Goal: Task Accomplishment & Management: Use online tool/utility

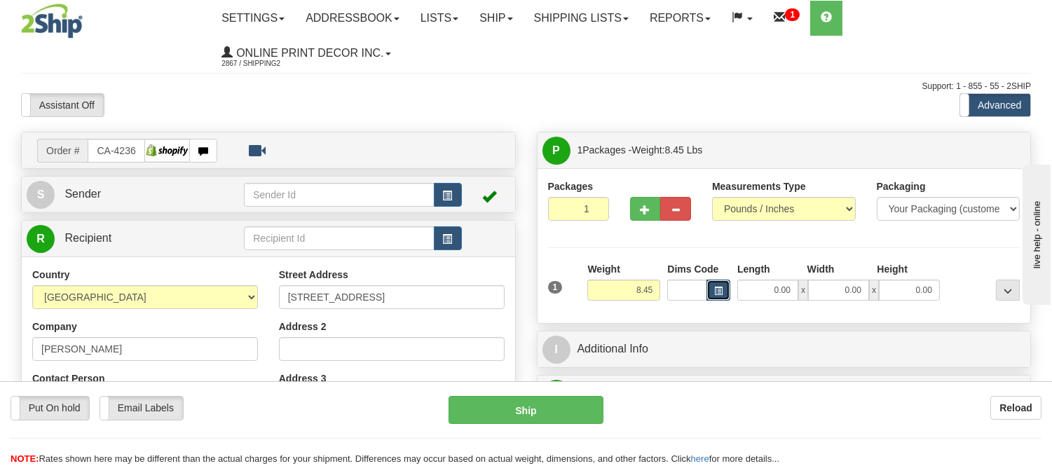
click at [716, 287] on span "button" at bounding box center [718, 291] width 8 height 8
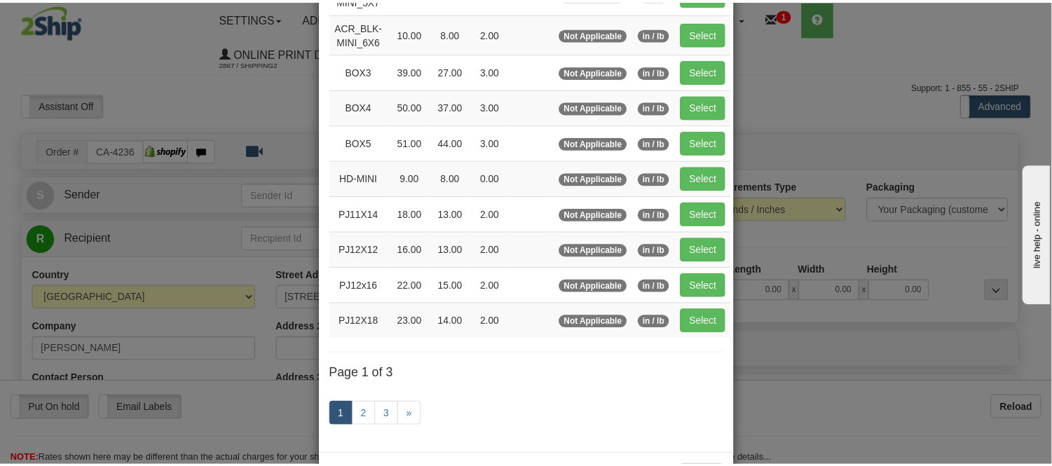
scroll to position [233, 0]
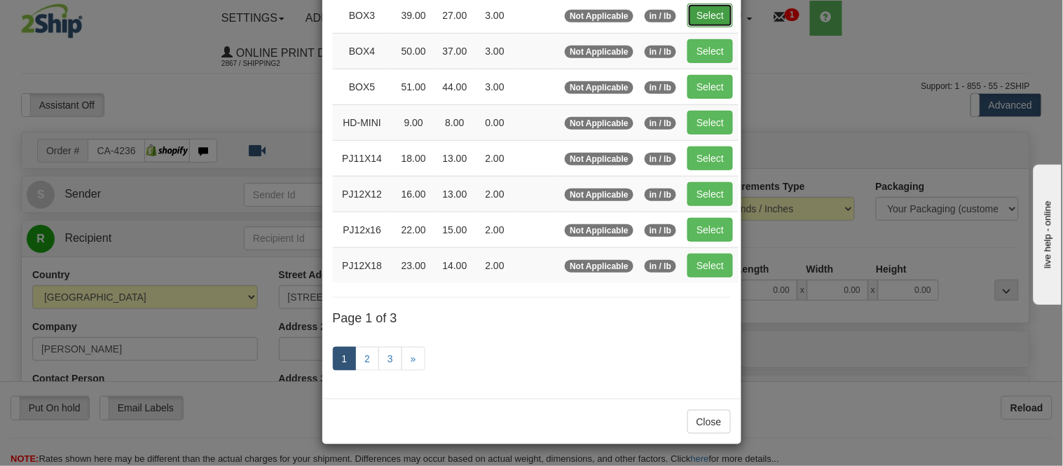
click at [712, 18] on button "Select" at bounding box center [711, 16] width 46 height 24
type input "BOX3"
type input "39.00"
type input "27.00"
type input "3.00"
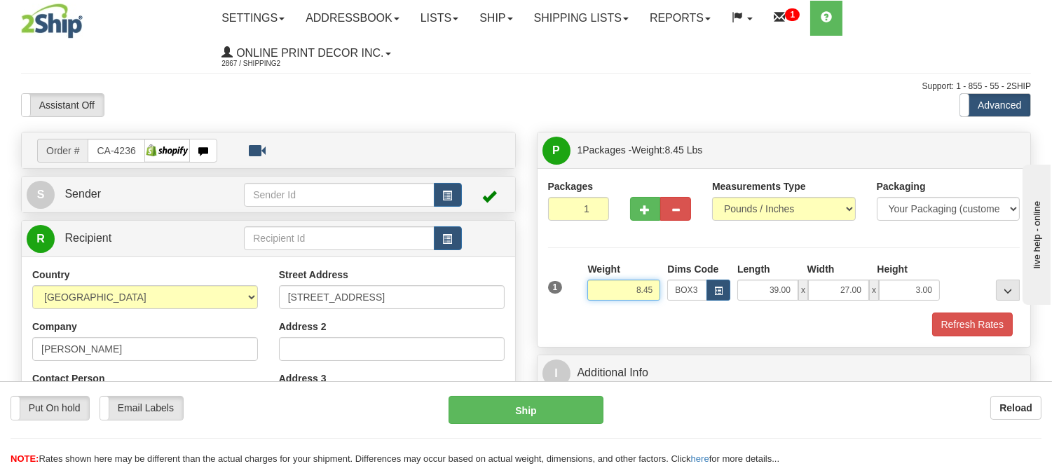
drag, startPoint x: 656, startPoint y: 292, endPoint x: 611, endPoint y: 306, distance: 47.9
click at [611, 306] on div "Weight 8.45" at bounding box center [624, 286] width 80 height 49
drag, startPoint x: 658, startPoint y: 287, endPoint x: 620, endPoint y: 309, distance: 43.0
click at [620, 309] on div "Weight 11.98" at bounding box center [624, 286] width 80 height 49
type input "13.98"
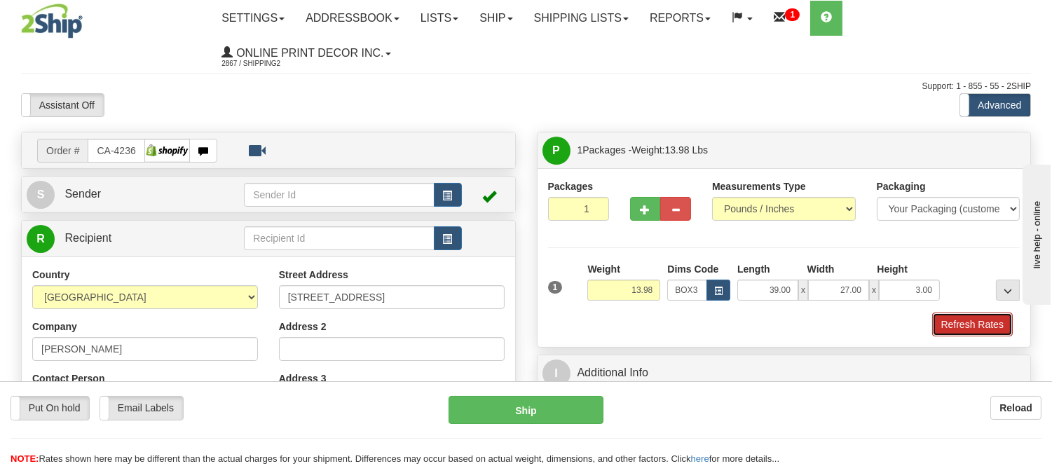
click at [973, 327] on button "Refresh Rates" at bounding box center [972, 325] width 81 height 24
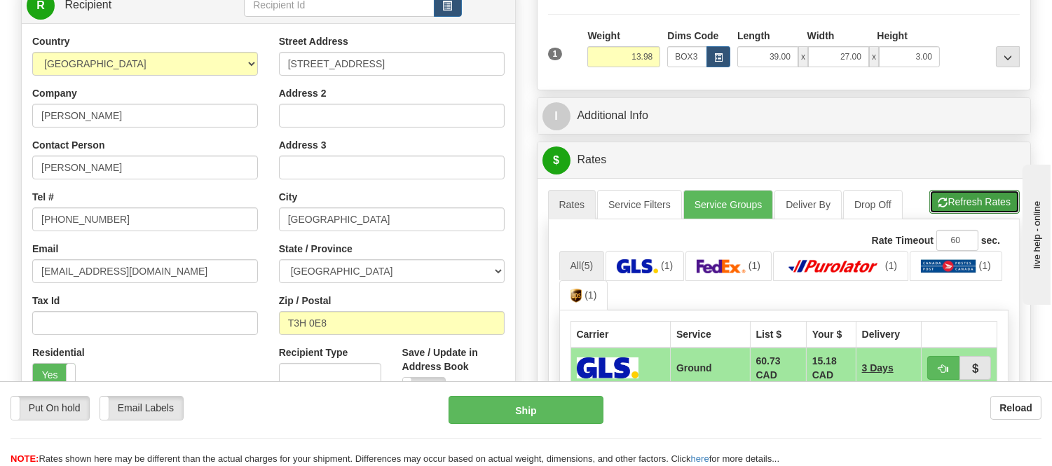
click at [976, 209] on button "Refresh Rates" at bounding box center [974, 202] width 90 height 24
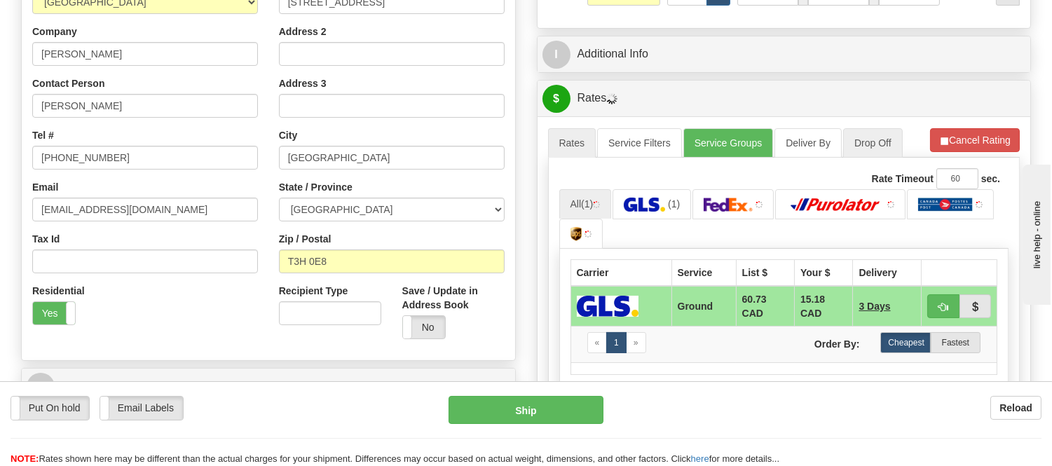
scroll to position [389, 0]
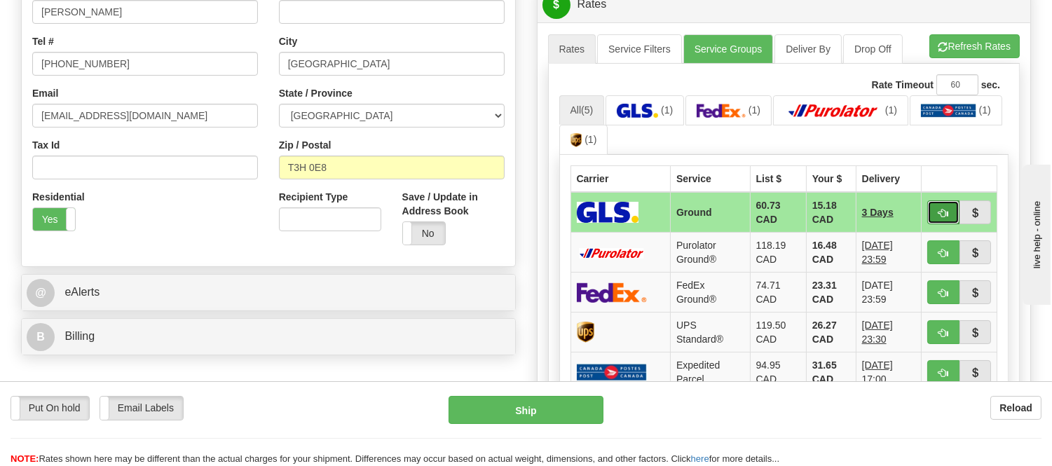
click at [950, 215] on button "button" at bounding box center [943, 212] width 32 height 24
type input "1"
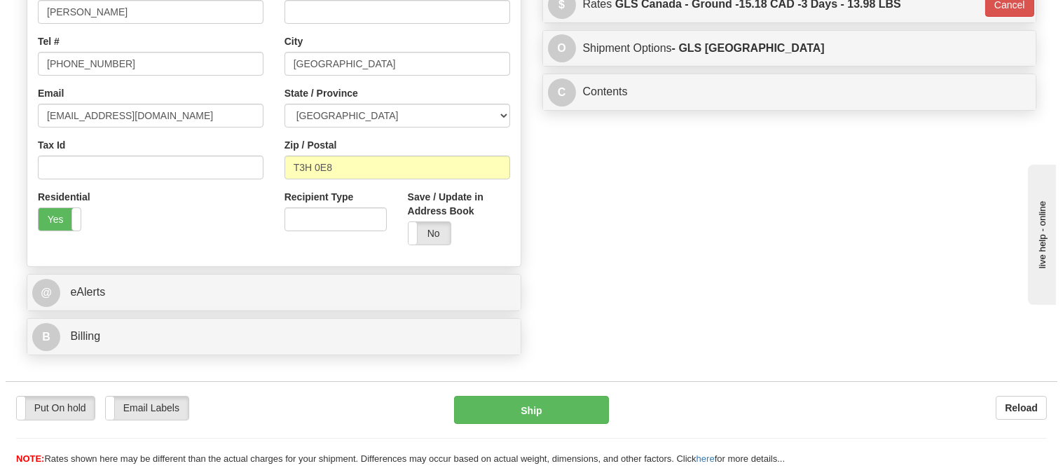
scroll to position [78, 0]
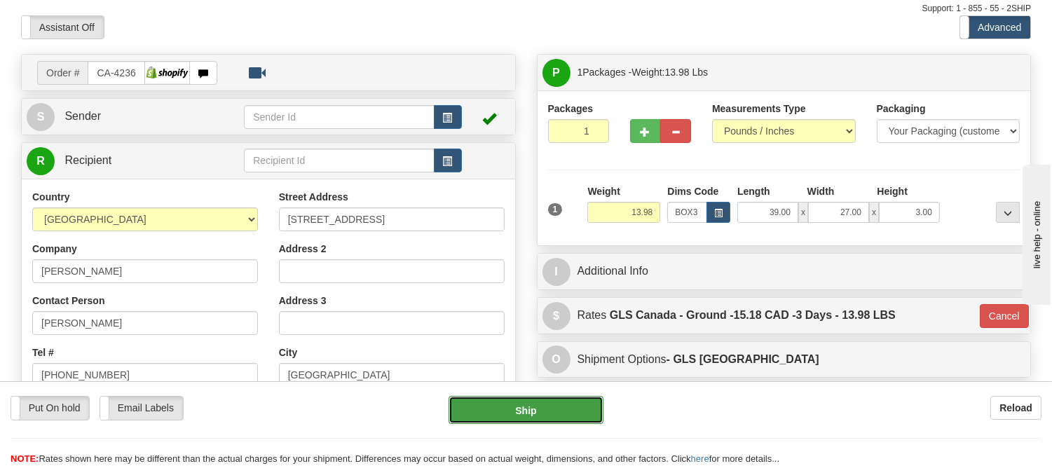
click at [585, 401] on button "Ship" at bounding box center [526, 410] width 154 height 28
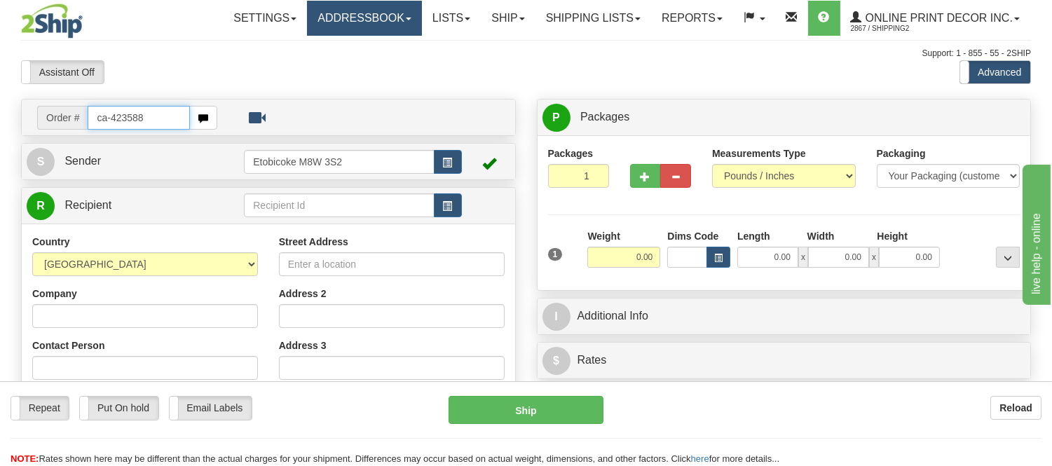
type input "ca-423588"
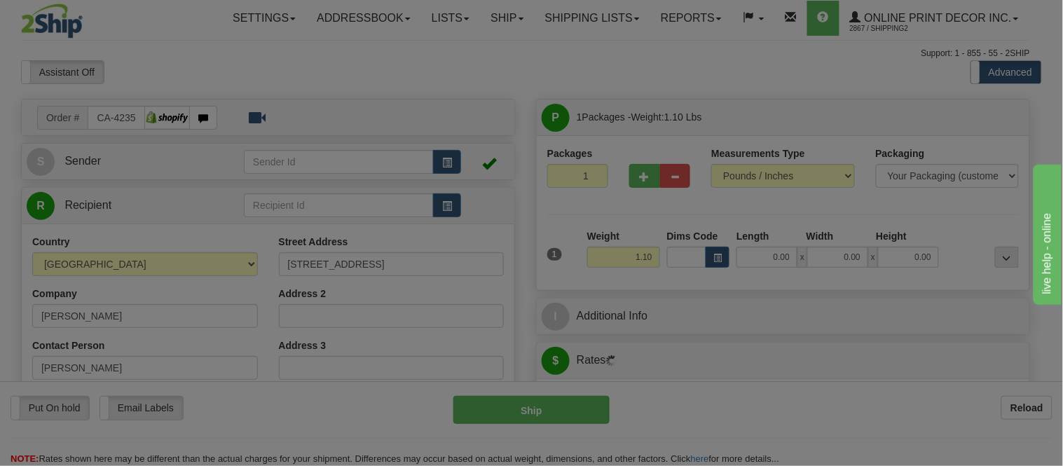
type input "WATERDOWN"
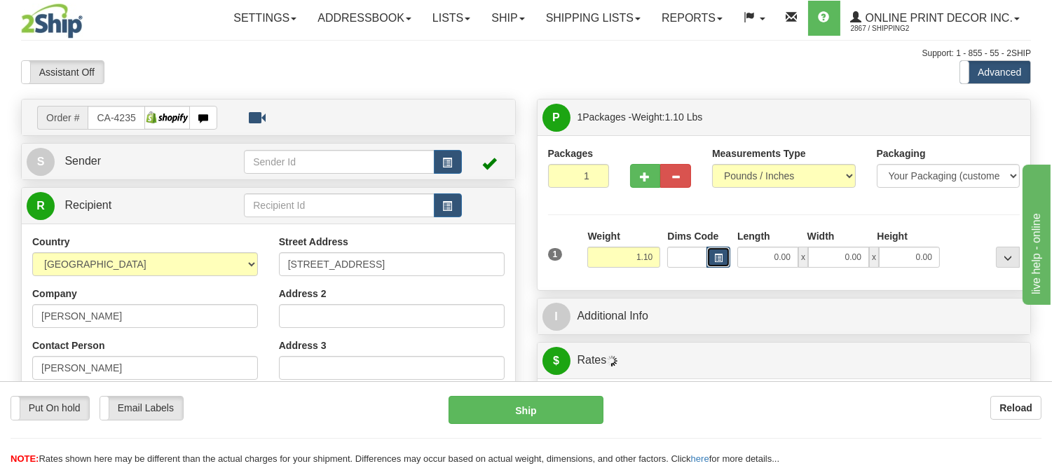
click at [727, 256] on button "button" at bounding box center [719, 257] width 24 height 21
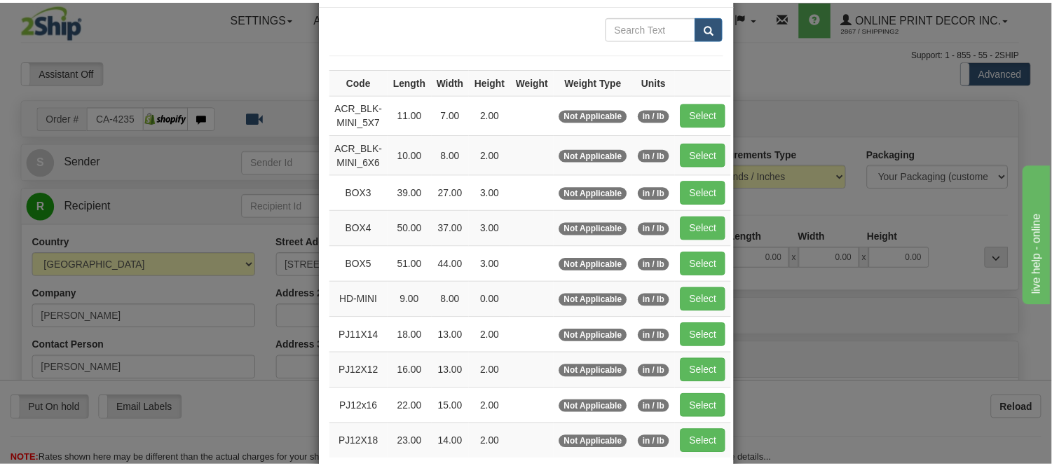
scroll to position [156, 0]
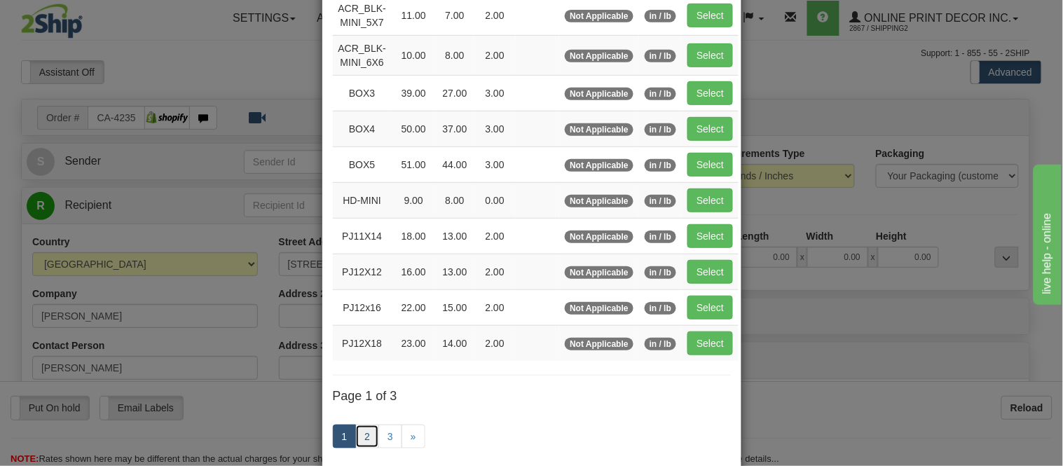
click at [362, 437] on link "2" at bounding box center [367, 437] width 24 height 24
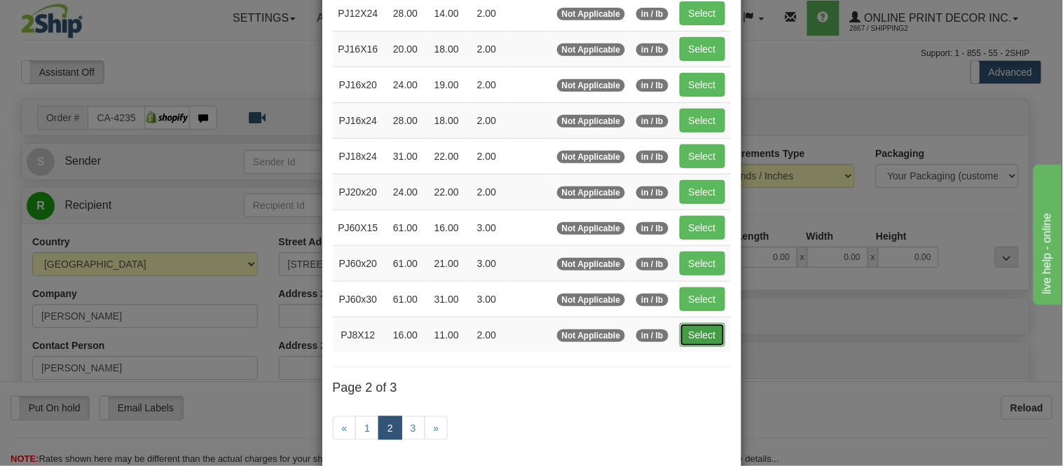
click at [704, 333] on button "Select" at bounding box center [703, 335] width 46 height 24
type input "PJ8X12"
type input "16.00"
type input "11.00"
type input "2.00"
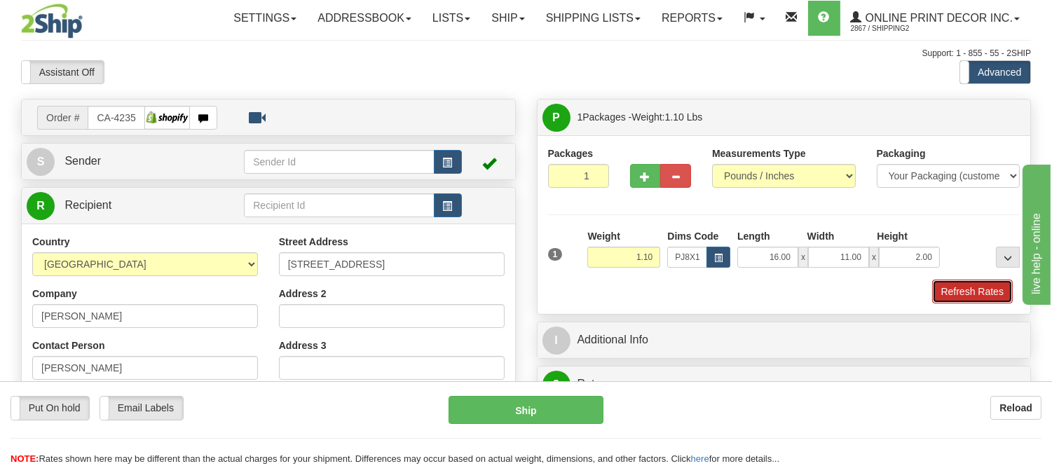
click at [956, 285] on button "Refresh Rates" at bounding box center [972, 292] width 81 height 24
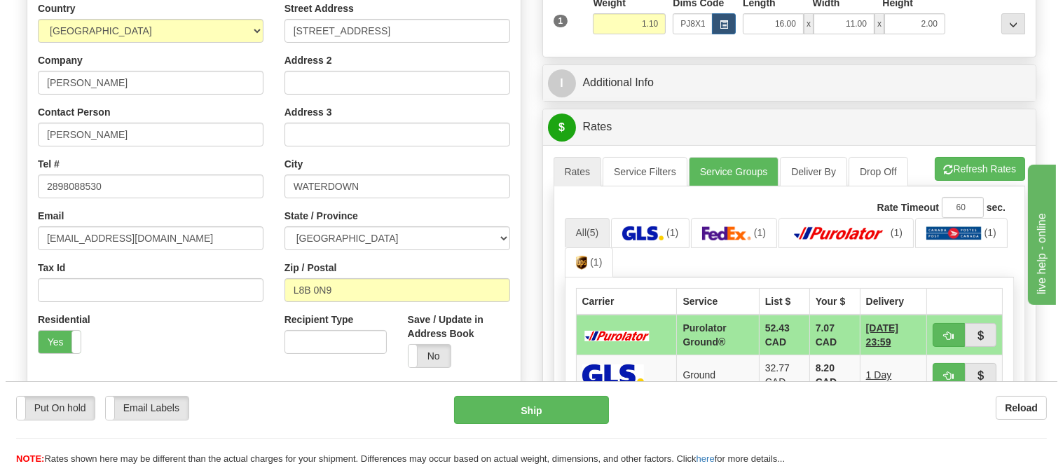
scroll to position [389, 0]
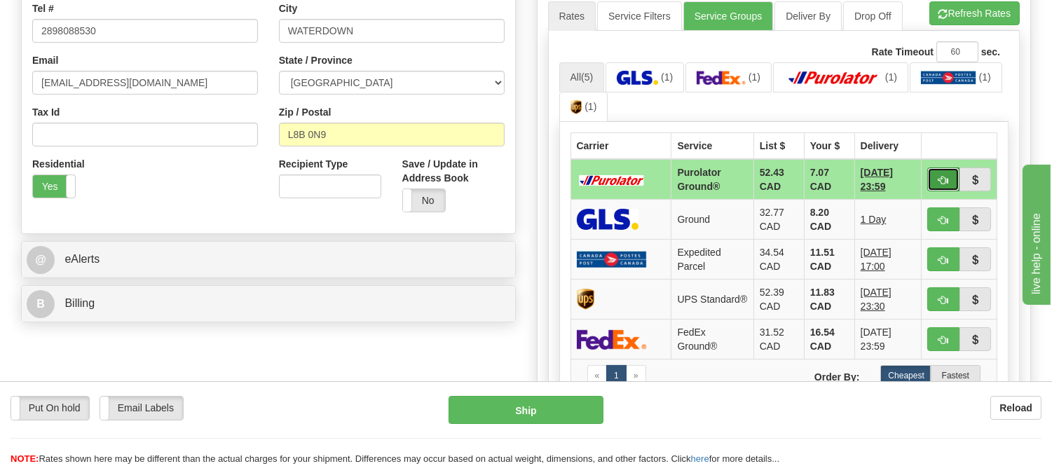
click at [948, 184] on button "button" at bounding box center [943, 180] width 32 height 24
type input "260"
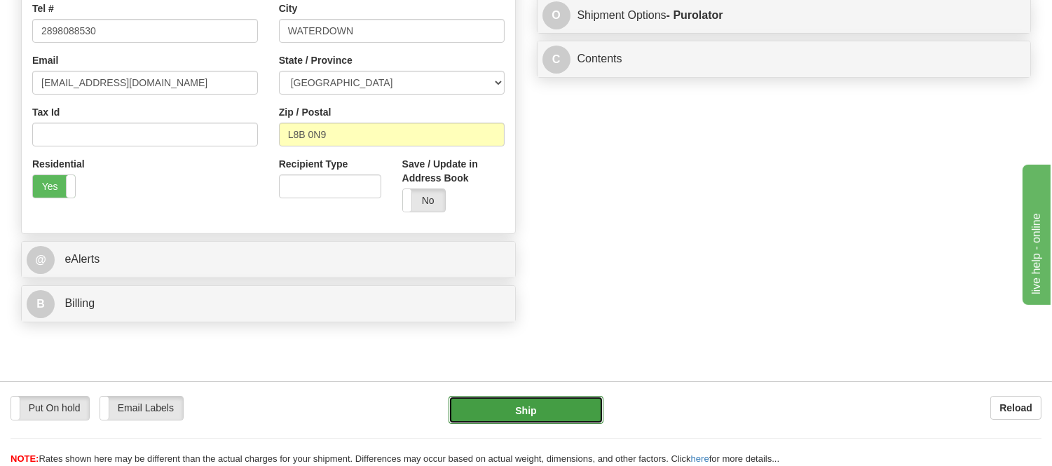
click at [565, 414] on button "Ship" at bounding box center [526, 410] width 154 height 28
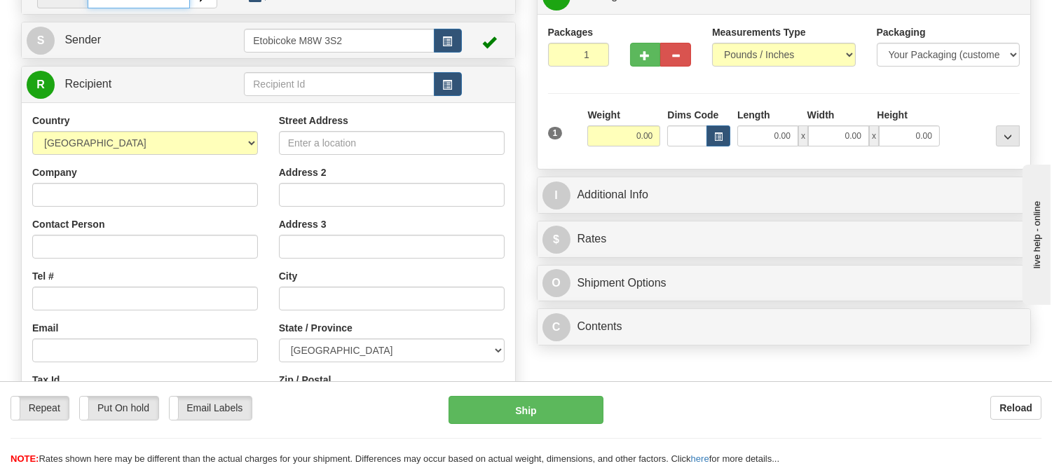
scroll to position [233, 0]
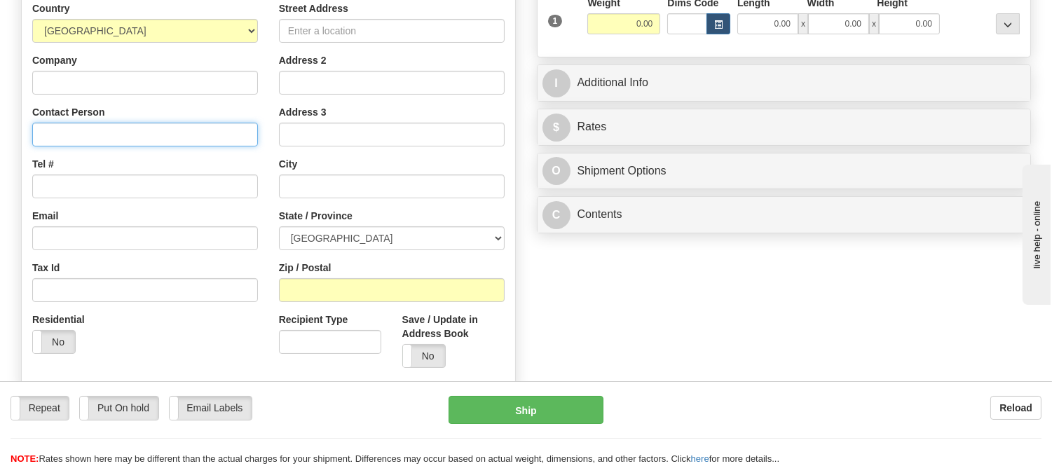
click at [116, 142] on input "Contact Person" at bounding box center [145, 135] width 226 height 24
paste input "Jennifer Brown, 174 South Street, Gananoque Ontario K7G 1A2, Canada, +141638966…"
drag, startPoint x: 186, startPoint y: 135, endPoint x: 278, endPoint y: 135, distance: 92.5
click at [278, 135] on div "Country AFGHANISTAN ALAND ISLANDS ALBANIA ALGERIA AMERICAN SAMOA ANDORRA ANGOLA…" at bounding box center [268, 189] width 493 height 377
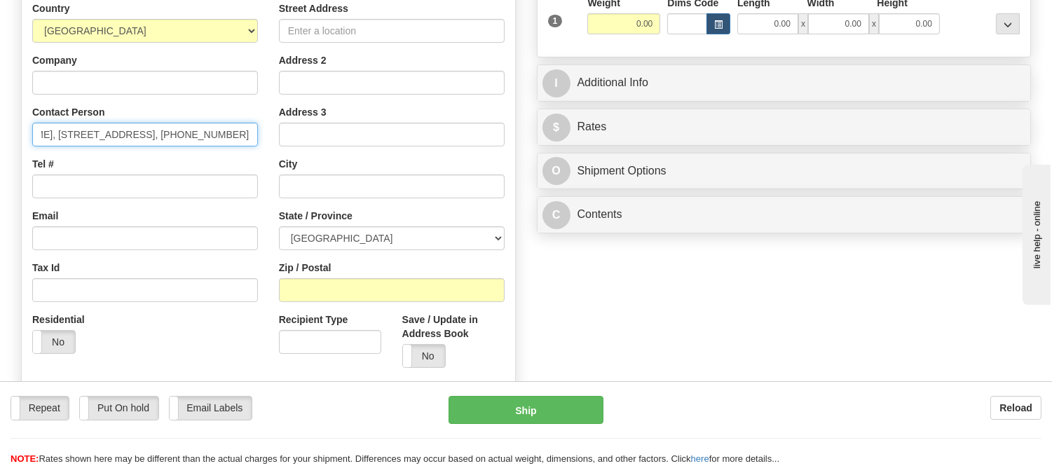
type input "Jennifer Brown, 174 South Street, Gananoque Ontario K7G 1A2, Canada, +"
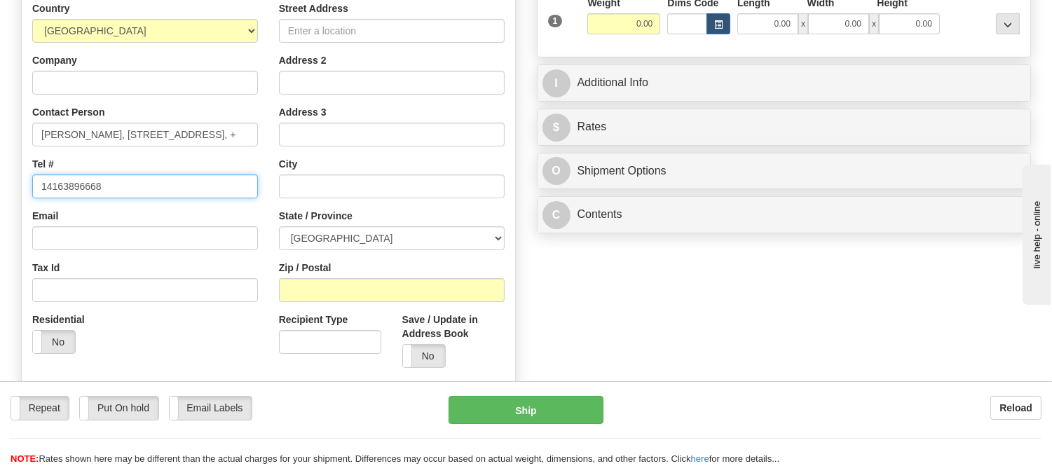
scroll to position [0, 0]
type input "14163896668"
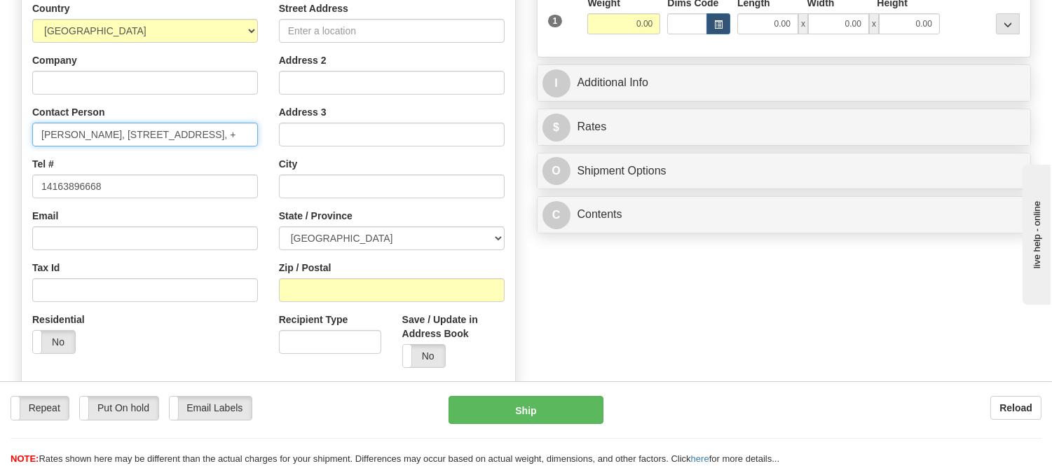
drag, startPoint x: 113, startPoint y: 133, endPoint x: 191, endPoint y: 130, distance: 77.9
click at [191, 130] on input "Jennifer Brown, 174 South Street, Gananoque Ontario K7G 1A2, Canada, +" at bounding box center [145, 135] width 226 height 24
type input "Jennifer Brown, Gananoque Ontario K7G 1A2, Canada, +"
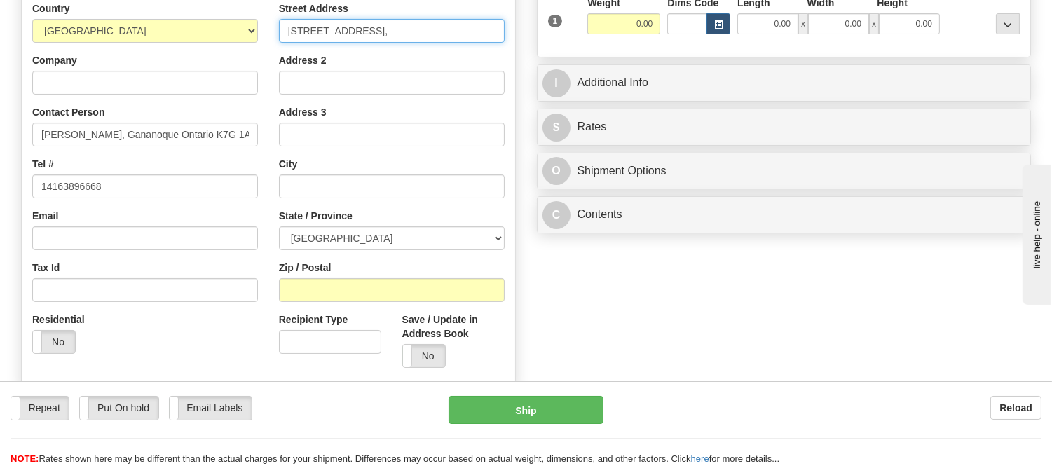
click at [391, 36] on input "174 South Street," at bounding box center [392, 31] width 226 height 24
type input "174 South Street"
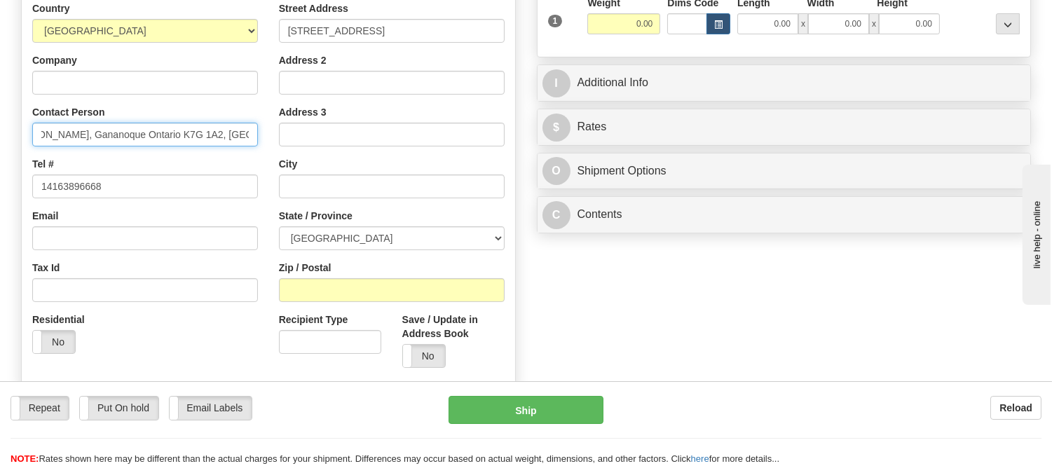
scroll to position [0, 43]
click at [196, 138] on input "Jennifer Brown, Gananoque Ontario K7G 1A2, Canada, +" at bounding box center [145, 135] width 226 height 24
type input "Jennifer Brown, Gananoque Ontario, Canada, +"
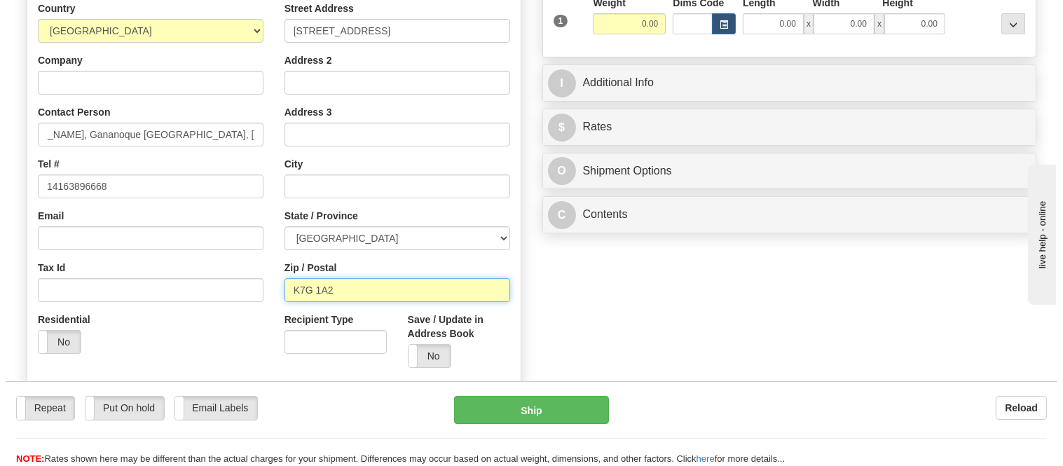
scroll to position [0, 0]
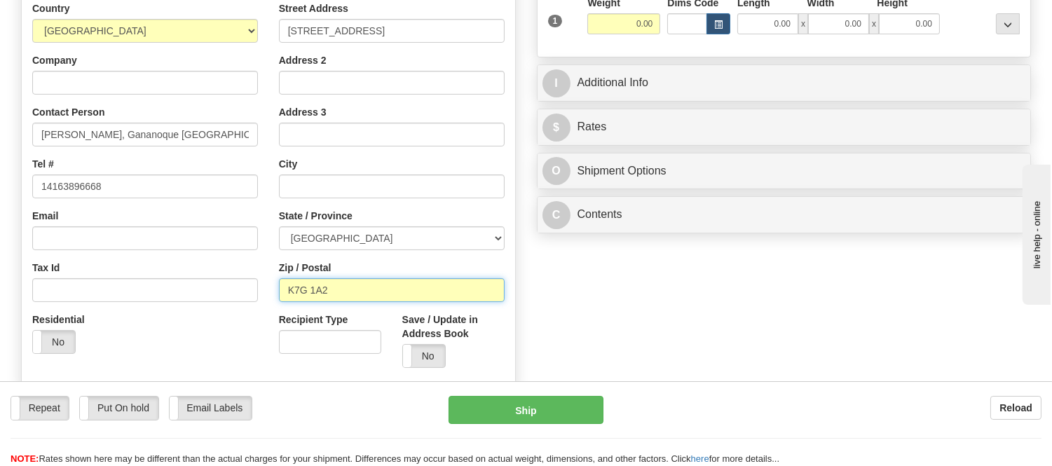
type input "K7G 1A2"
click at [361, 259] on div "Street Address 174 South Street Address 2 Address 3 City State / Province ALBER…" at bounding box center [391, 189] width 247 height 377
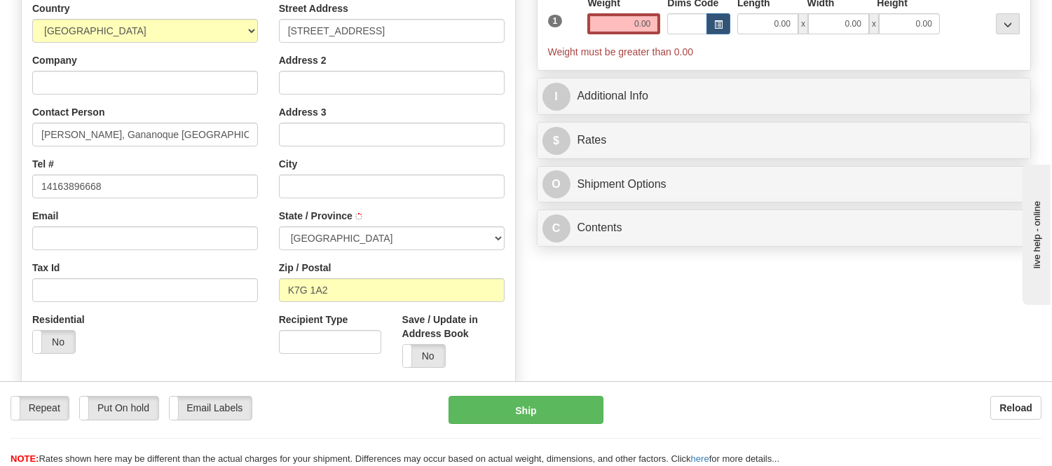
type input "GANANOQUE"
select select "ON"
drag, startPoint x: 652, startPoint y: 20, endPoint x: 594, endPoint y: 43, distance: 62.6
click at [594, 43] on div "Weight 0.00" at bounding box center [624, 20] width 80 height 49
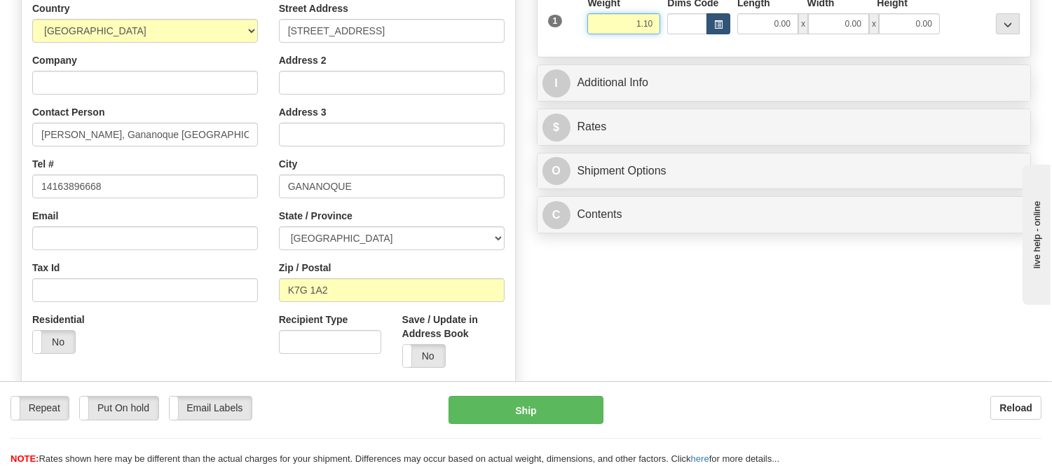
type input "1.10"
click at [717, 29] on span "button" at bounding box center [718, 25] width 8 height 8
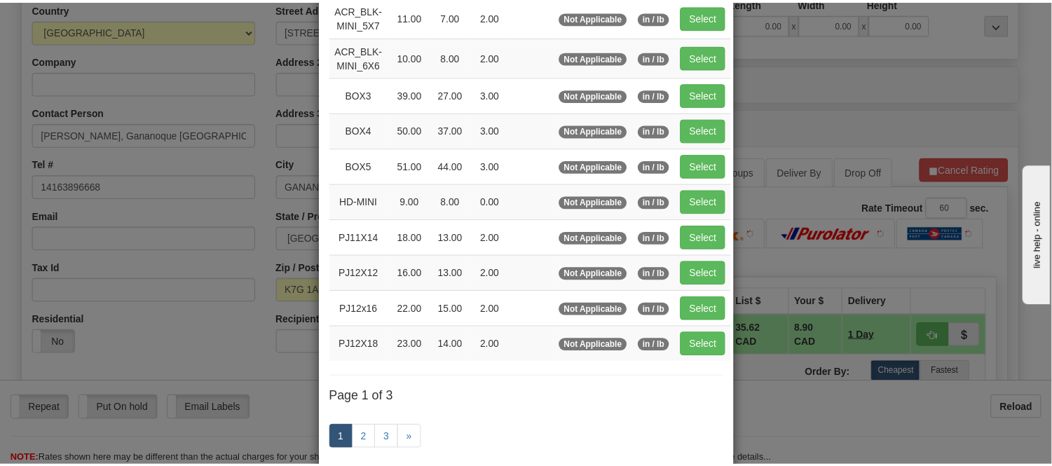
scroll to position [156, 0]
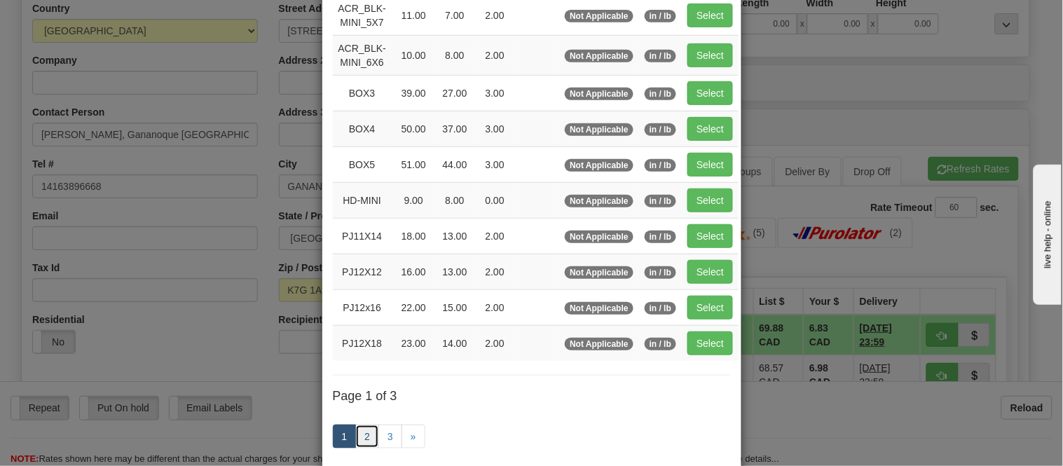
click at [360, 436] on link "2" at bounding box center [367, 437] width 24 height 24
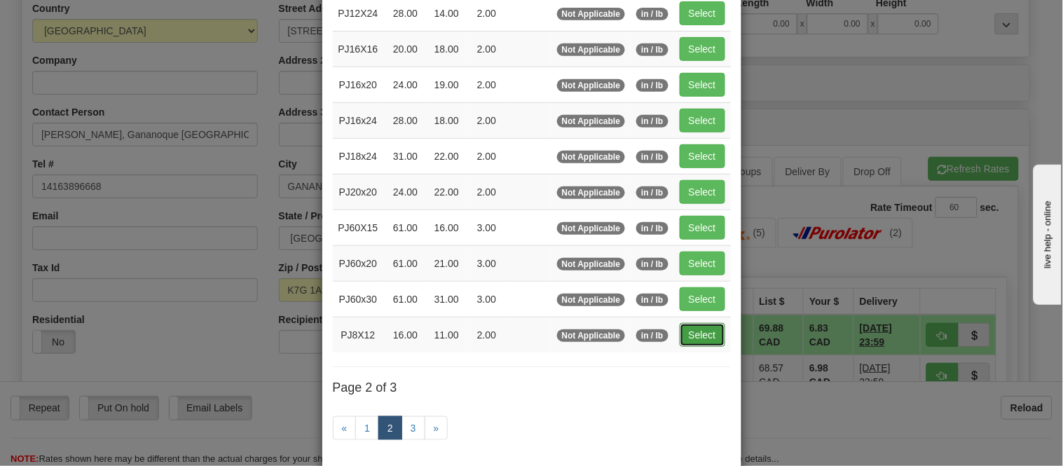
click at [687, 339] on button "Select" at bounding box center [703, 335] width 46 height 24
type input "PJ8X12"
type input "16.00"
type input "11.00"
type input "2.00"
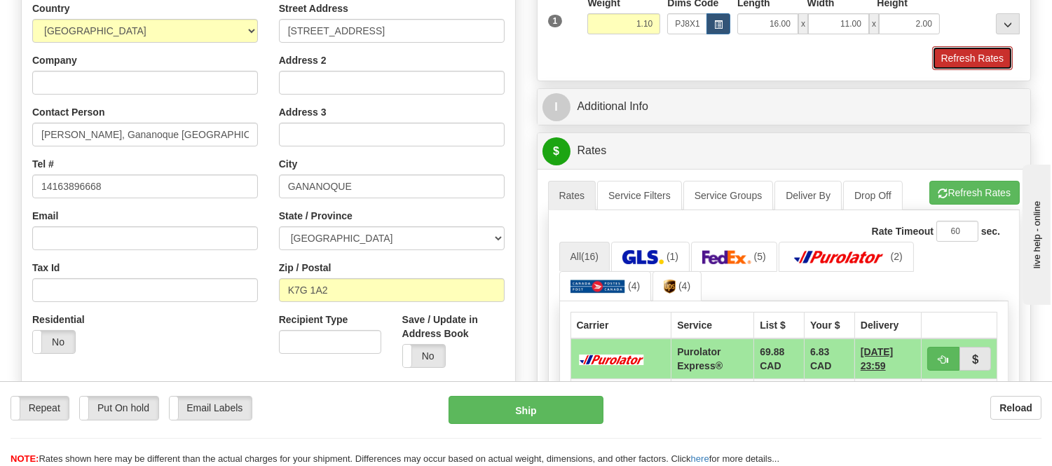
click at [974, 60] on button "Refresh Rates" at bounding box center [972, 58] width 81 height 24
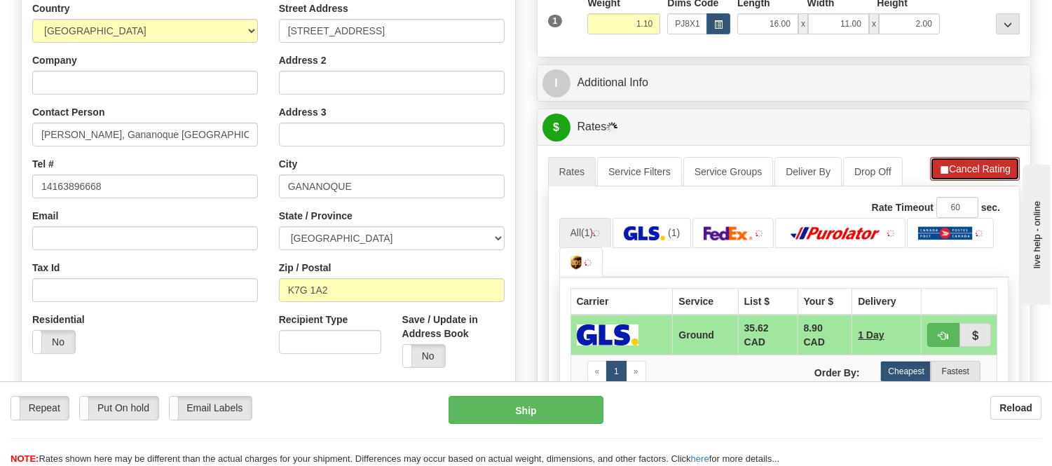
click at [969, 172] on button "Cancel Rating" at bounding box center [975, 169] width 90 height 24
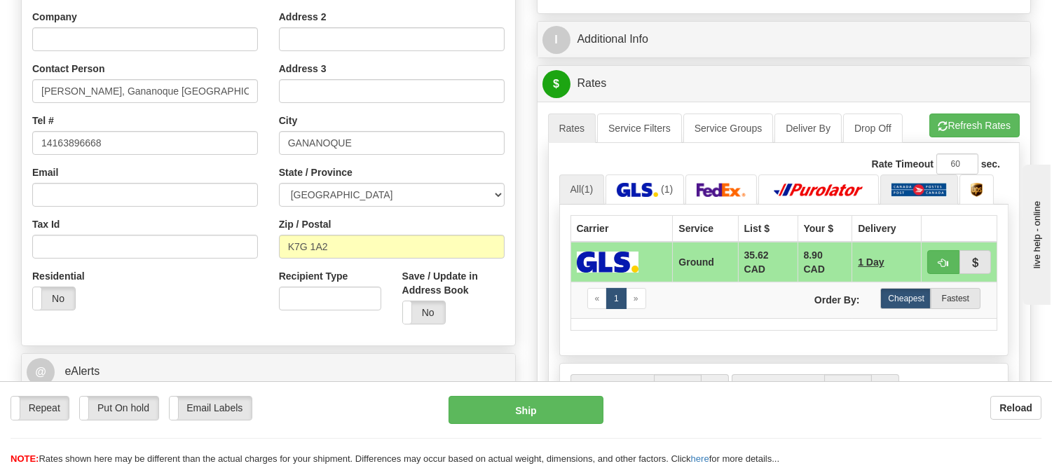
scroll to position [311, 0]
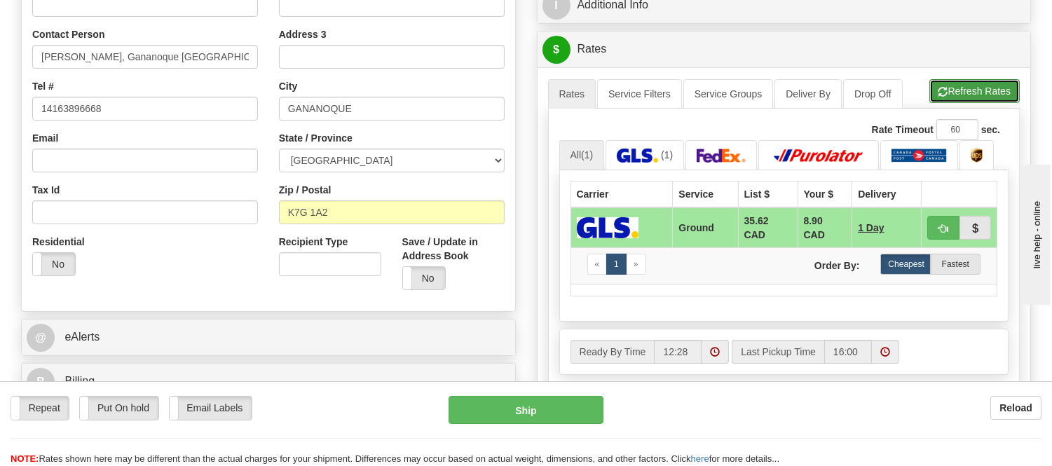
click at [944, 84] on button "Refresh Rates" at bounding box center [974, 91] width 90 height 24
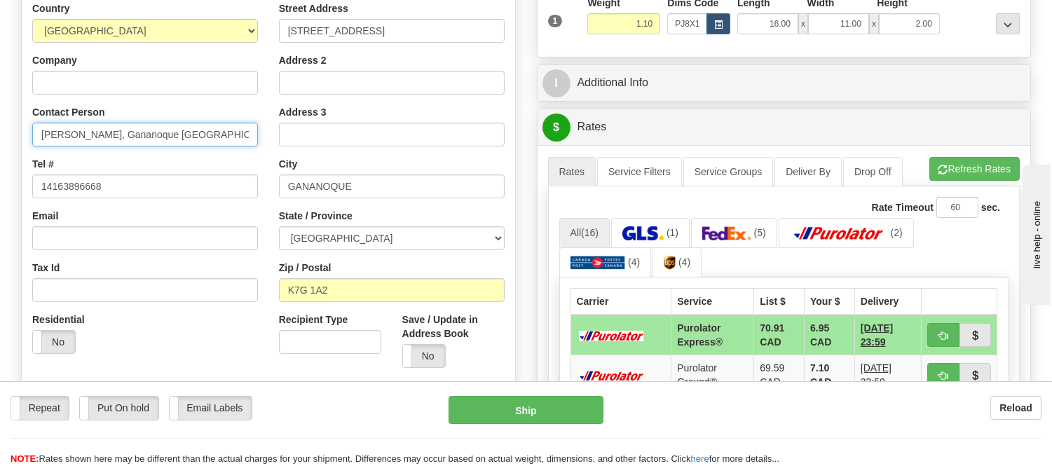
scroll to position [0, 1]
drag, startPoint x: 109, startPoint y: 135, endPoint x: 333, endPoint y: 142, distance: 223.7
click at [333, 142] on div "Country AFGHANISTAN ALAND ISLANDS ALBANIA ALGERIA AMERICAN SAMOA ANDORRA ANGOLA…" at bounding box center [268, 189] width 493 height 377
type input "Jennifer Brown"
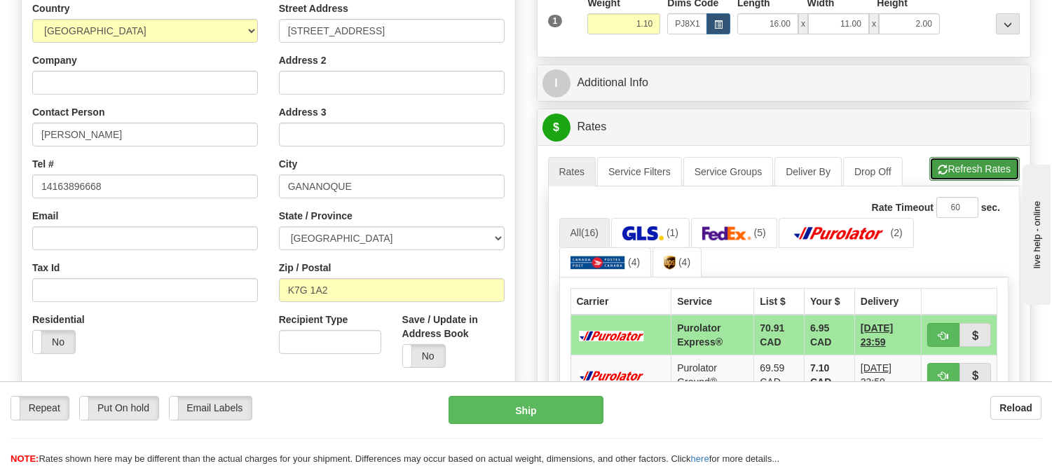
click at [993, 165] on button "Refresh Rates" at bounding box center [974, 169] width 90 height 24
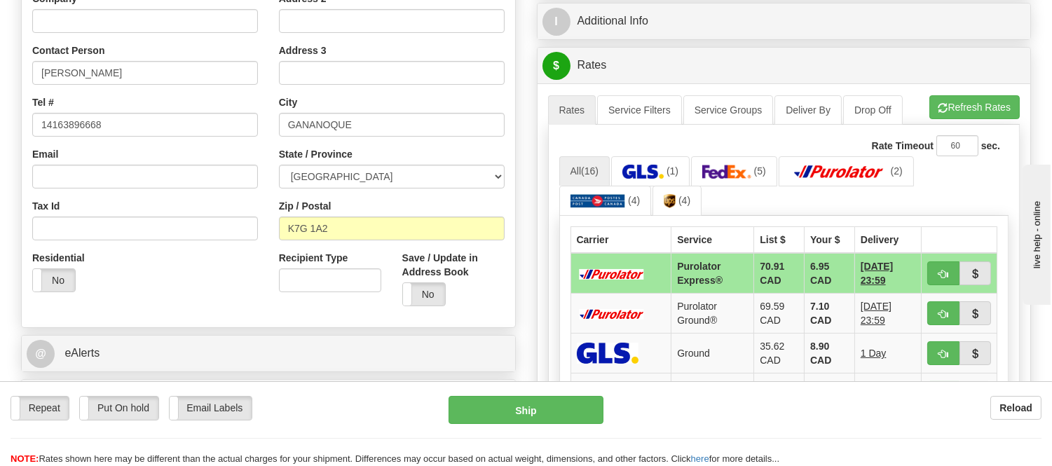
scroll to position [389, 0]
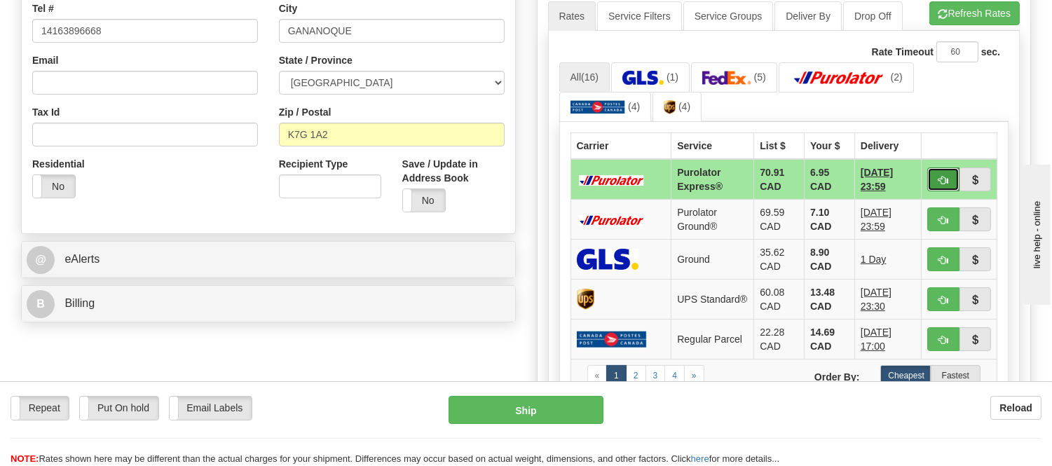
click at [929, 184] on button "button" at bounding box center [943, 180] width 32 height 24
type input "202"
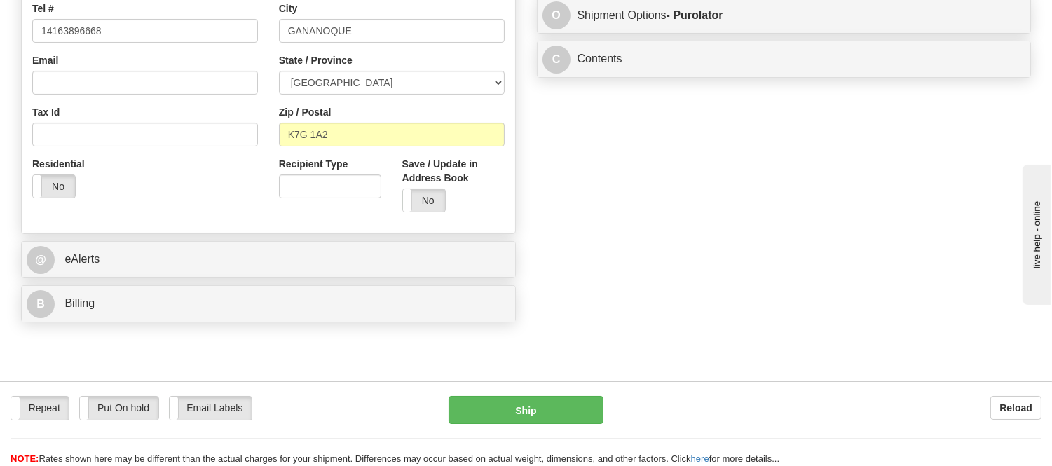
scroll to position [156, 0]
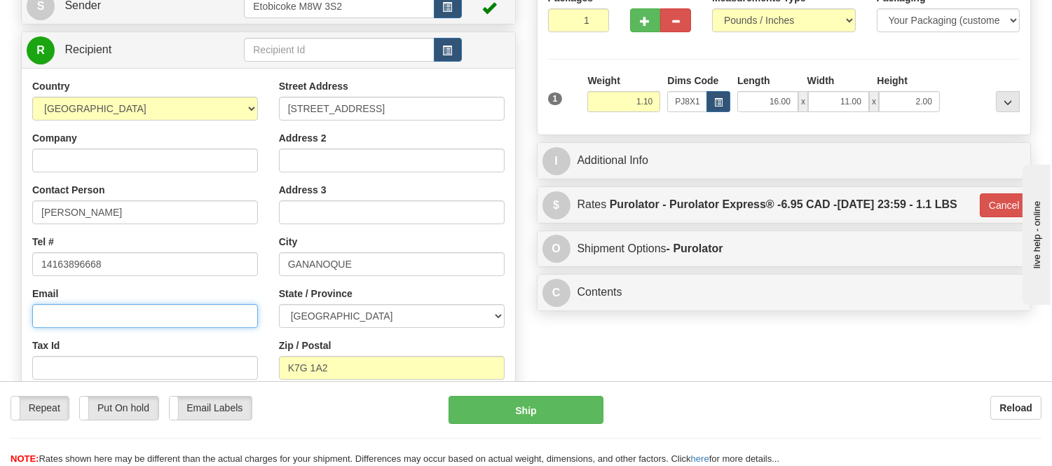
click at [128, 322] on input "Email" at bounding box center [145, 316] width 226 height 24
paste input "jenniferlbrown2020@gmail.com"
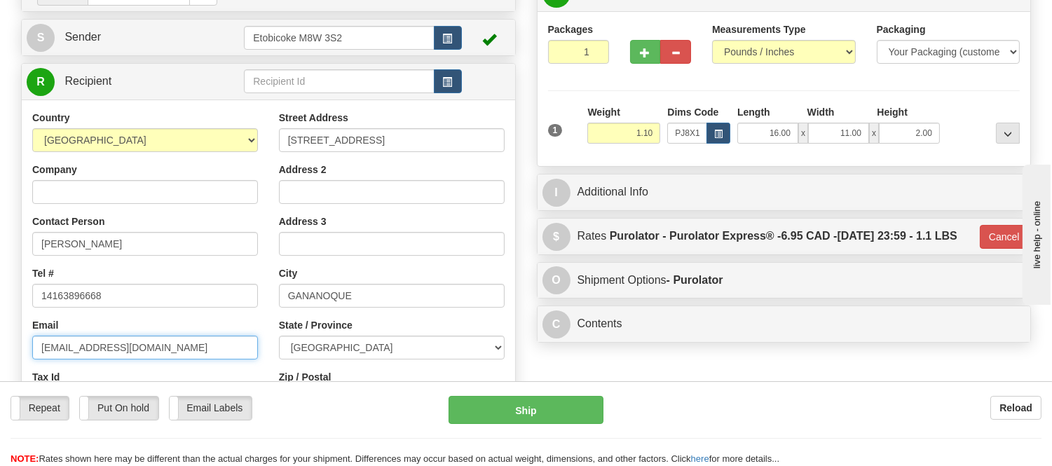
scroll to position [78, 0]
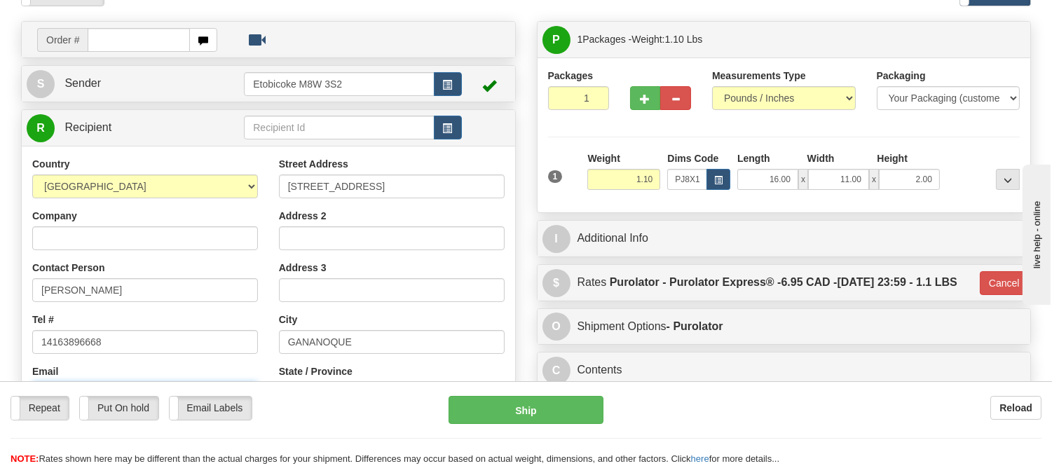
type input "jenniferlbrown2020@gmail.com"
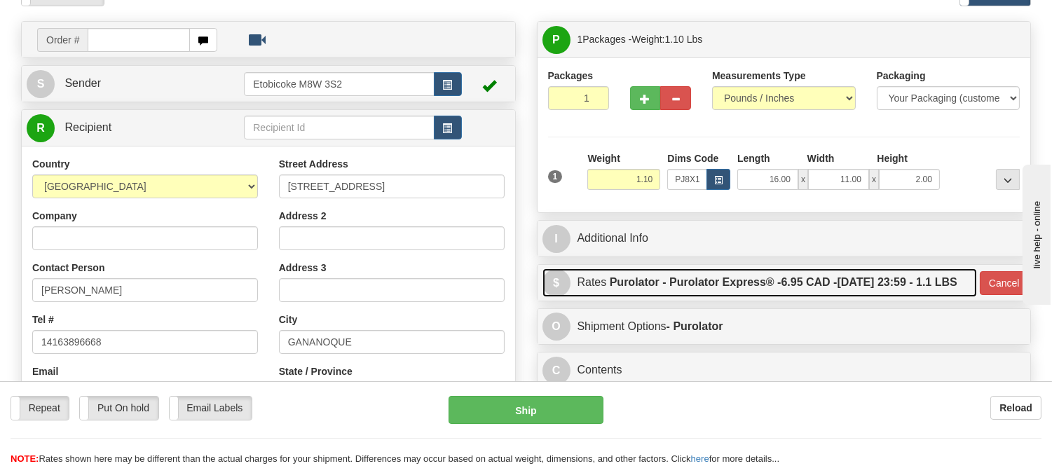
click at [632, 297] on label "Purolator - Purolator Express® - 6.95 CAD - 09/23/2025 23:59 - 1.1 LBS" at bounding box center [784, 282] width 348 height 28
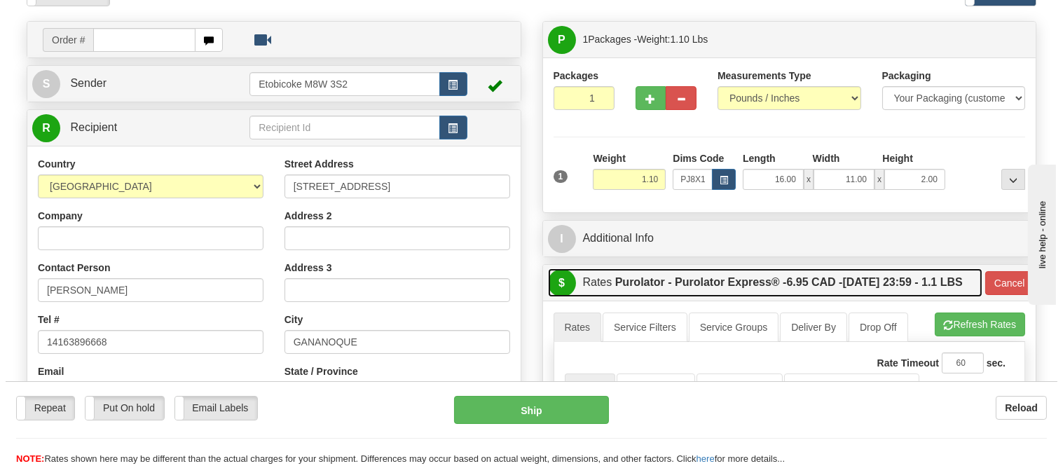
scroll to position [311, 0]
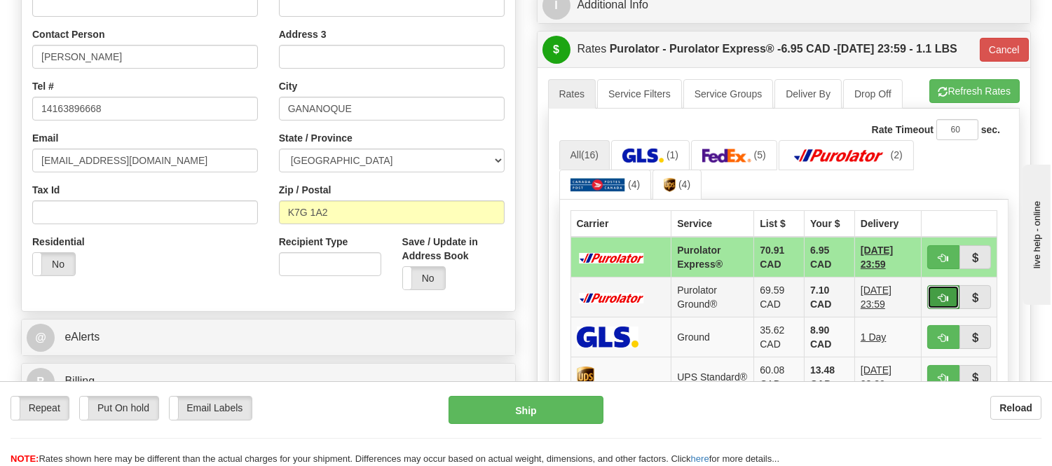
click at [939, 303] on span "button" at bounding box center [944, 298] width 10 height 9
type input "260"
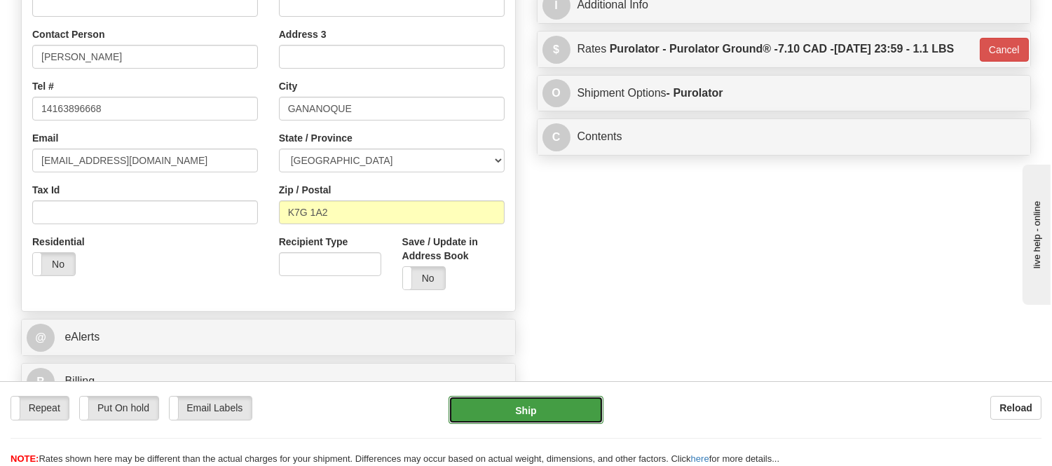
click at [522, 410] on button "Ship" at bounding box center [526, 410] width 154 height 28
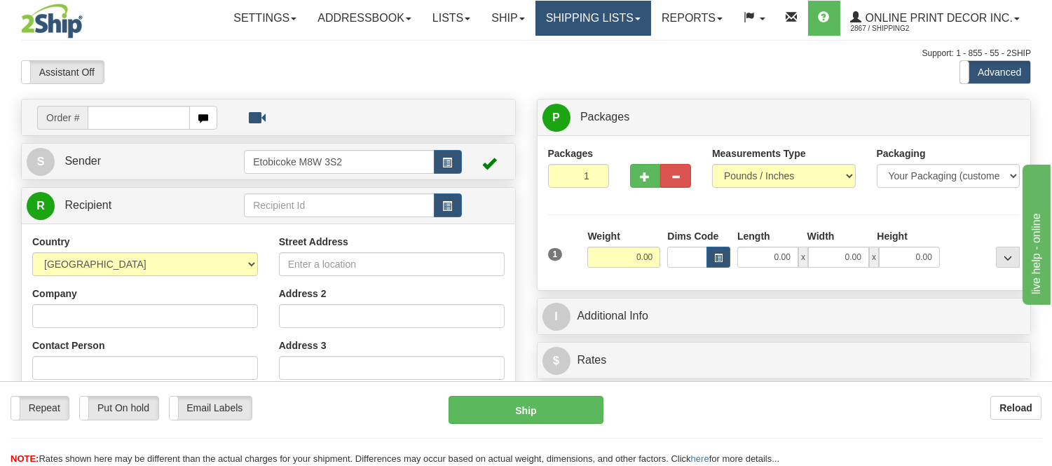
click at [545, 16] on link "Shipping lists" at bounding box center [594, 18] width 116 height 35
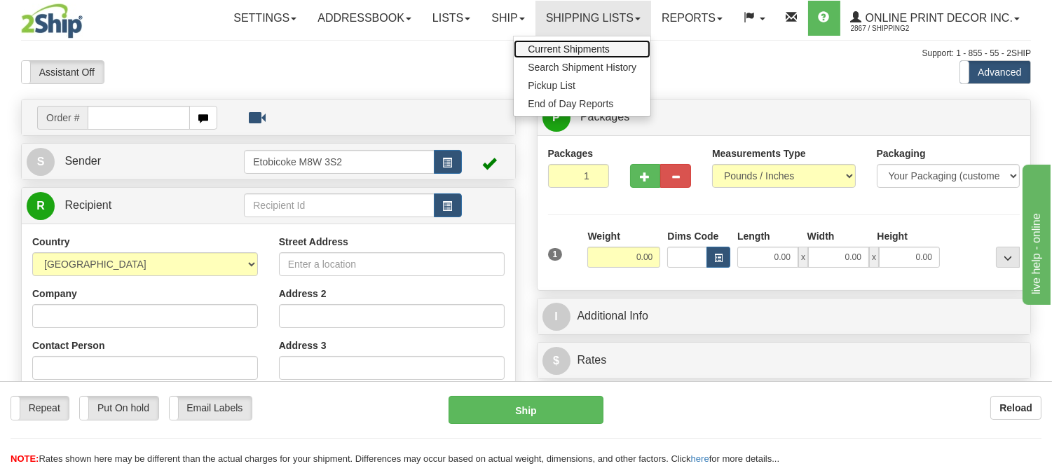
click at [538, 44] on span "Current Shipments" at bounding box center [569, 48] width 82 height 11
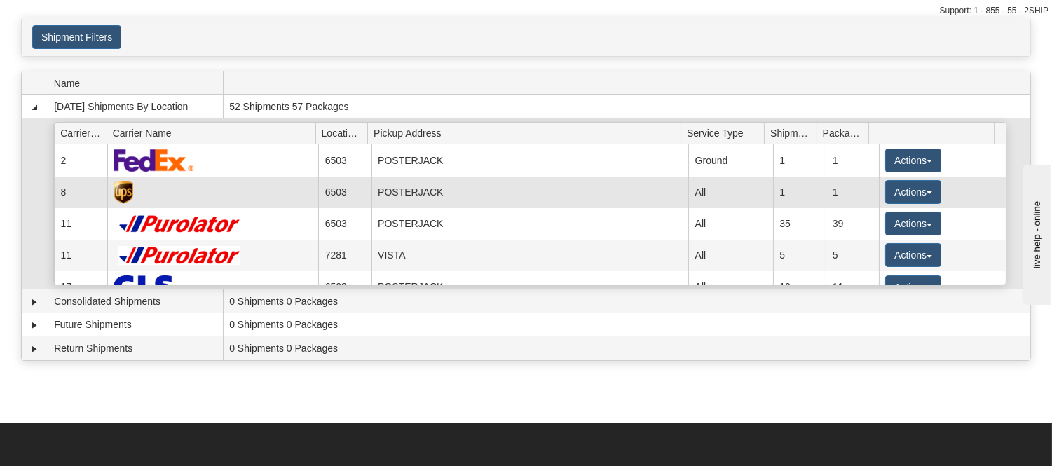
scroll to position [78, 0]
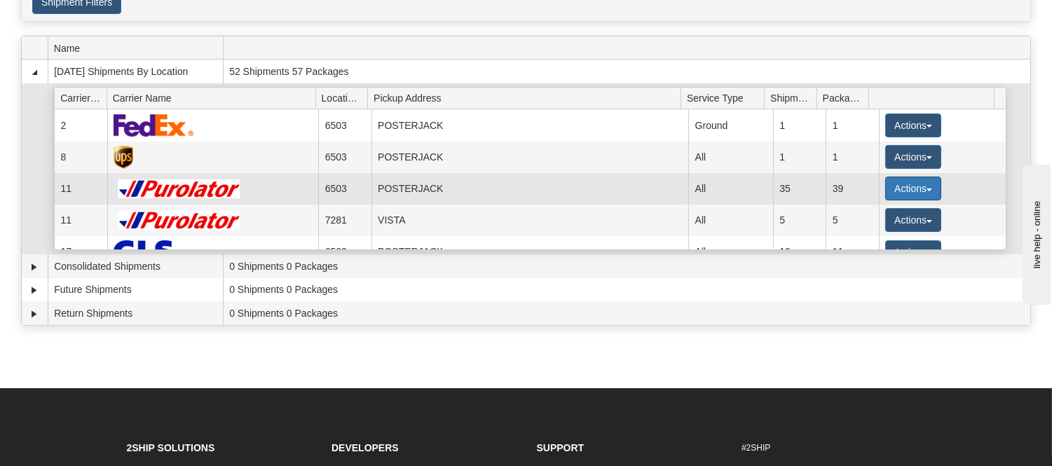
click at [905, 192] on button "Actions" at bounding box center [913, 189] width 56 height 24
click at [866, 216] on span "Details" at bounding box center [862, 215] width 38 height 10
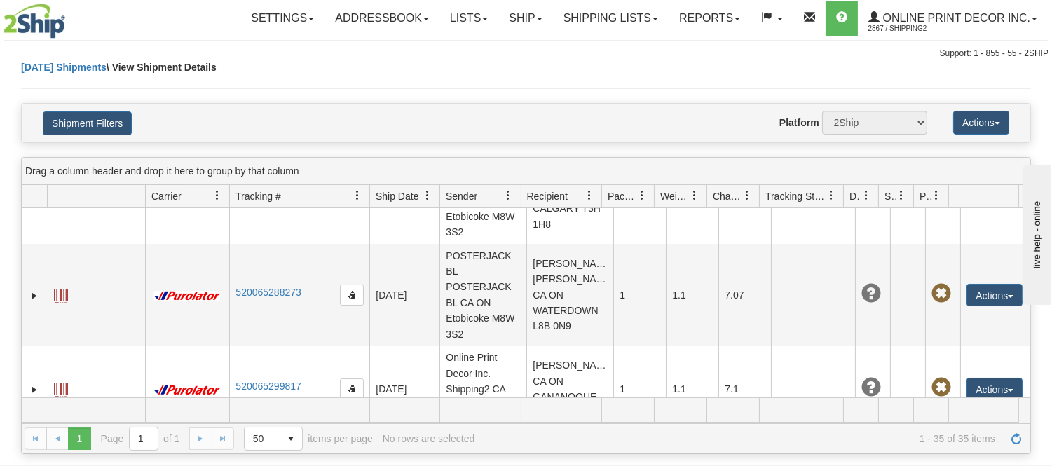
scroll to position [3428, 0]
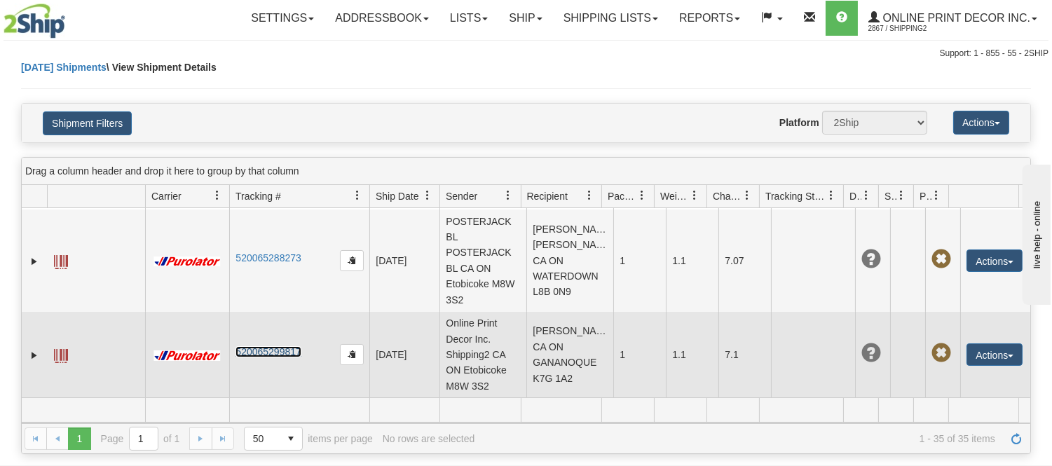
click at [264, 355] on link "520065299817" at bounding box center [268, 351] width 65 height 11
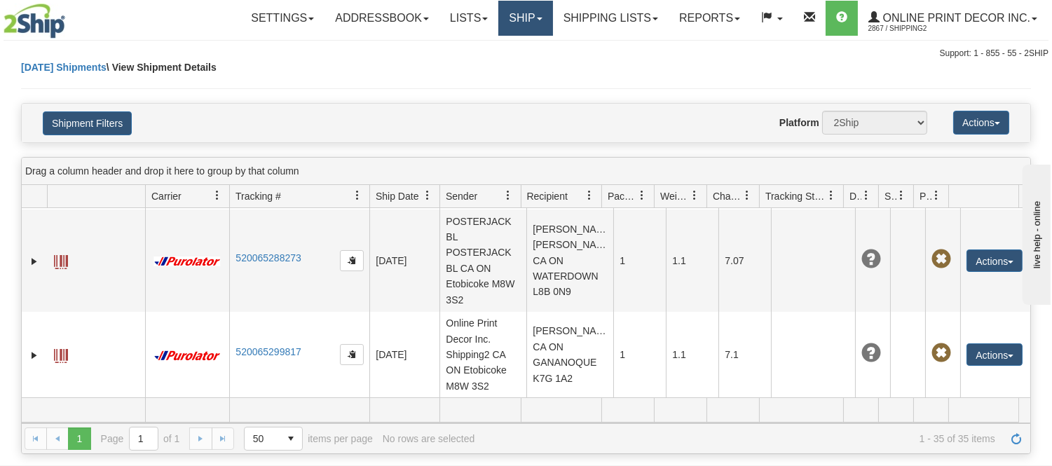
click at [506, 15] on link "Ship" at bounding box center [525, 18] width 54 height 35
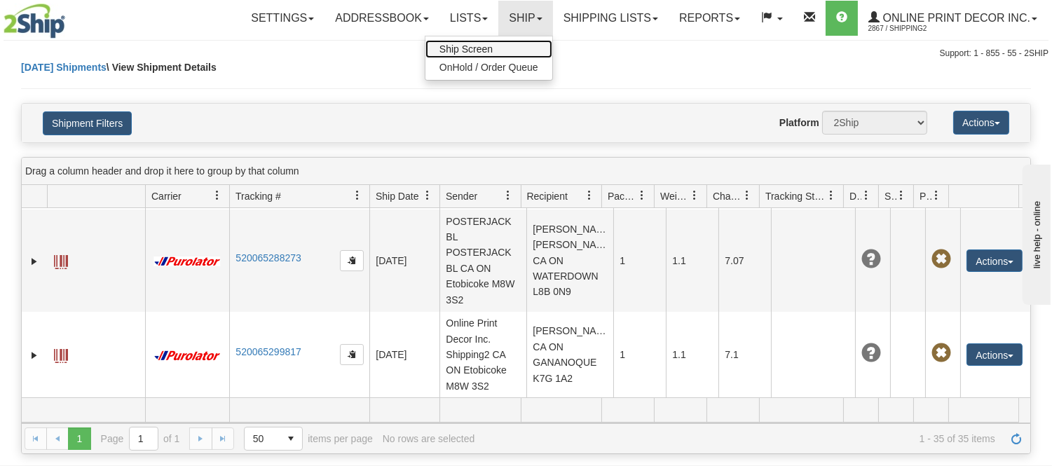
click at [487, 47] on span "Ship Screen" at bounding box center [466, 48] width 53 height 11
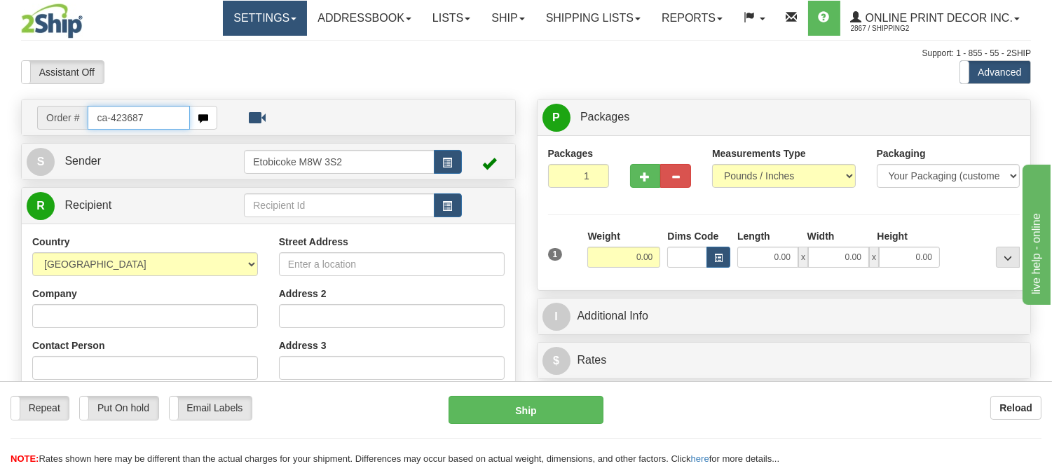
type input "ca-423687"
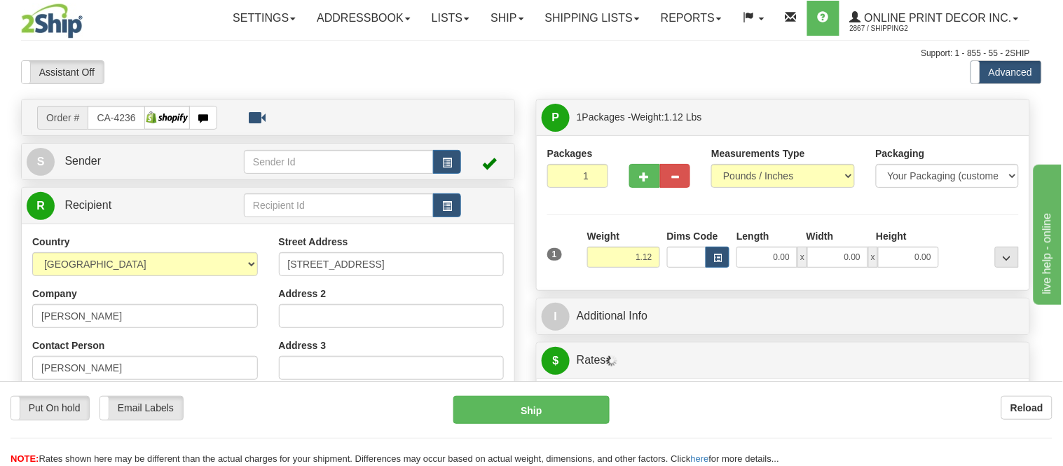
type input "PORTAGE LA PRAIRIE"
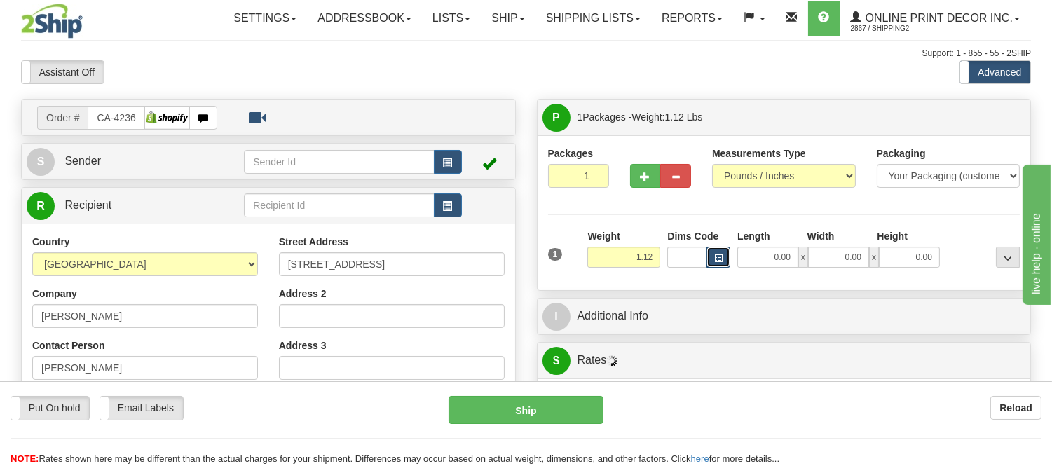
click at [708, 256] on button "button" at bounding box center [719, 257] width 24 height 21
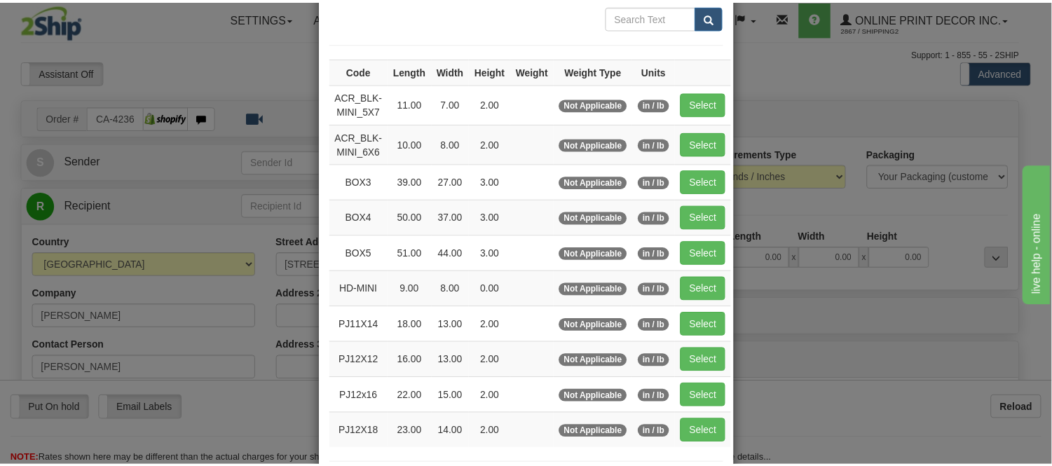
scroll to position [156, 0]
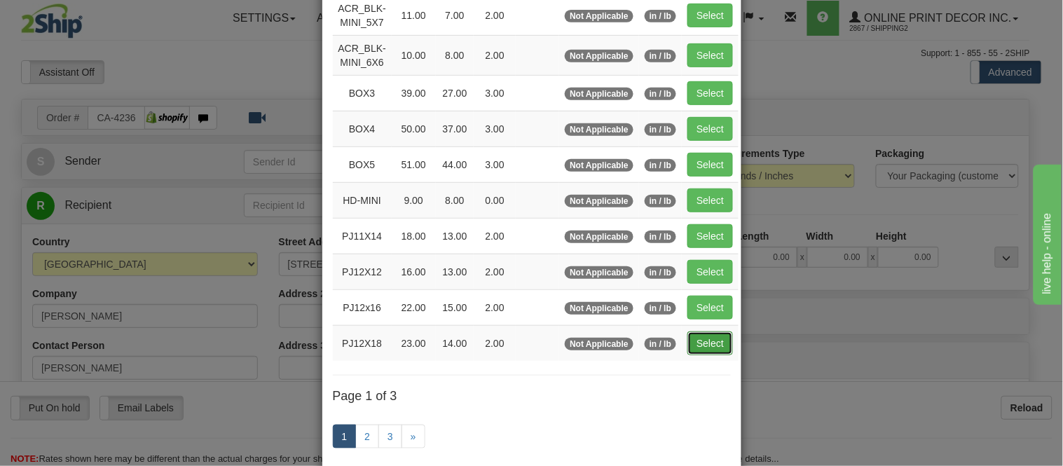
click at [711, 341] on button "Select" at bounding box center [711, 344] width 46 height 24
type input "PJ12X18"
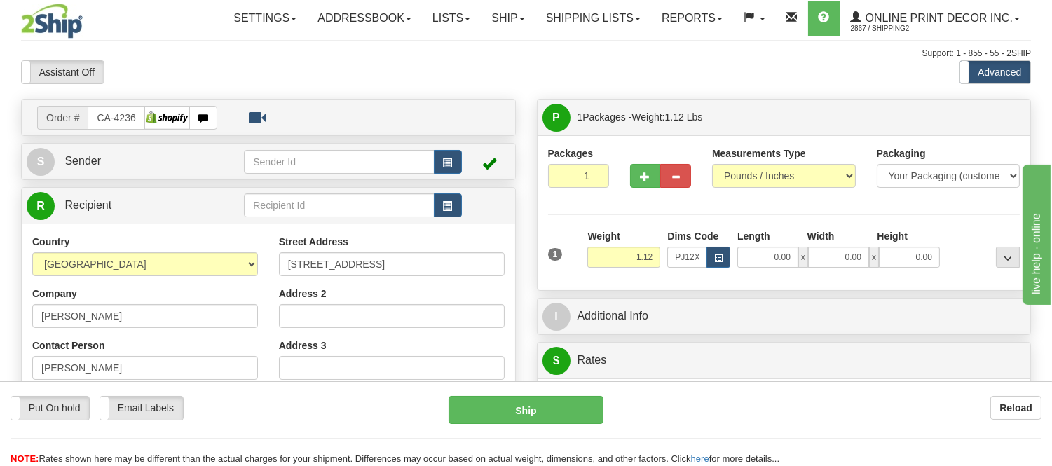
type input "23.00"
type input "14.00"
type input "2.00"
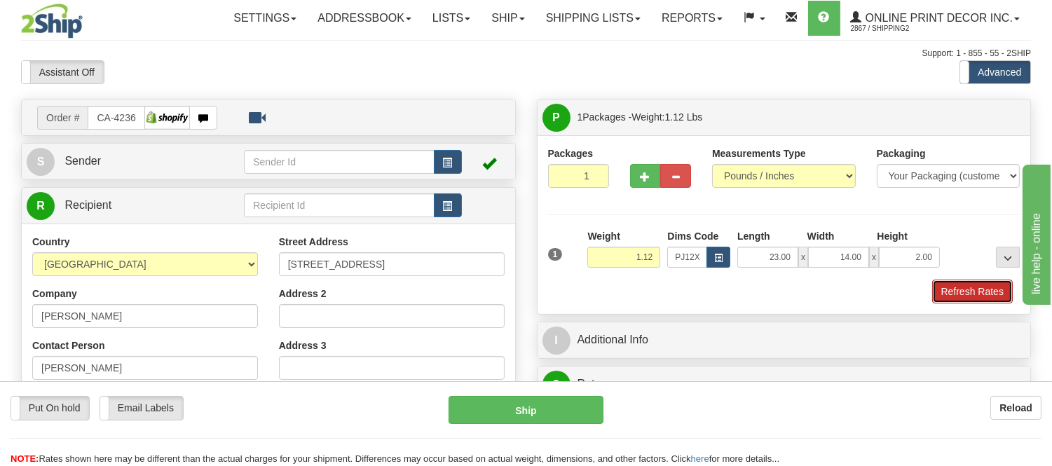
click at [991, 292] on button "Refresh Rates" at bounding box center [972, 292] width 81 height 24
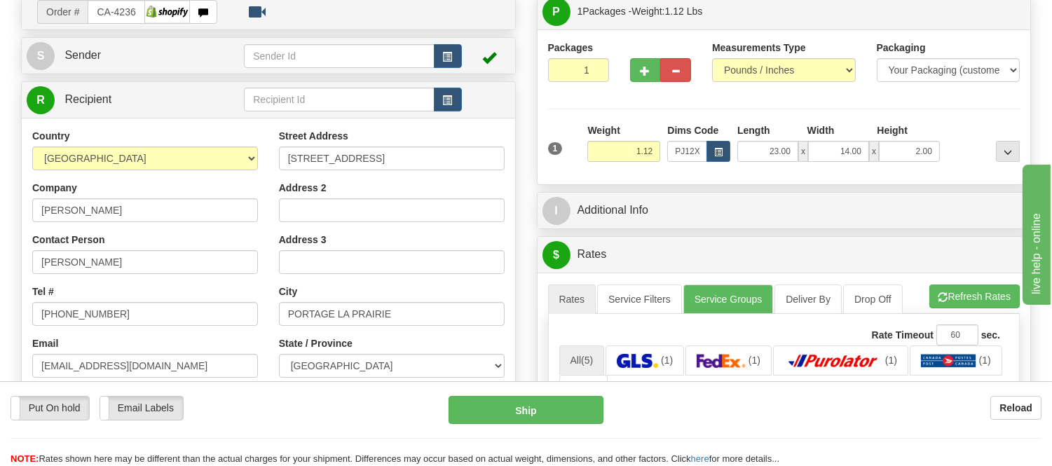
scroll to position [78, 0]
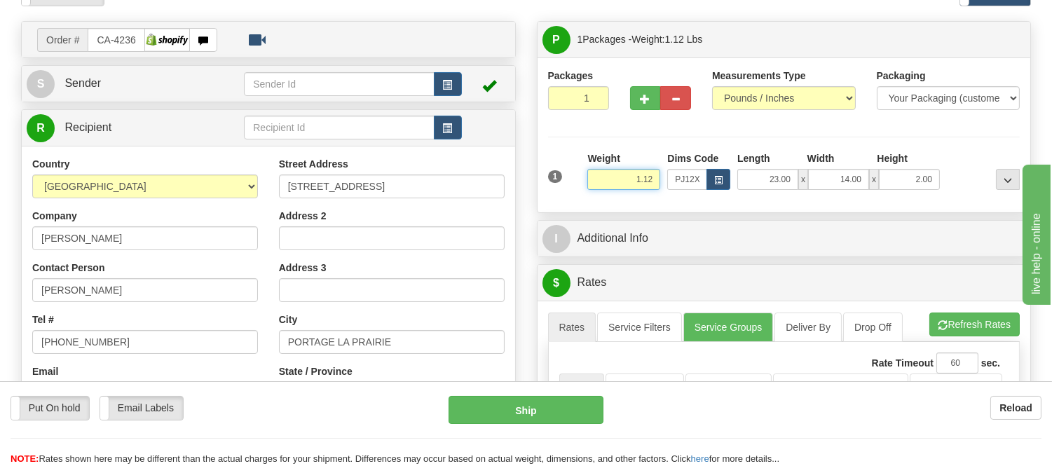
drag, startPoint x: 653, startPoint y: 178, endPoint x: 619, endPoint y: 183, distance: 34.7
click at [619, 183] on input "1.12" at bounding box center [623, 179] width 73 height 21
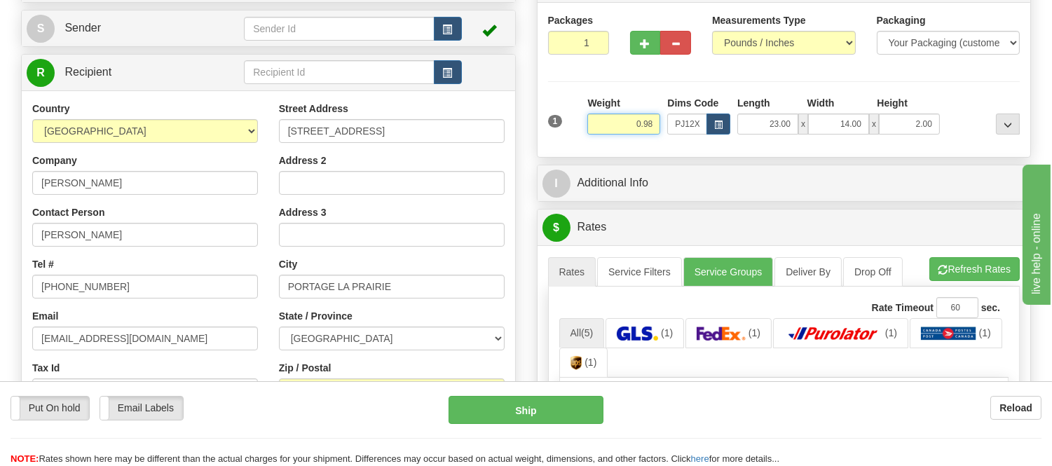
scroll to position [156, 0]
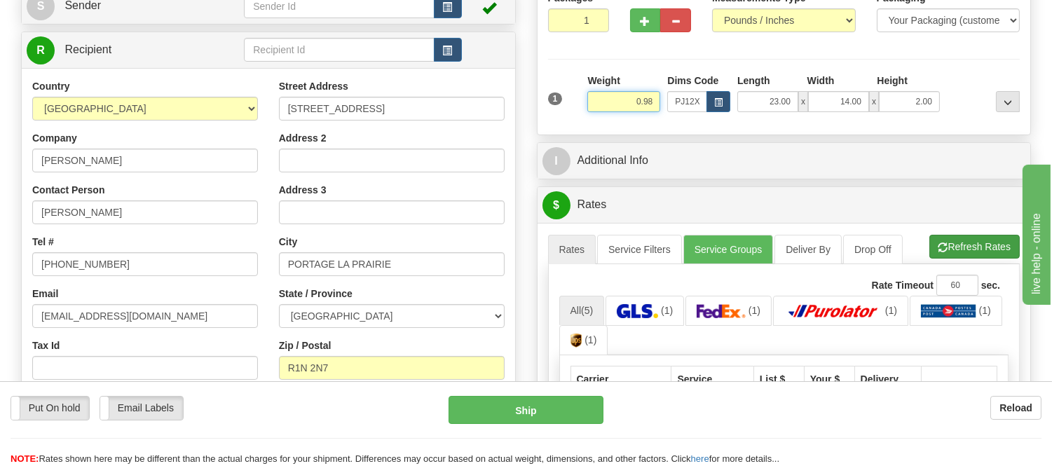
type input "0.98"
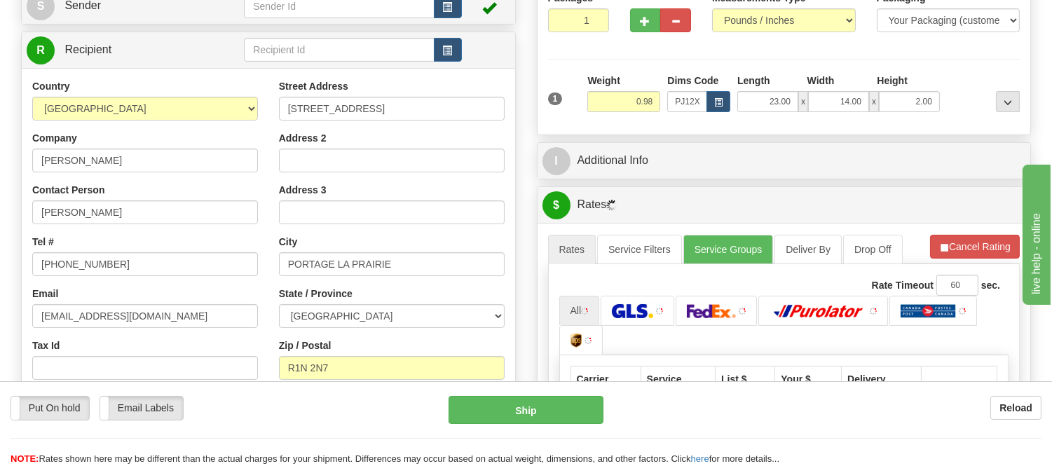
click at [965, 239] on li "Refresh Rates Cancel Rating" at bounding box center [975, 247] width 90 height 24
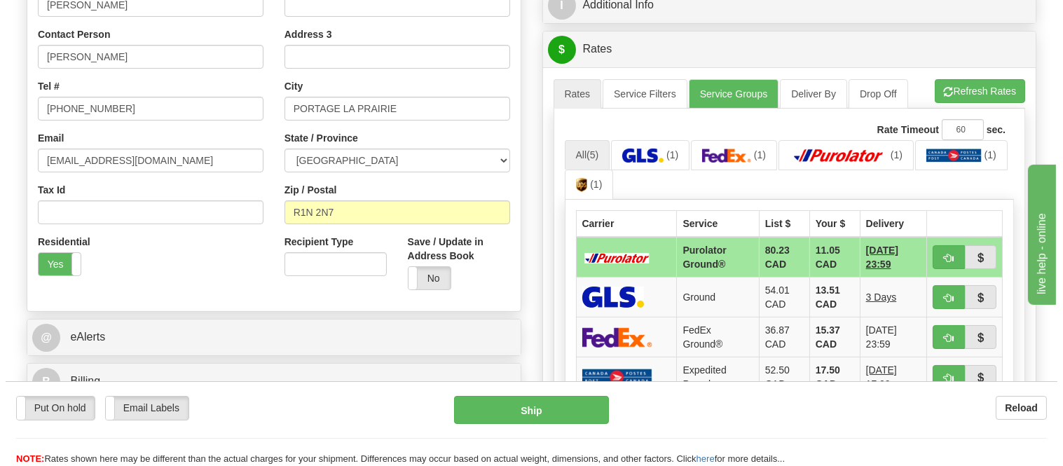
scroll to position [389, 0]
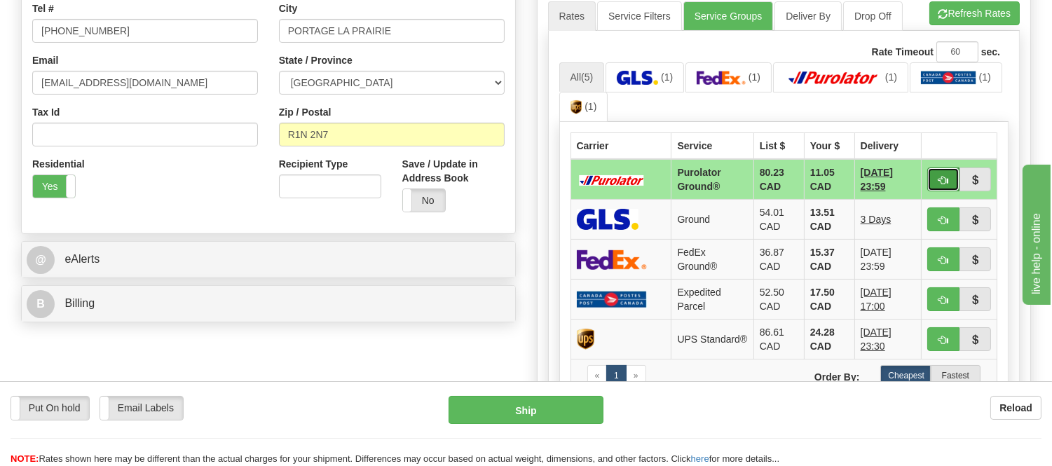
click at [934, 175] on button "button" at bounding box center [943, 180] width 32 height 24
type input "260"
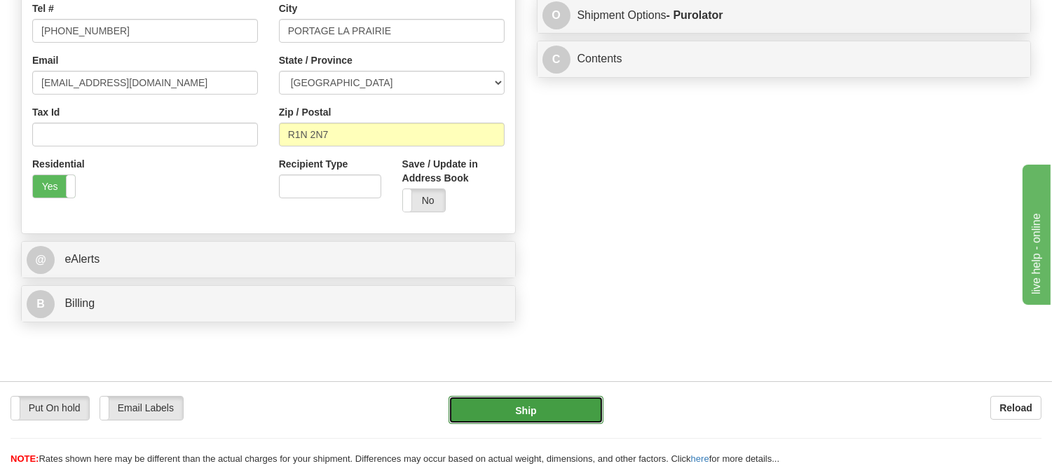
click at [534, 421] on button "Ship" at bounding box center [526, 410] width 154 height 28
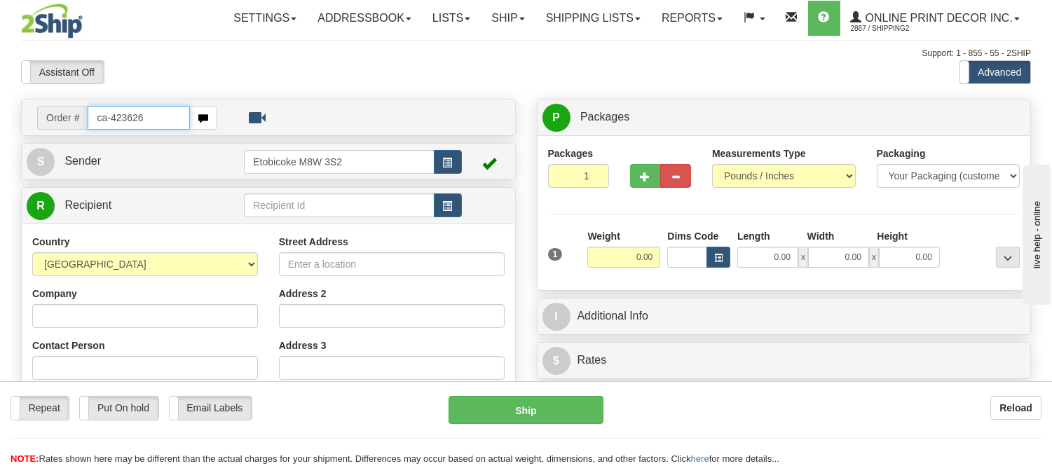
type input "ca-423626"
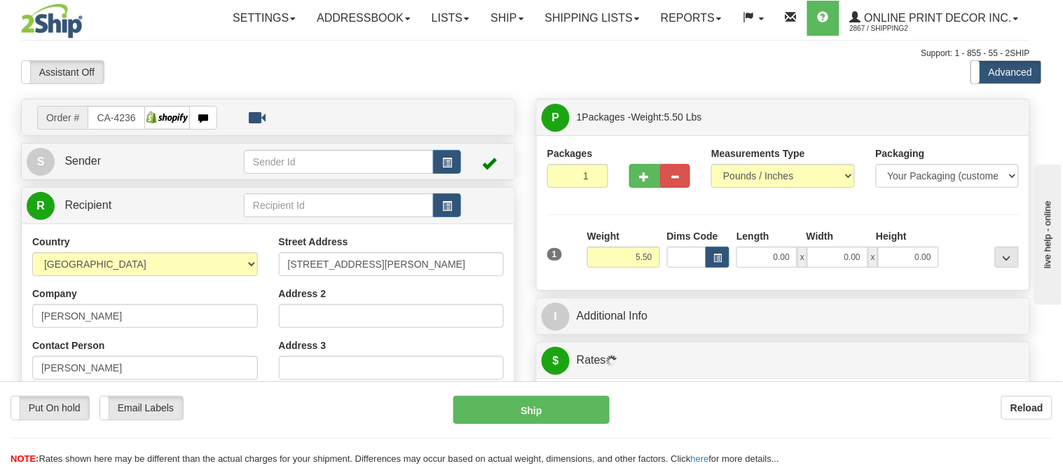
type input "[GEOGRAPHIC_DATA]"
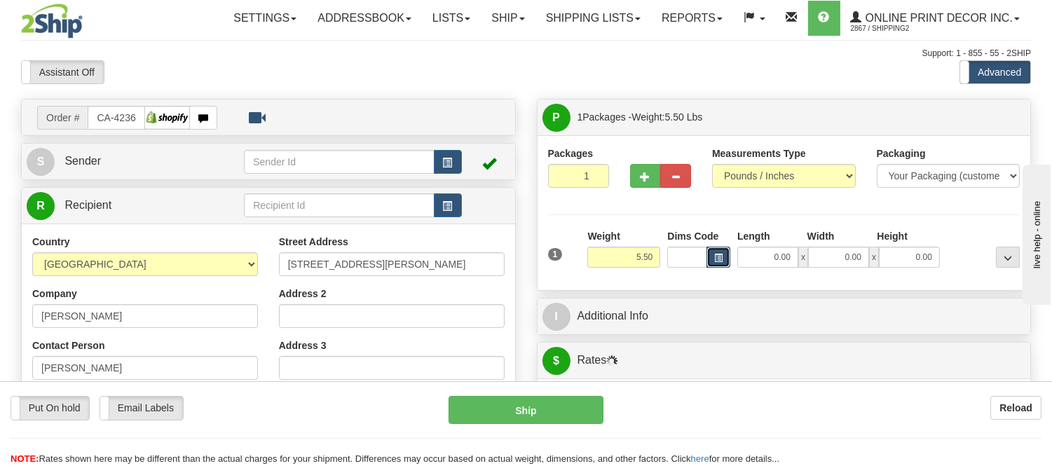
click at [724, 254] on button "button" at bounding box center [719, 257] width 24 height 21
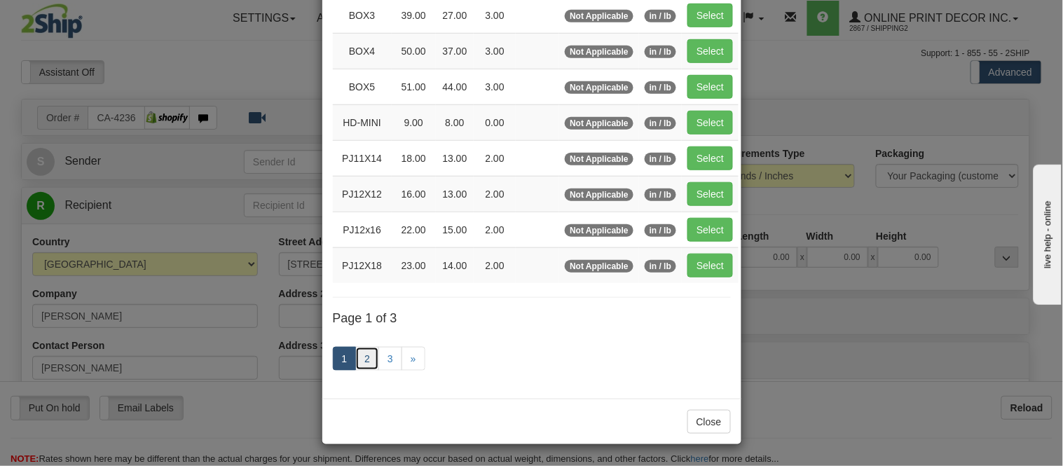
click at [362, 361] on link "2" at bounding box center [367, 359] width 24 height 24
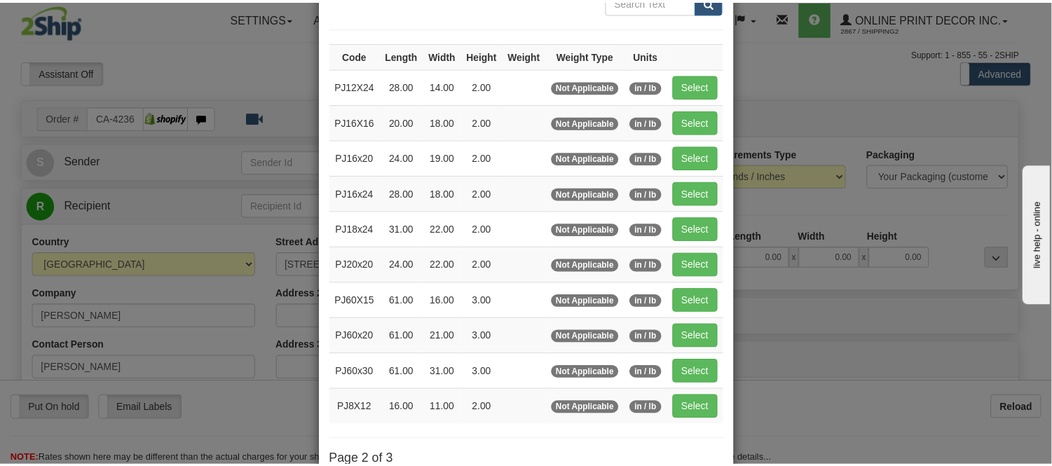
scroll to position [72, 0]
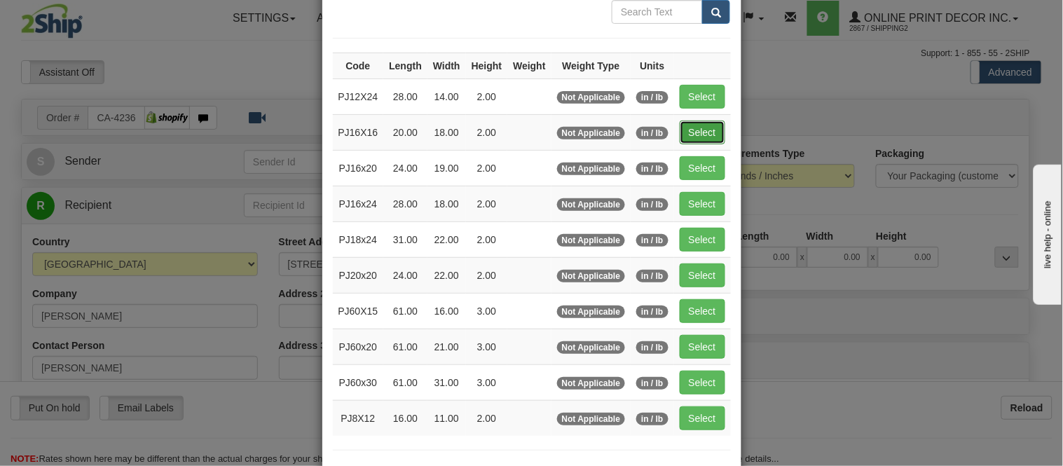
click at [701, 130] on button "Select" at bounding box center [703, 133] width 46 height 24
type input "PJ16X16"
type input "20.00"
type input "18.00"
type input "2.00"
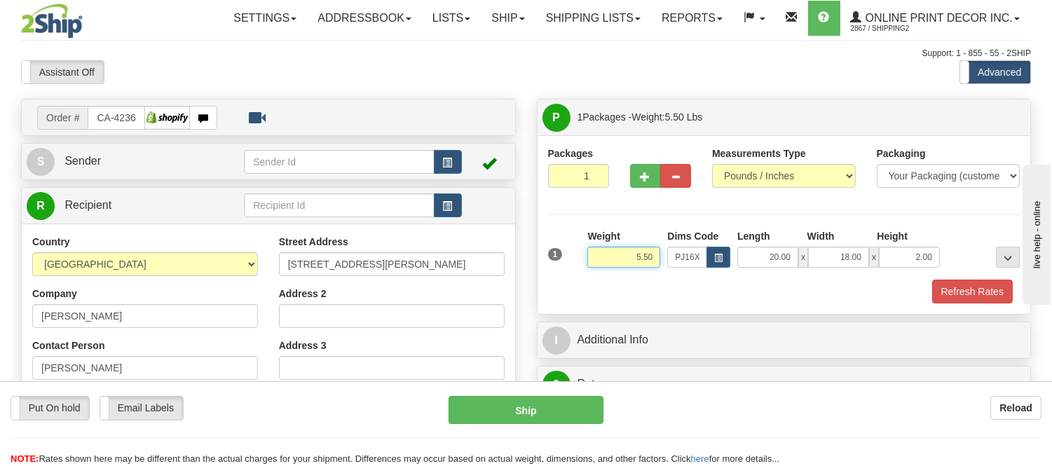
drag, startPoint x: 655, startPoint y: 250, endPoint x: 603, endPoint y: 275, distance: 57.4
click at [603, 275] on div "Weight 5.50" at bounding box center [624, 253] width 80 height 49
click button "Delete" at bounding box center [0, 0] width 0 height 0
type input "2.00"
click at [955, 287] on button "Refresh Rates" at bounding box center [972, 292] width 81 height 24
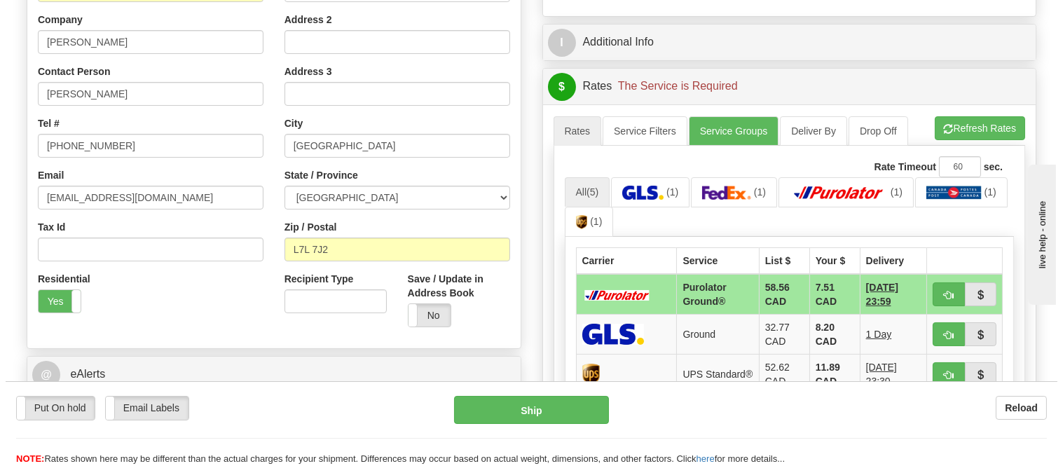
scroll to position [311, 0]
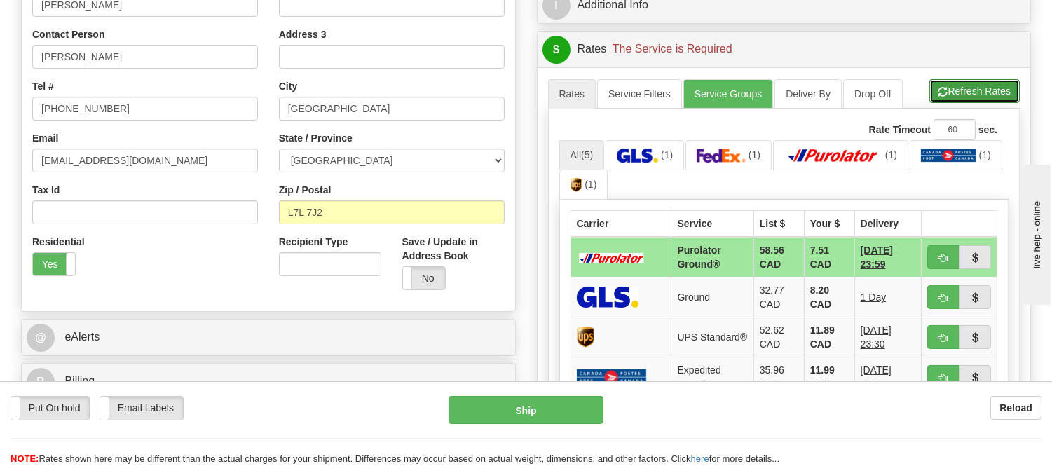
click at [996, 80] on button "Refresh Rates" at bounding box center [974, 91] width 90 height 24
click at [940, 264] on button "button" at bounding box center [943, 257] width 32 height 24
type input "260"
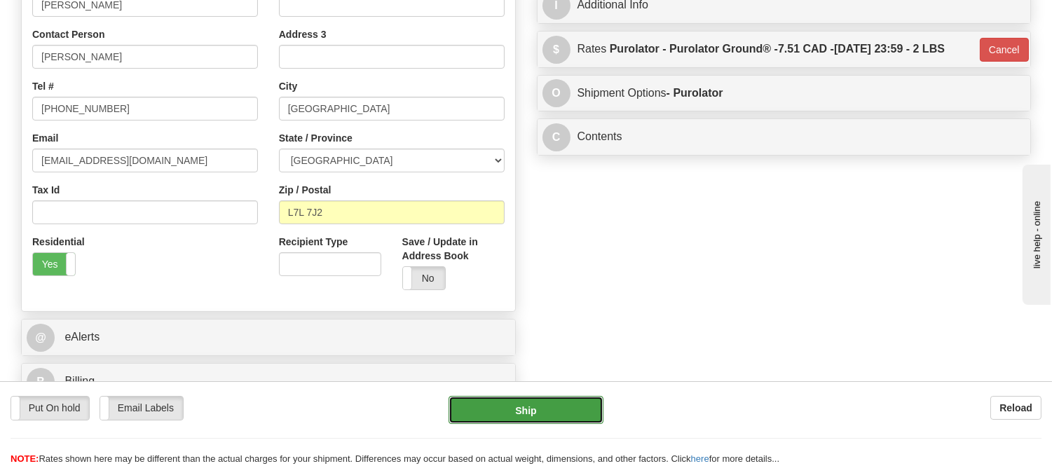
click at [520, 400] on button "Ship" at bounding box center [526, 410] width 154 height 28
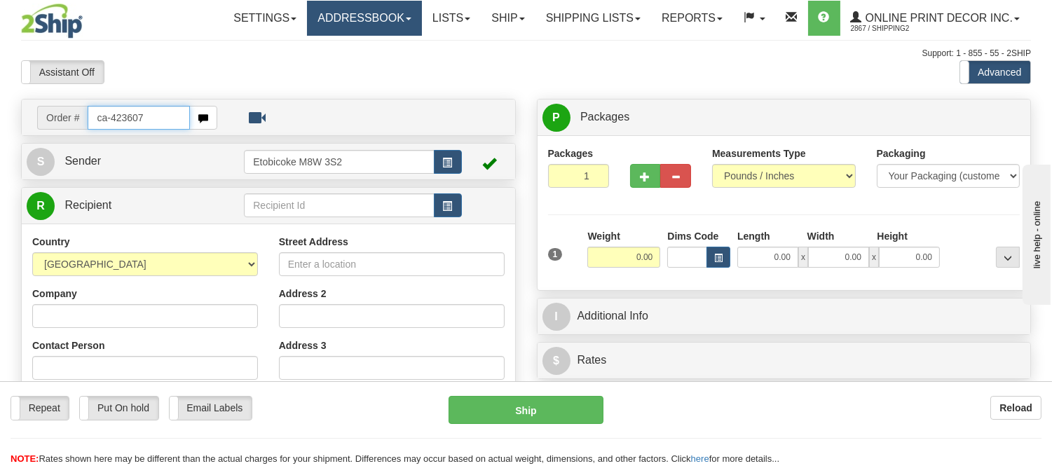
type input "ca-423607"
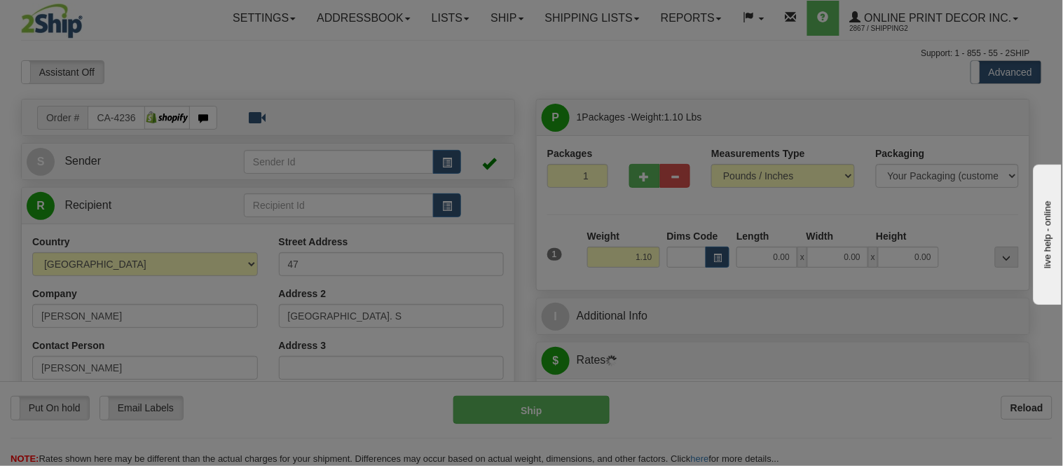
type input "[PERSON_NAME]"
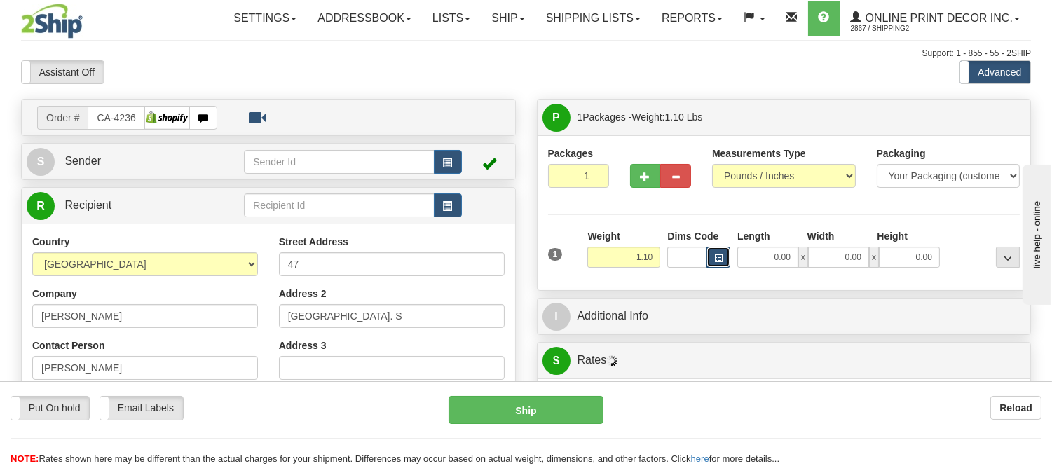
click at [711, 257] on button "button" at bounding box center [719, 257] width 24 height 21
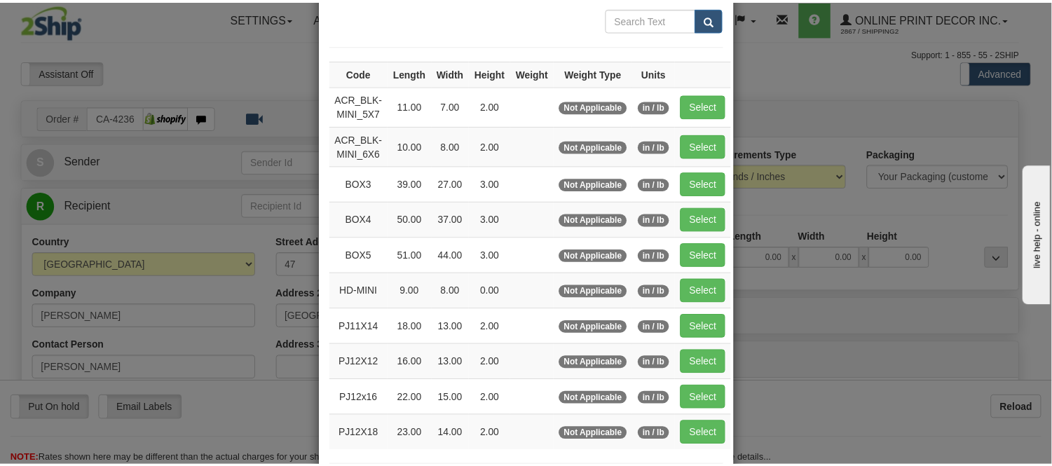
scroll to position [156, 0]
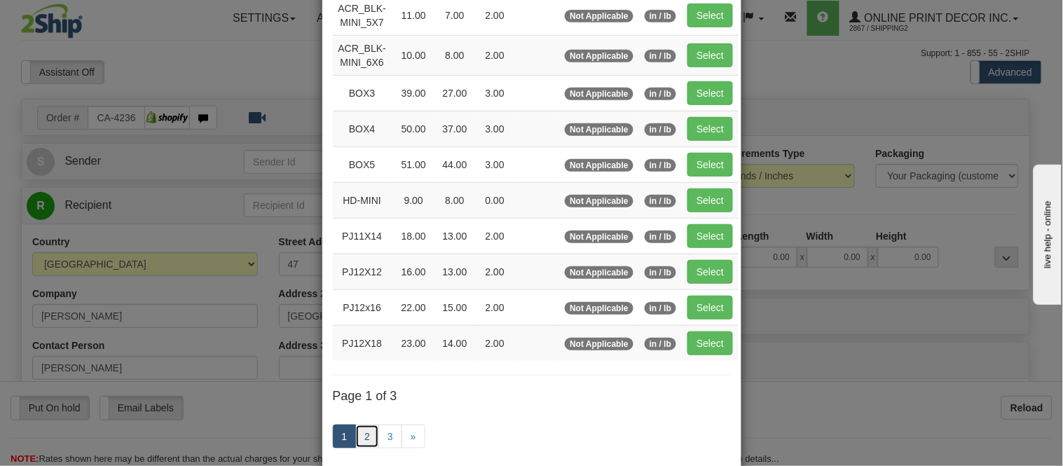
click at [373, 435] on link "2" at bounding box center [367, 437] width 24 height 24
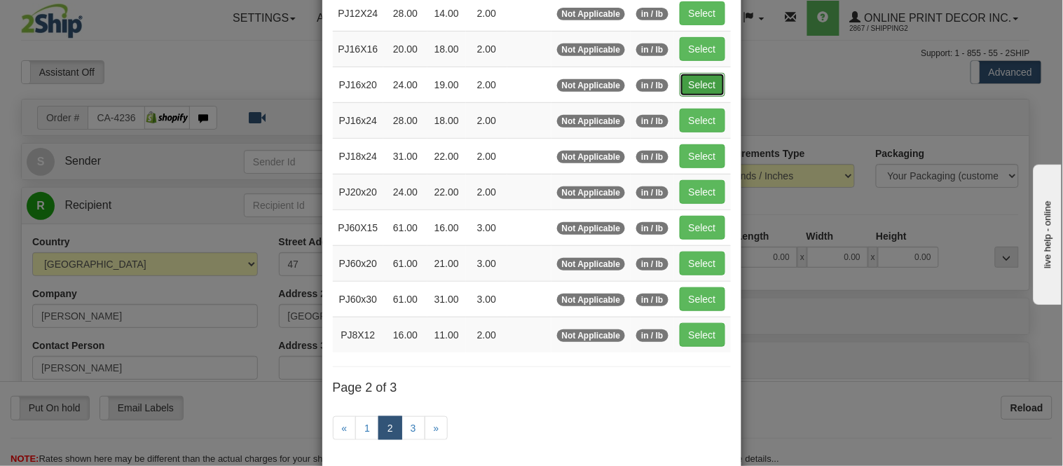
click at [697, 90] on button "Select" at bounding box center [703, 85] width 46 height 24
type input "PJ16x20"
type input "24.00"
type input "19.00"
type input "2.00"
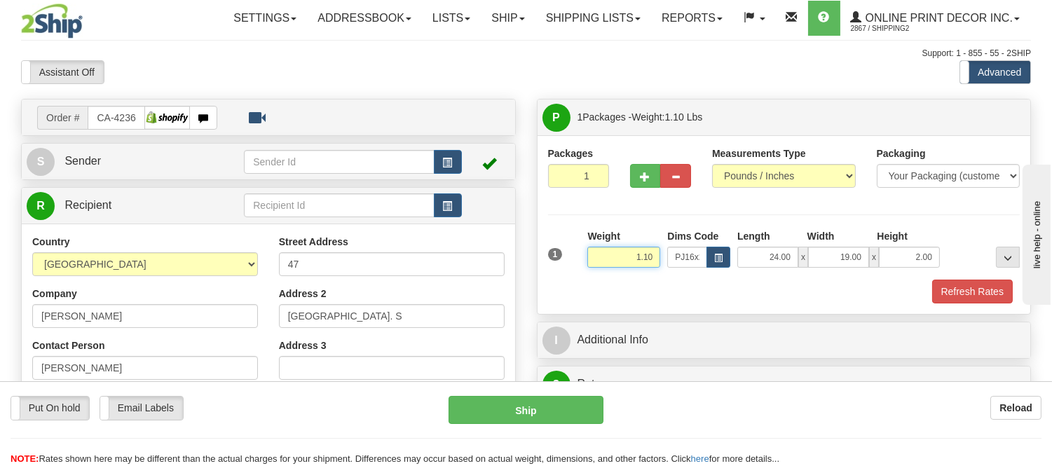
drag, startPoint x: 655, startPoint y: 258, endPoint x: 601, endPoint y: 250, distance: 55.2
click at [601, 250] on input "1.10" at bounding box center [623, 257] width 73 height 21
type input "2.20"
click at [959, 290] on button "Refresh Rates" at bounding box center [972, 292] width 81 height 24
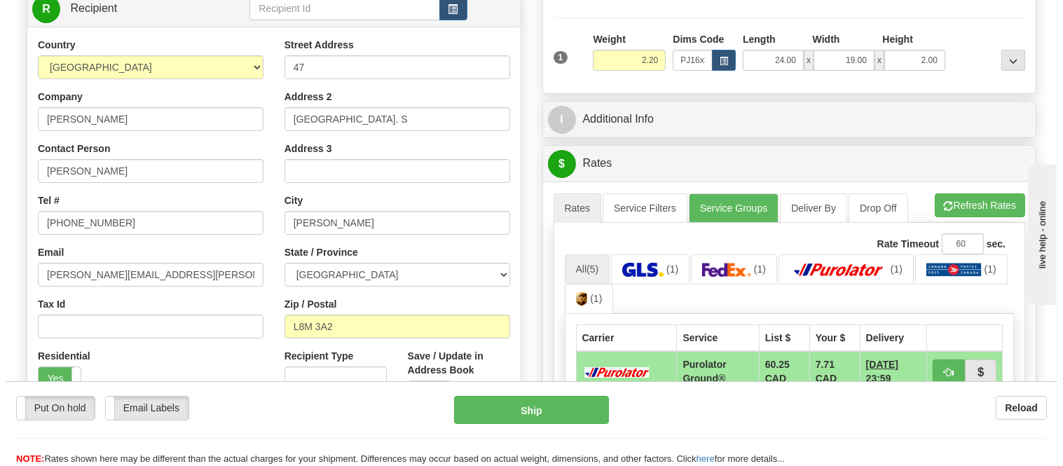
scroll to position [233, 0]
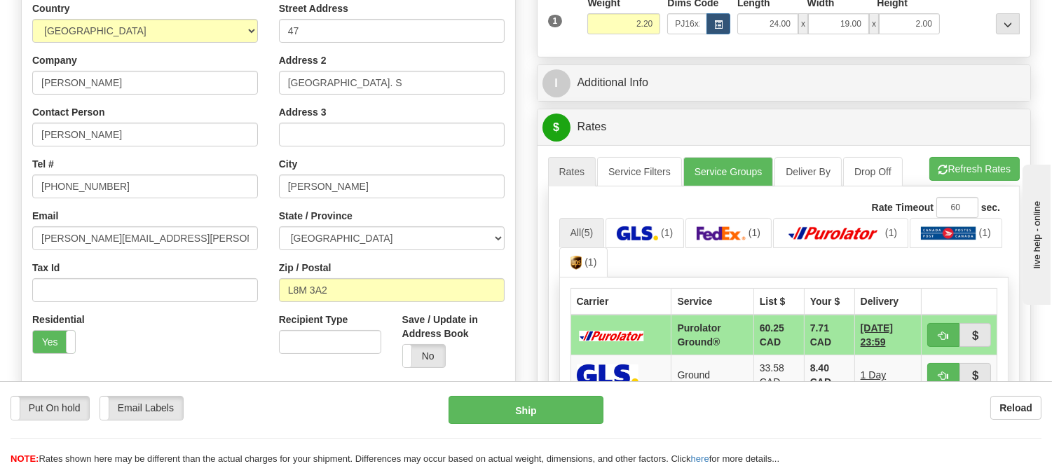
click at [958, 185] on ul "Rates Service Filters Service Groups Deliver By Drop Off Pickup Refresh Rates C…" at bounding box center [784, 171] width 472 height 29
click at [965, 174] on button "Refresh Rates" at bounding box center [974, 169] width 90 height 24
click at [944, 332] on span "button" at bounding box center [944, 336] width 10 height 9
type input "260"
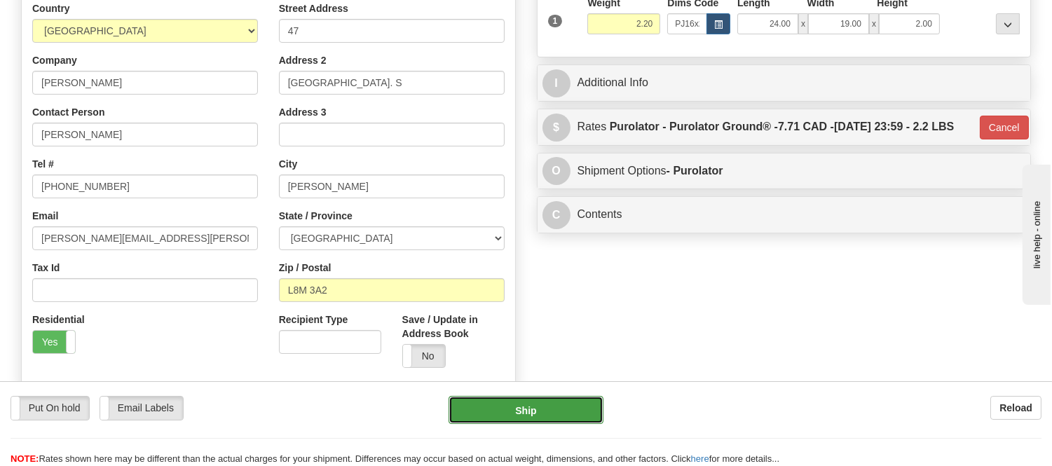
click at [587, 407] on button "Ship" at bounding box center [526, 410] width 154 height 28
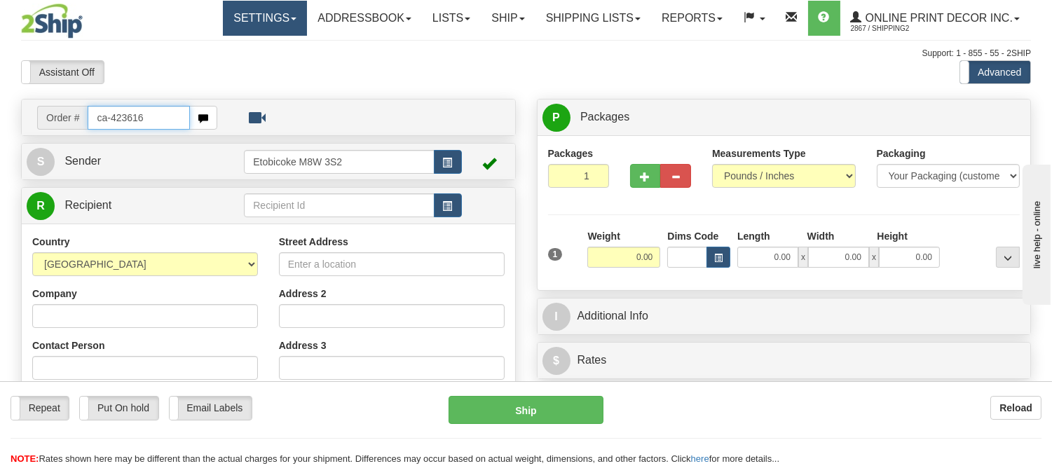
type input "ca-423616"
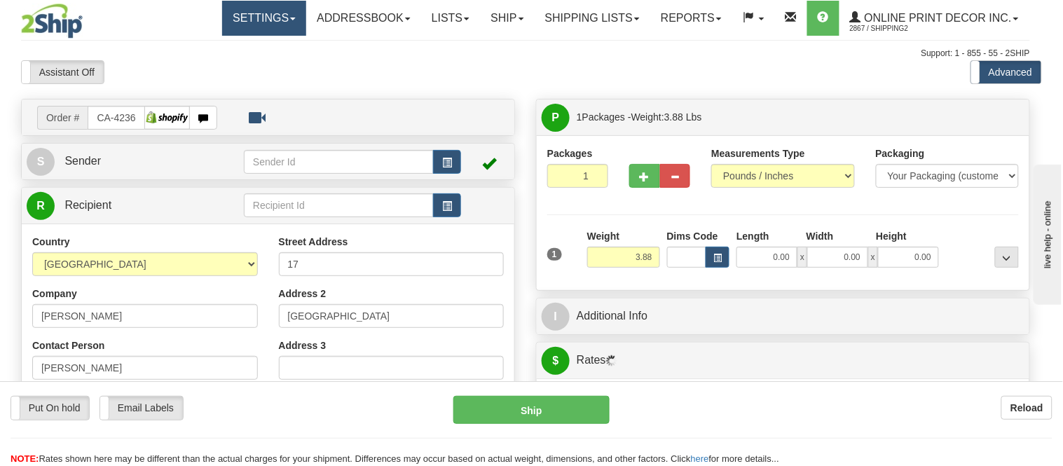
type input "[GEOGRAPHIC_DATA]"
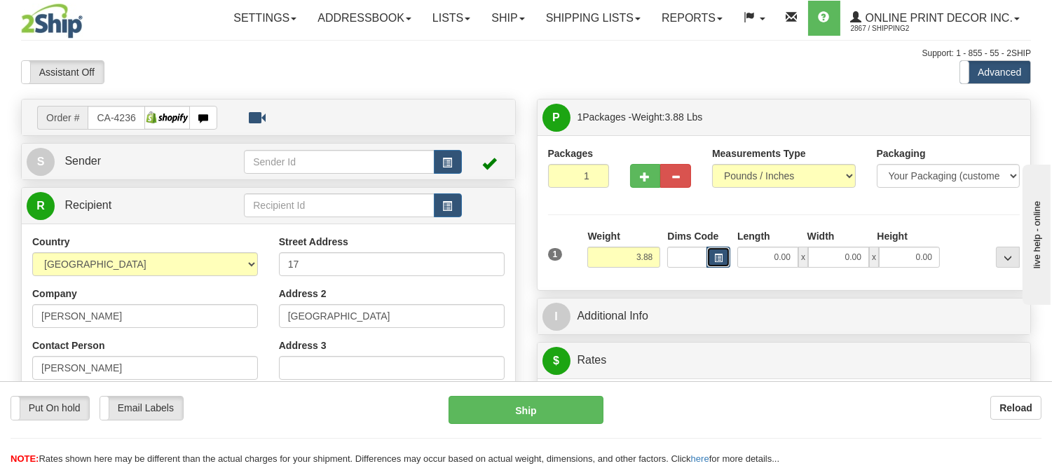
click at [716, 257] on span "button" at bounding box center [718, 258] width 8 height 8
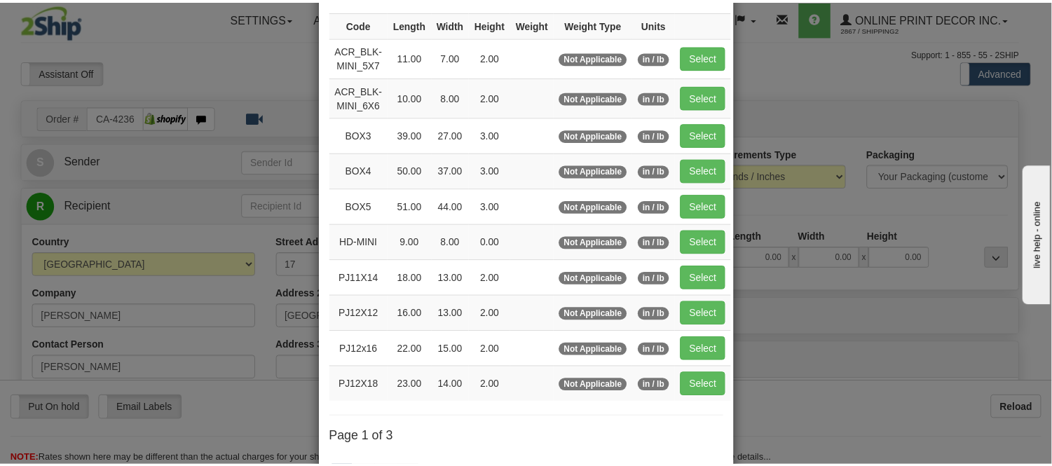
scroll to position [233, 0]
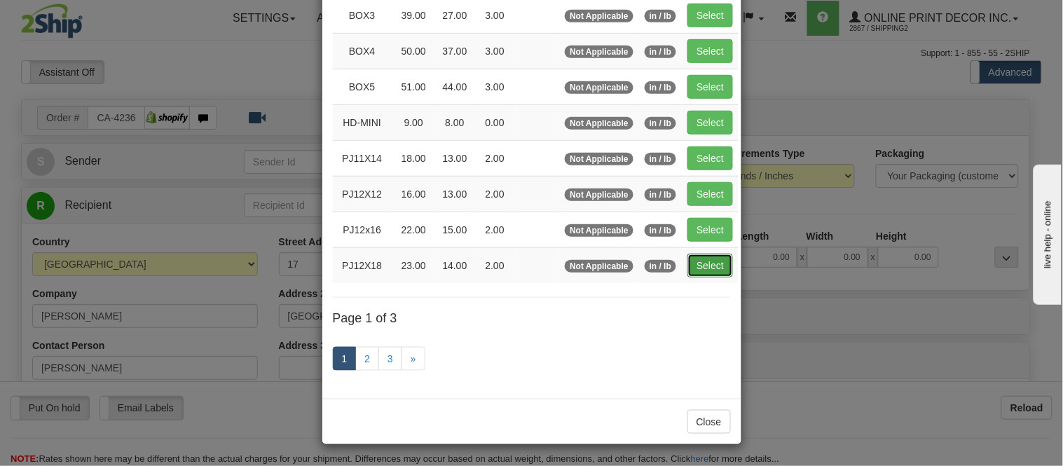
click at [706, 264] on button "Select" at bounding box center [711, 266] width 46 height 24
type input "PJ12X18"
type input "23.00"
type input "14.00"
type input "2.00"
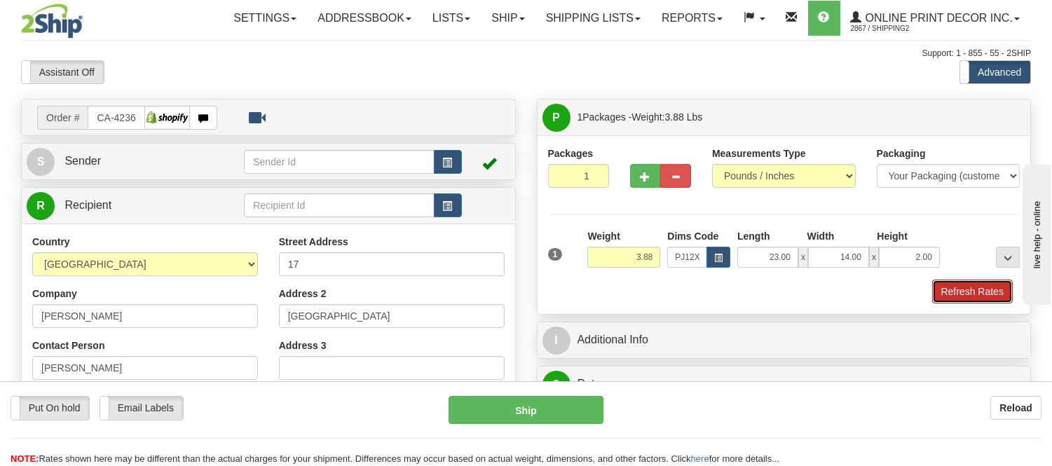
click at [990, 297] on button "Refresh Rates" at bounding box center [972, 292] width 81 height 24
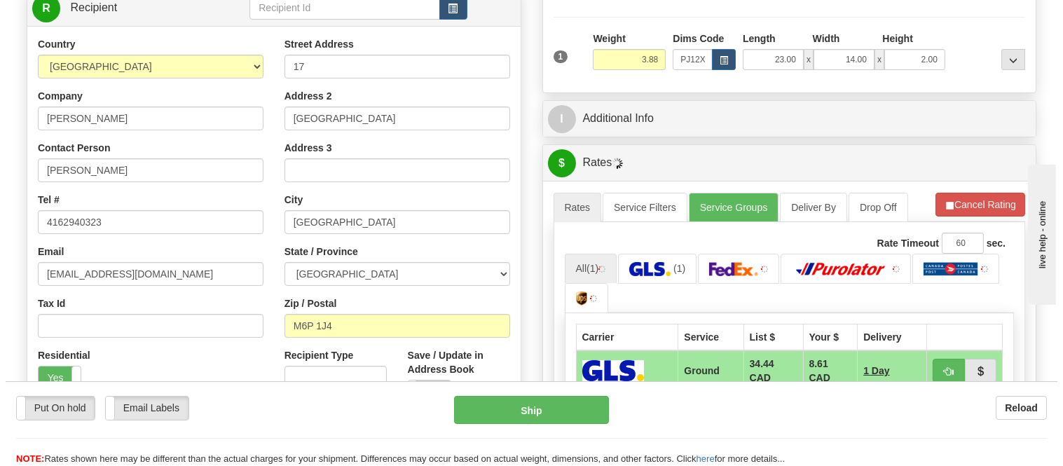
scroll to position [238, 0]
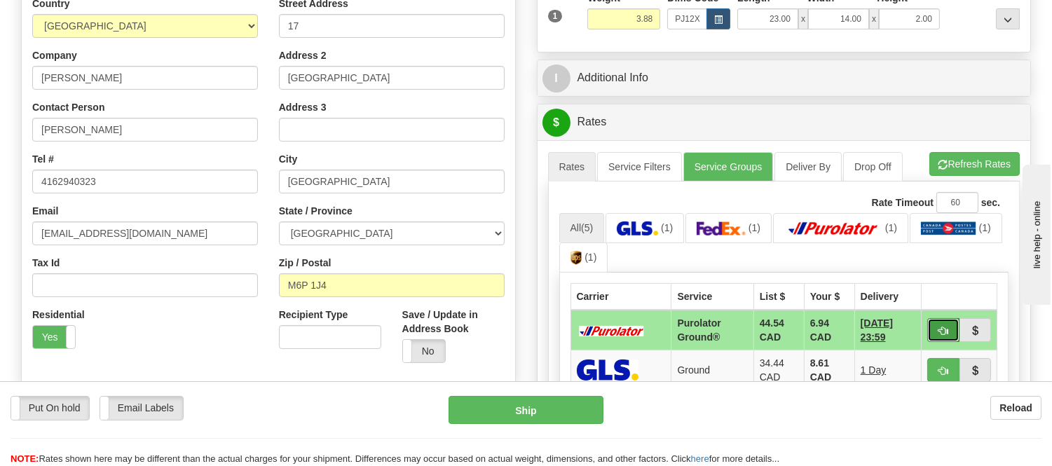
click at [937, 322] on button "button" at bounding box center [943, 330] width 32 height 24
type input "260"
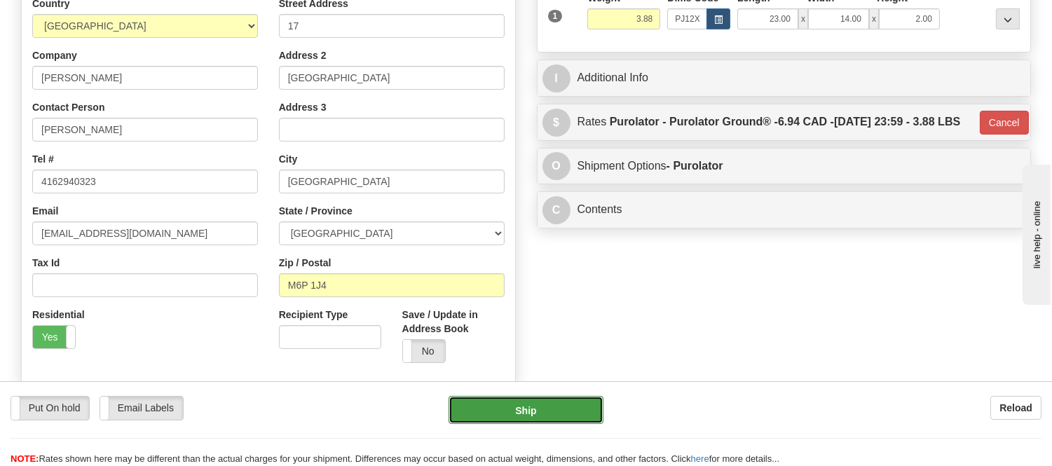
click at [582, 396] on button "Ship" at bounding box center [526, 410] width 154 height 28
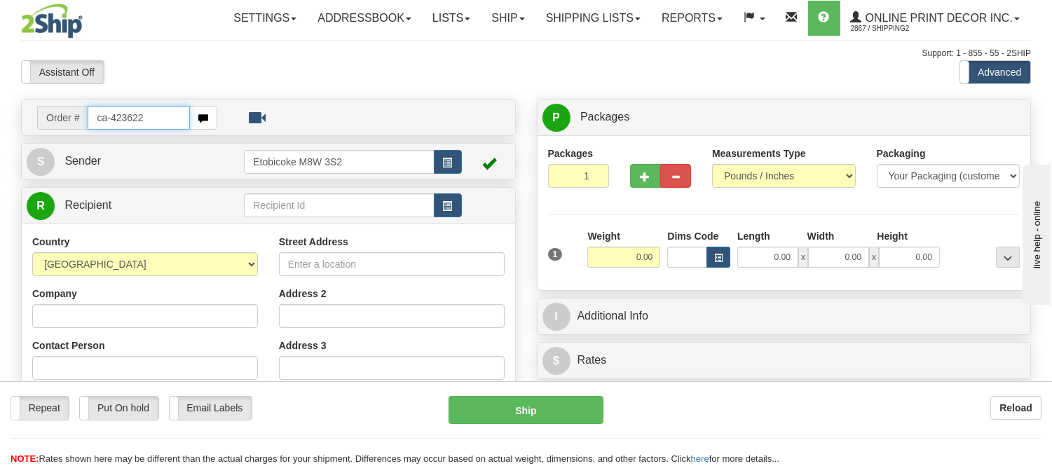
type input "ca-423622"
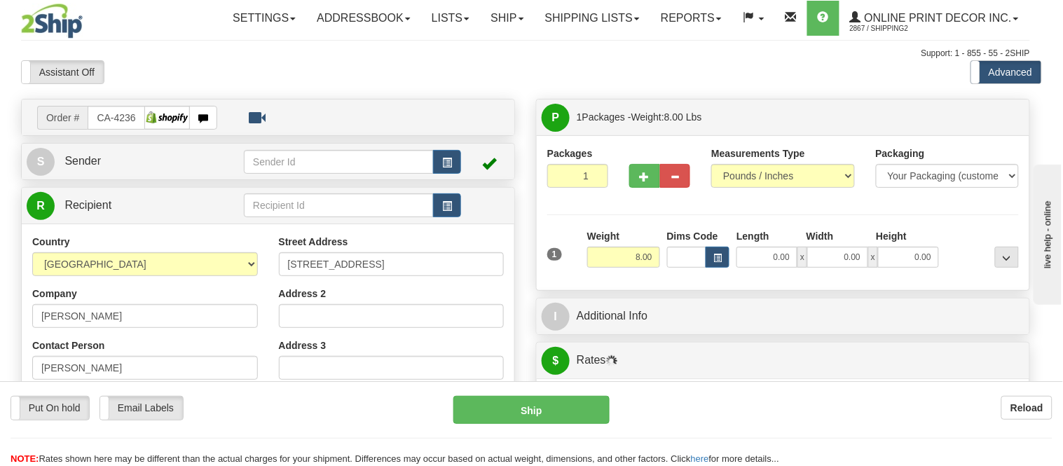
type input "DUNDAS"
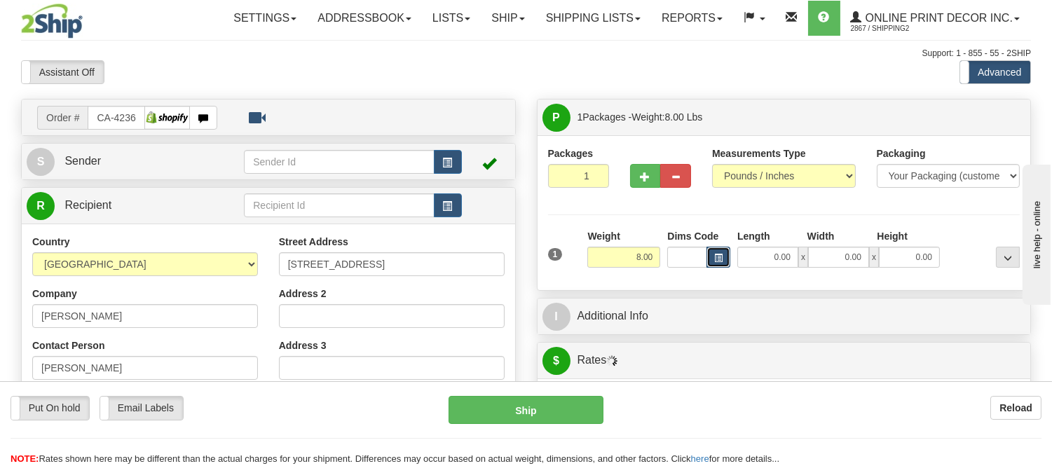
click at [724, 254] on button "button" at bounding box center [719, 257] width 24 height 21
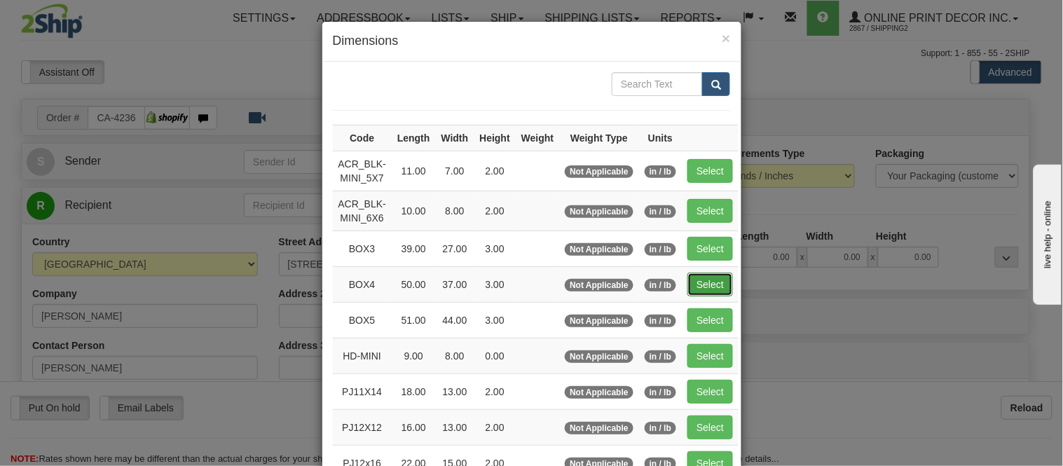
click at [717, 278] on button "Select" at bounding box center [711, 285] width 46 height 24
type input "BOX4"
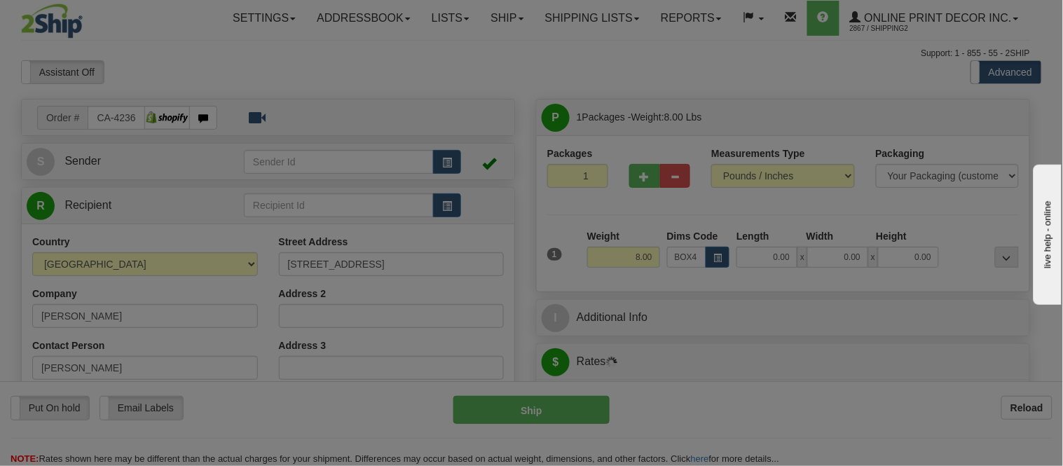
type input "50.00"
type input "37.00"
type input "3.00"
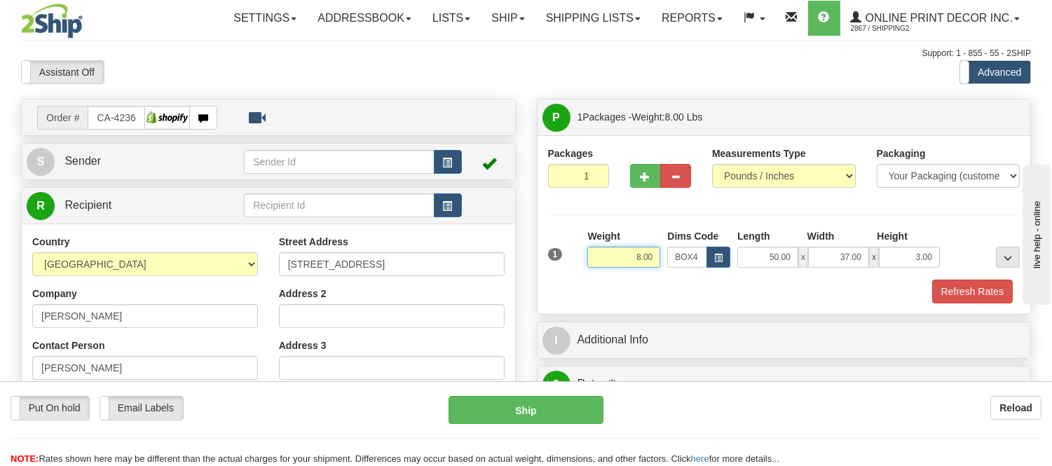
drag, startPoint x: 655, startPoint y: 254, endPoint x: 613, endPoint y: 256, distance: 42.8
click at [613, 256] on input "8.00" at bounding box center [623, 257] width 73 height 21
drag, startPoint x: 655, startPoint y: 257, endPoint x: 566, endPoint y: 261, distance: 89.1
click at [566, 261] on div "1 Weight 11.98 Dims Code x x" at bounding box center [784, 254] width 479 height 50
type input "13.98"
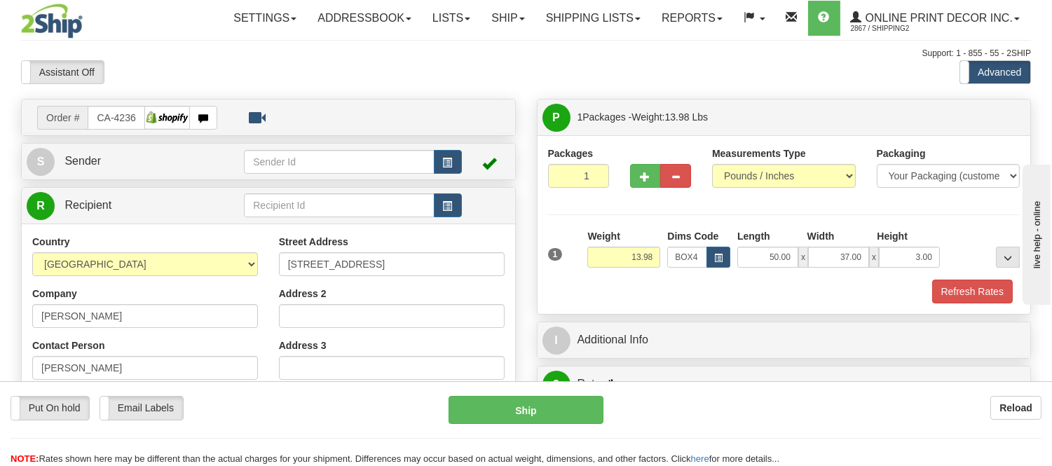
click at [989, 275] on div "1 Weight 13.98 Dims Code x x" at bounding box center [784, 254] width 479 height 50
click at [986, 287] on button "Refresh Rates" at bounding box center [972, 292] width 81 height 24
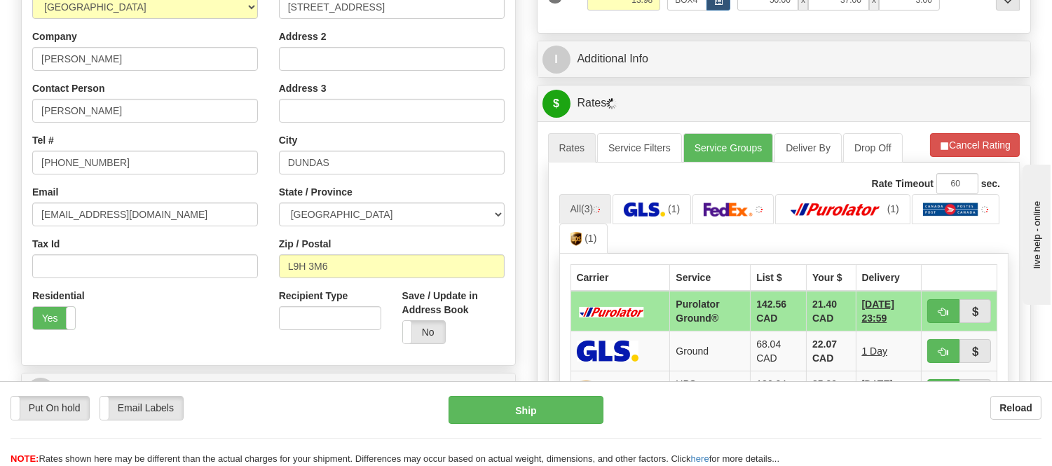
scroll to position [349, 0]
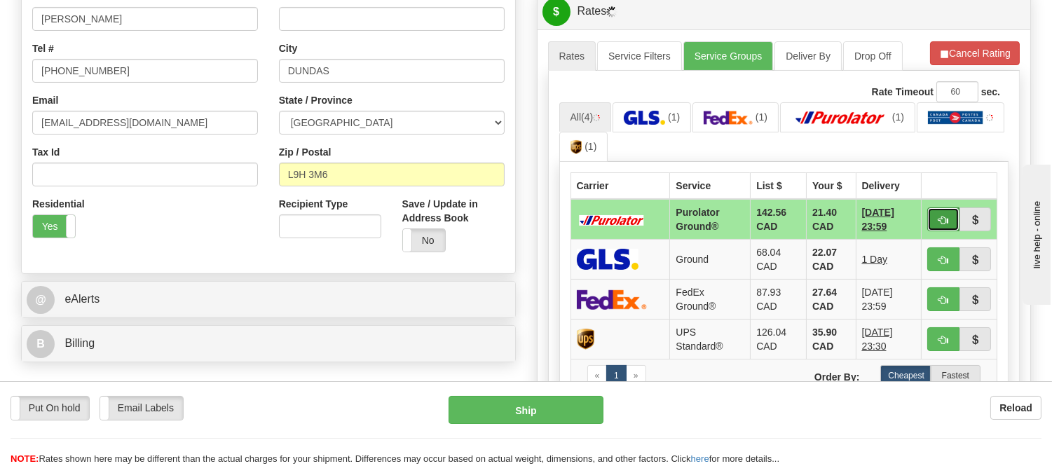
click at [937, 214] on button "button" at bounding box center [943, 219] width 32 height 24
click at [954, 133] on ul "All (4) (1) (1) (1) (1)" at bounding box center [784, 132] width 450 height 60
click at [941, 209] on button "button" at bounding box center [943, 219] width 32 height 24
click at [958, 133] on ul "All (4) (1) (1) (1) (1)" at bounding box center [784, 132] width 450 height 60
click at [948, 207] on button "button" at bounding box center [943, 219] width 32 height 24
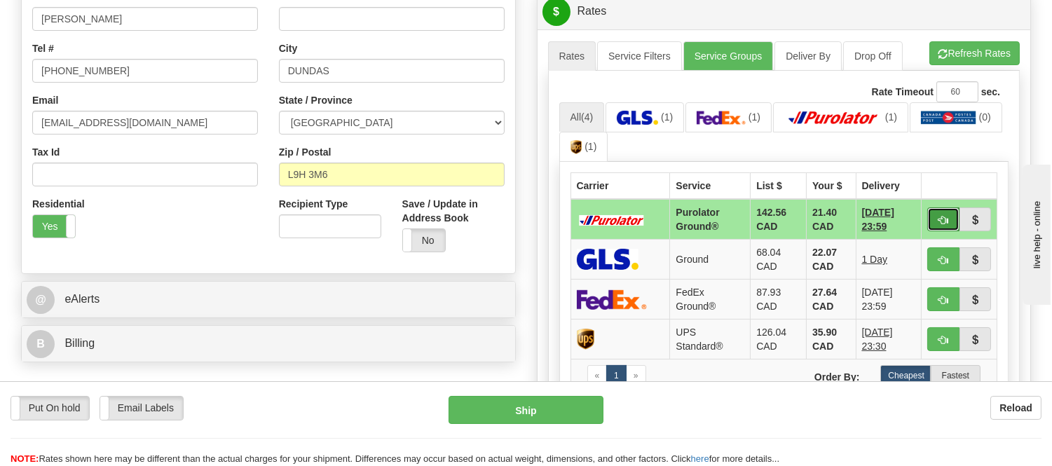
click at [948, 211] on button "button" at bounding box center [943, 219] width 32 height 24
type input "260"
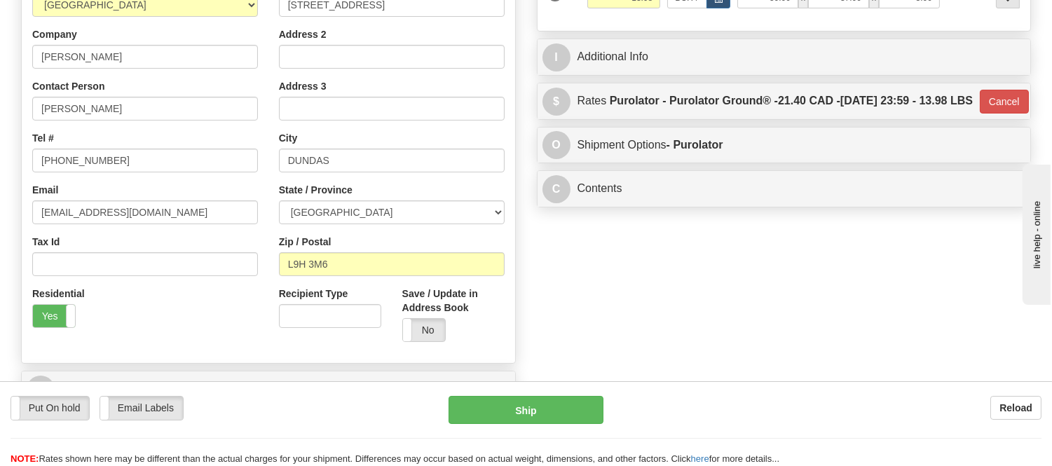
scroll to position [116, 0]
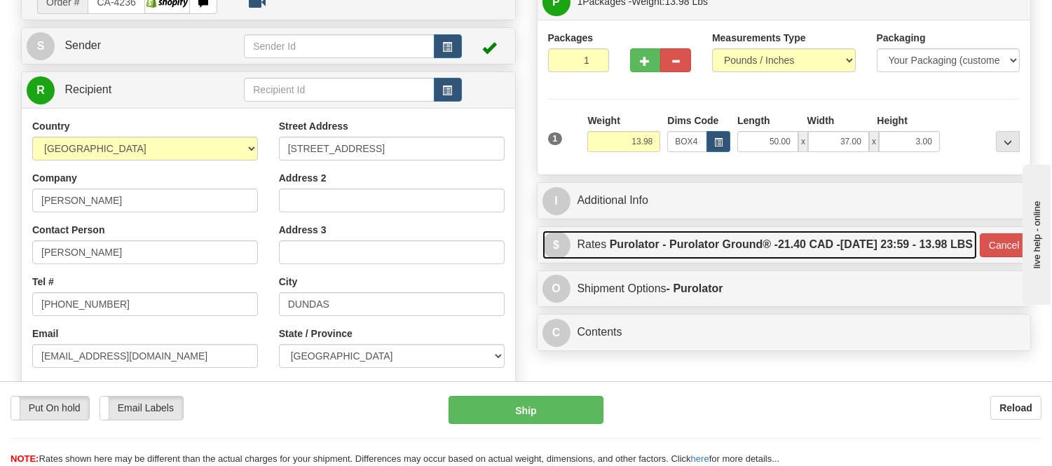
click at [694, 259] on label "Purolator - Purolator Ground® - 21.40 CAD - 09/23/2025 23:59 - 13.98 LBS" at bounding box center [791, 245] width 363 height 28
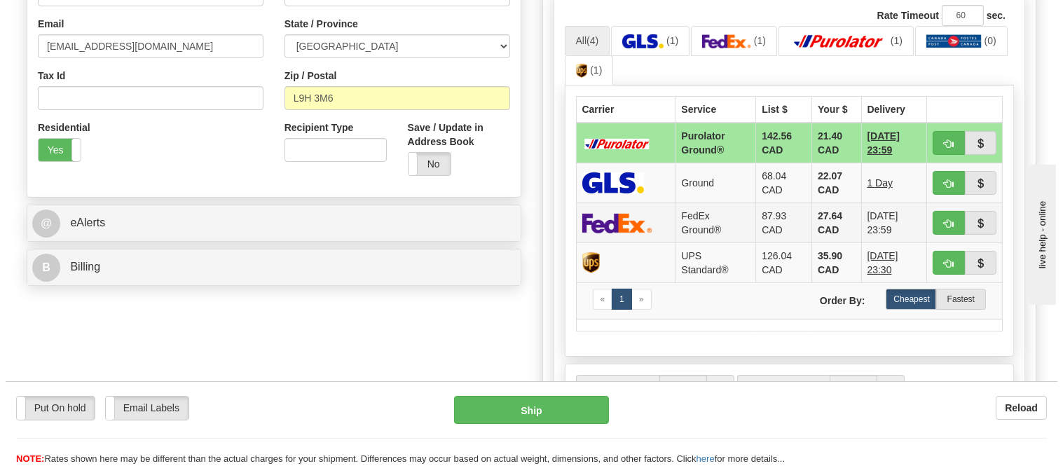
scroll to position [428, 0]
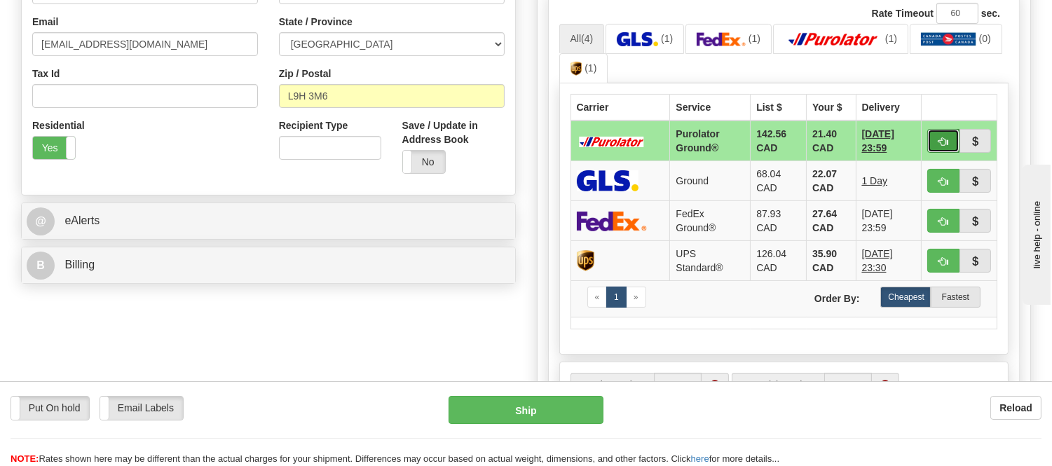
click at [932, 153] on button "button" at bounding box center [943, 141] width 32 height 24
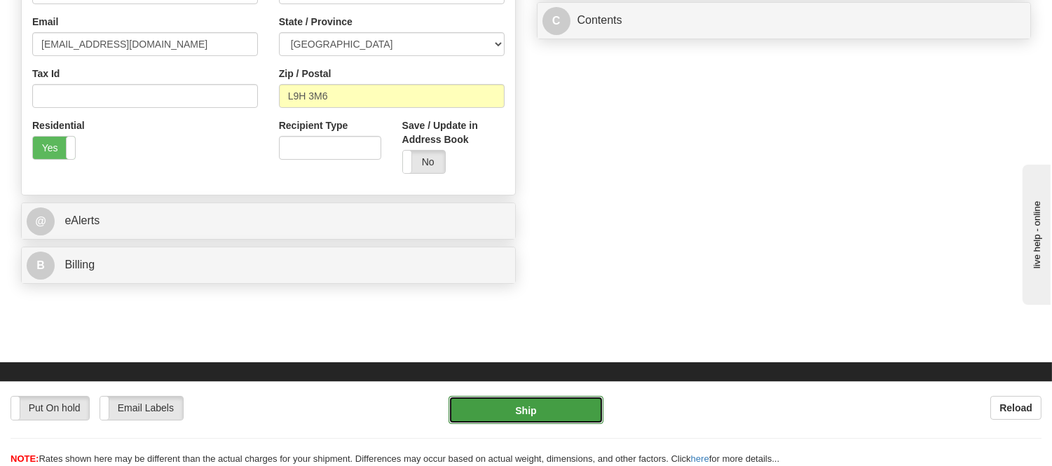
click at [550, 405] on button "Ship" at bounding box center [526, 410] width 154 height 28
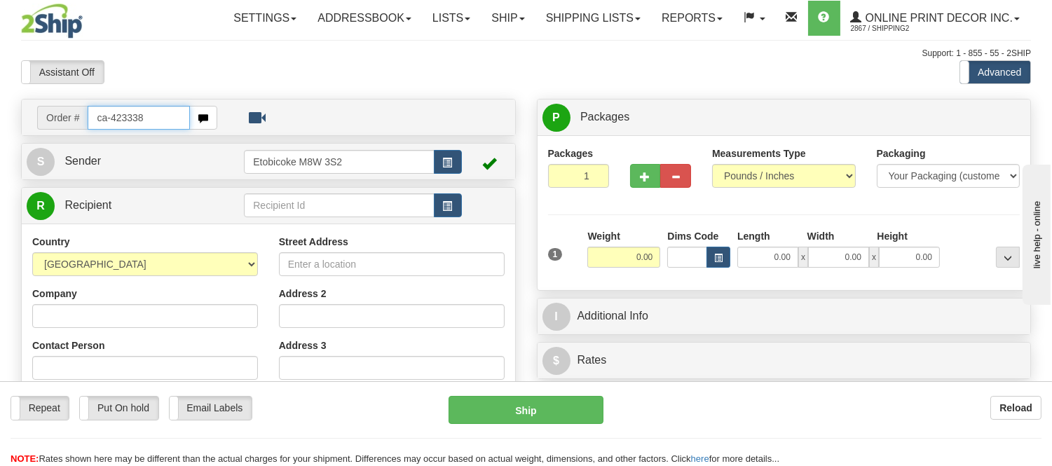
type input "ca-423338"
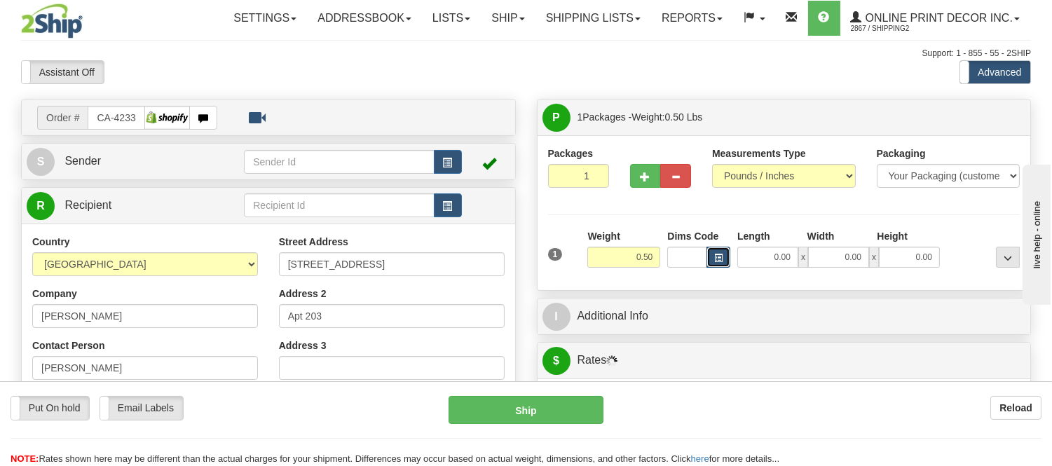
click at [725, 257] on button "button" at bounding box center [719, 257] width 24 height 21
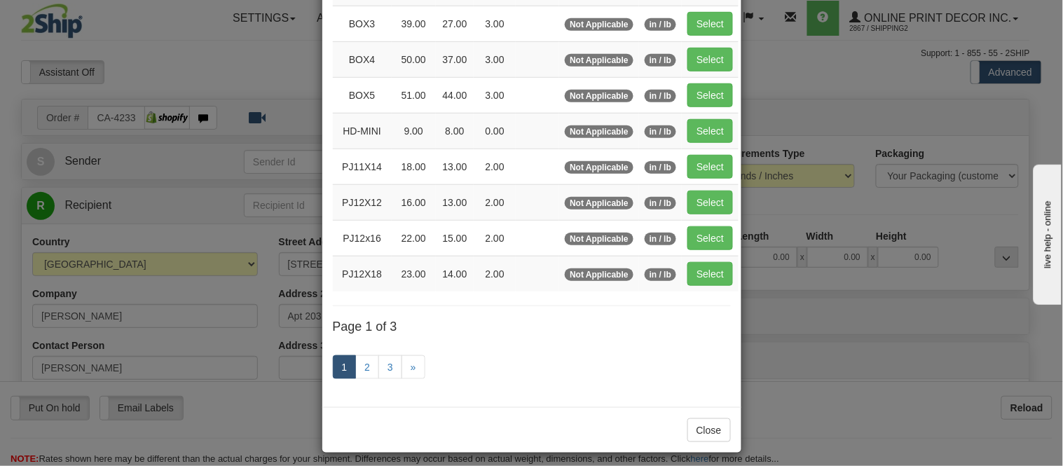
scroll to position [233, 0]
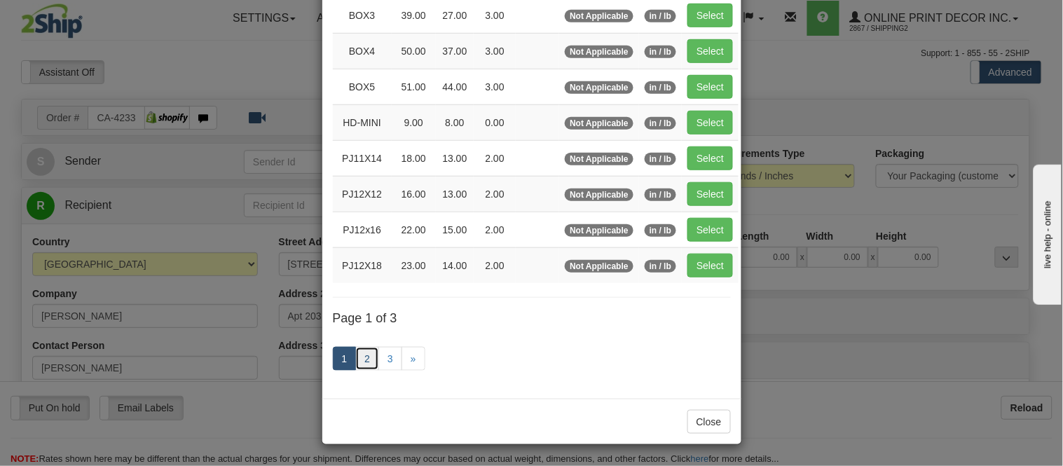
click at [367, 353] on link "2" at bounding box center [367, 359] width 24 height 24
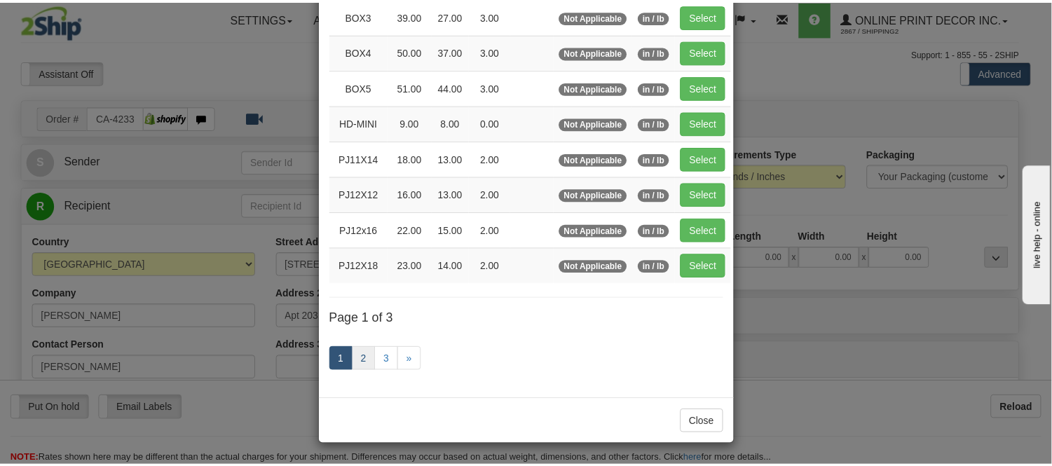
scroll to position [228, 0]
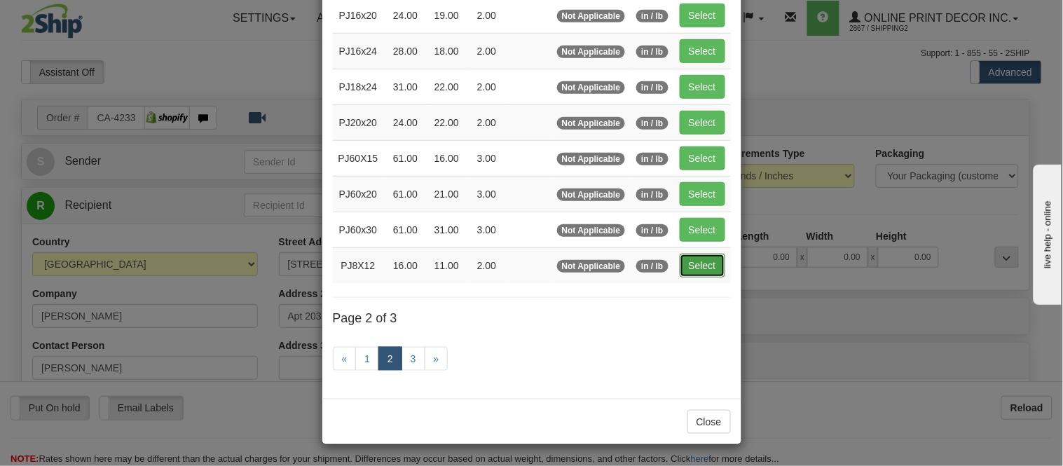
click at [716, 264] on button "Select" at bounding box center [703, 266] width 46 height 24
type input "PJ8X12"
type input "16.00"
type input "11.00"
type input "2.00"
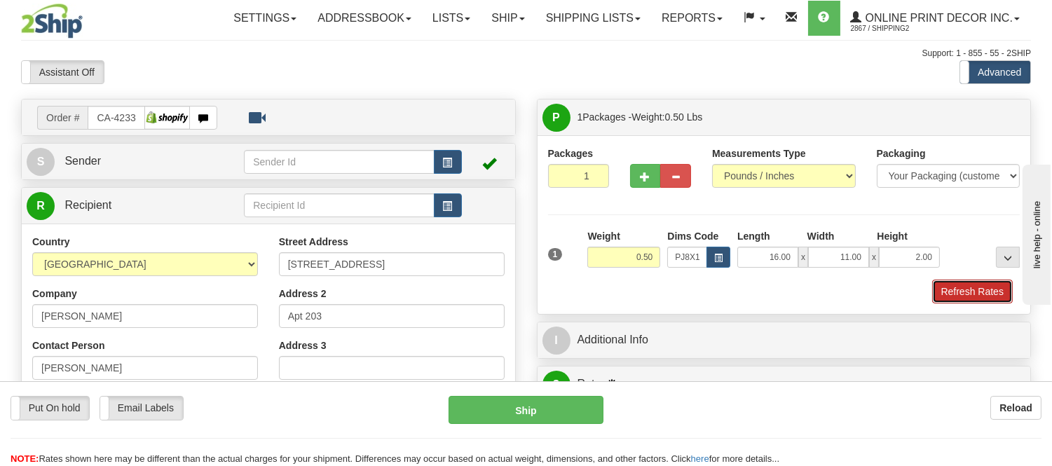
click at [955, 294] on button "Refresh Rates" at bounding box center [972, 292] width 81 height 24
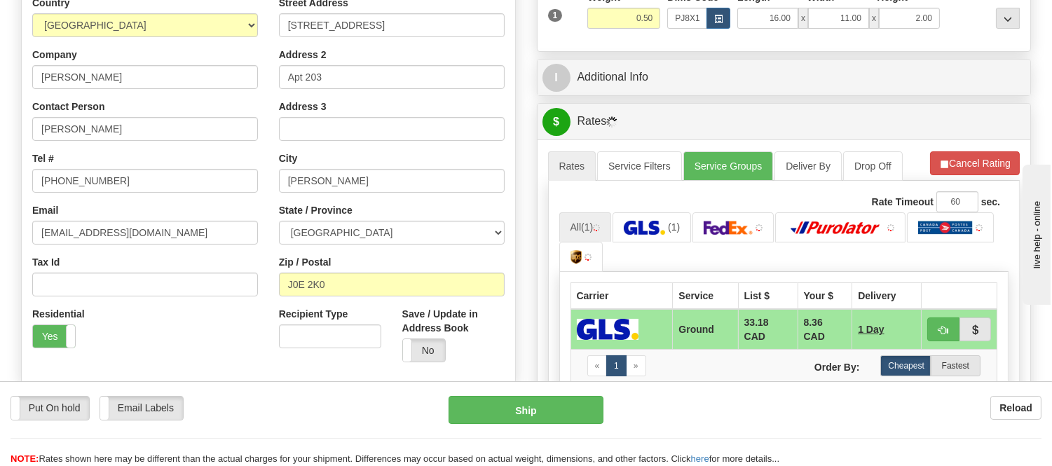
scroll to position [278, 0]
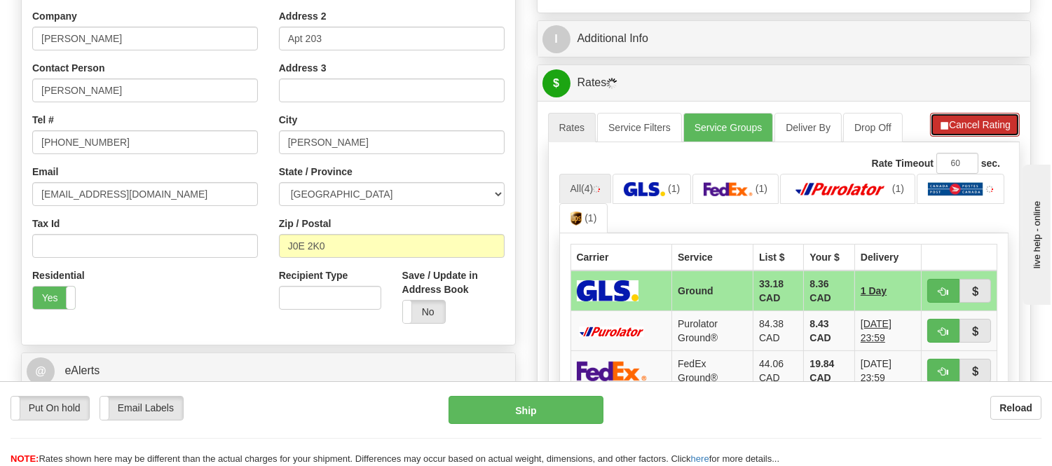
click at [964, 128] on button "Cancel Rating" at bounding box center [975, 125] width 90 height 24
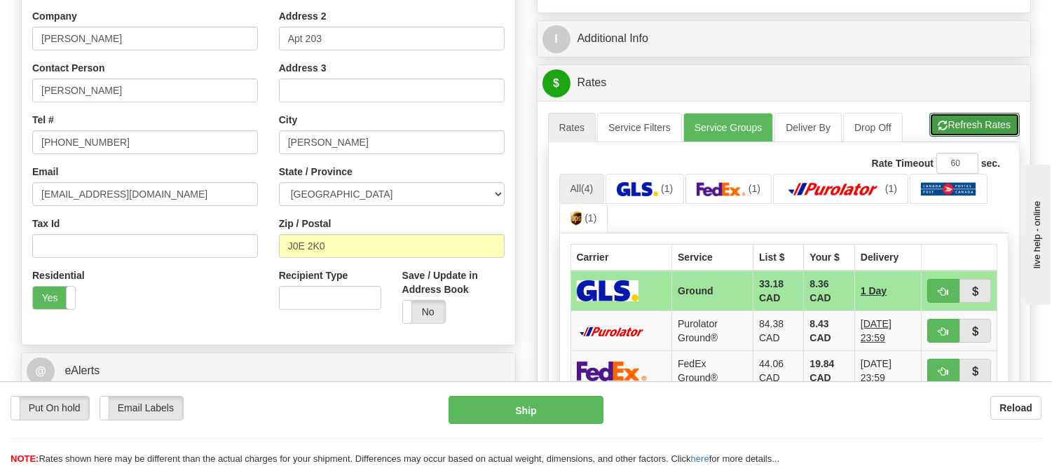
click at [964, 128] on button "Refresh Rates" at bounding box center [974, 125] width 90 height 24
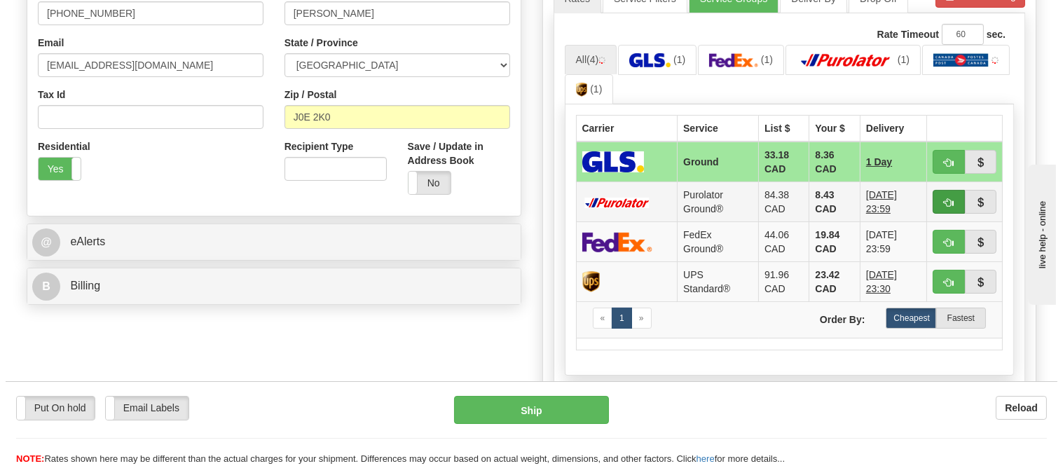
scroll to position [433, 0]
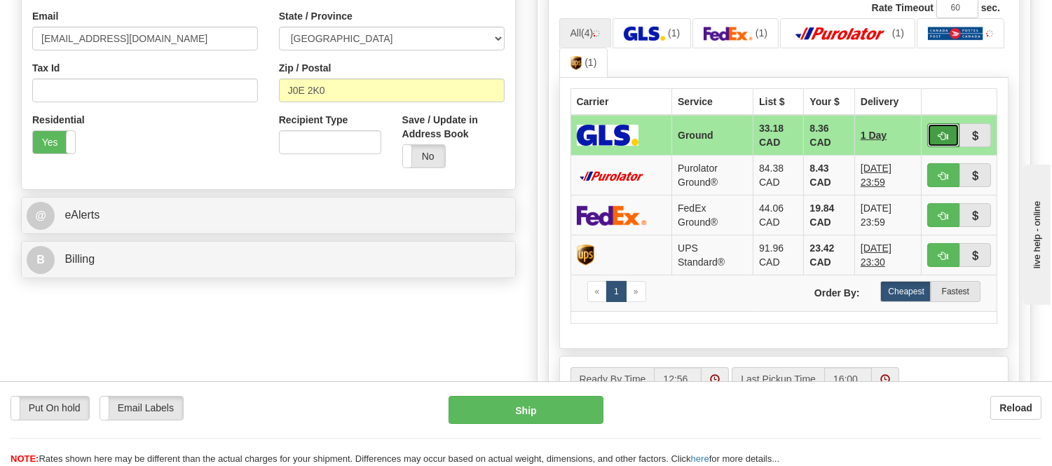
click at [940, 134] on span "button" at bounding box center [944, 136] width 10 height 9
click at [942, 132] on span "button" at bounding box center [944, 136] width 10 height 9
click at [941, 132] on span "button" at bounding box center [944, 136] width 10 height 9
click at [952, 57] on ul "All (4) (1) (1) (1) (1)" at bounding box center [784, 48] width 450 height 60
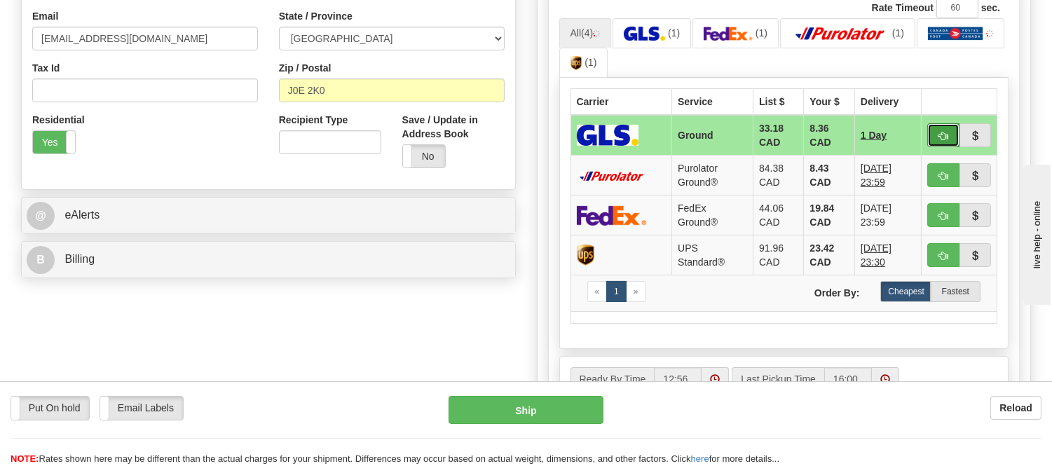
click at [941, 128] on button "button" at bounding box center [943, 135] width 32 height 24
click at [973, 56] on ul "All (4) (1) (1) (1) (1)" at bounding box center [784, 48] width 450 height 60
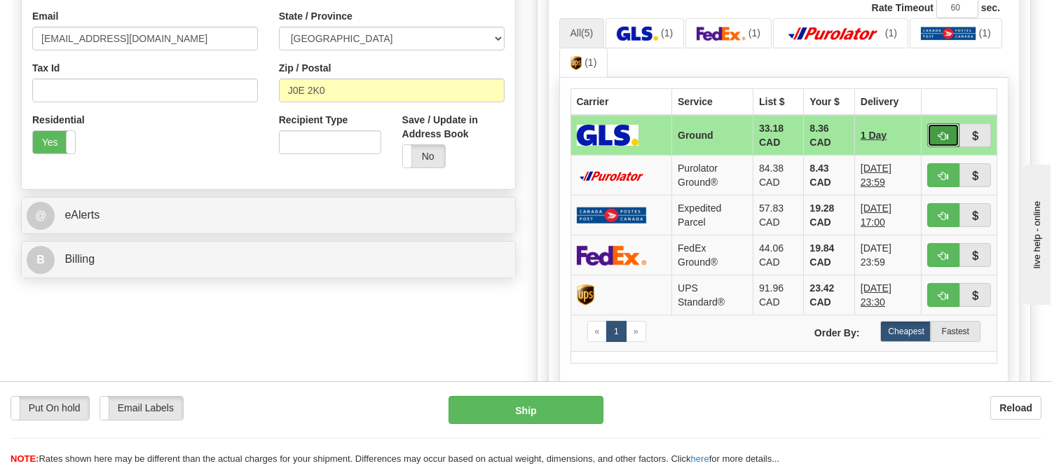
click at [945, 132] on span "button" at bounding box center [944, 136] width 10 height 9
type input "1"
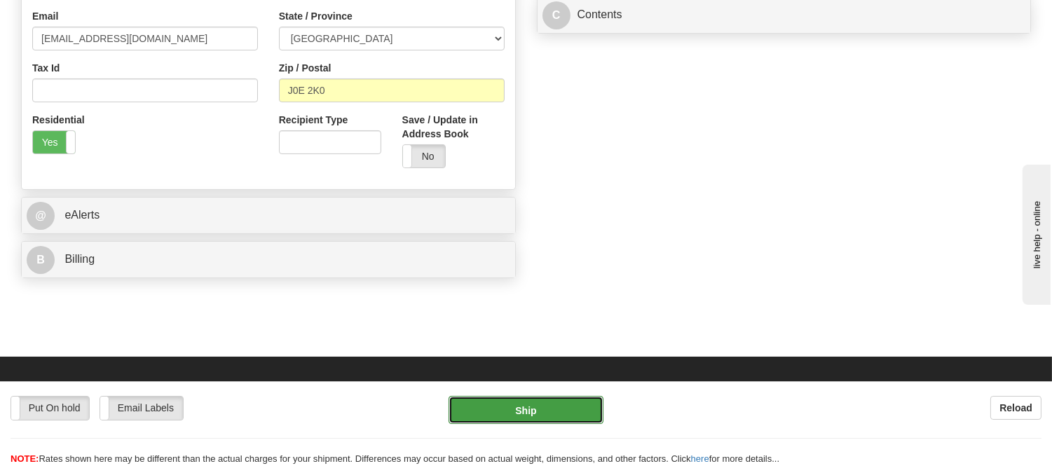
click at [544, 401] on button "Ship" at bounding box center [526, 410] width 154 height 28
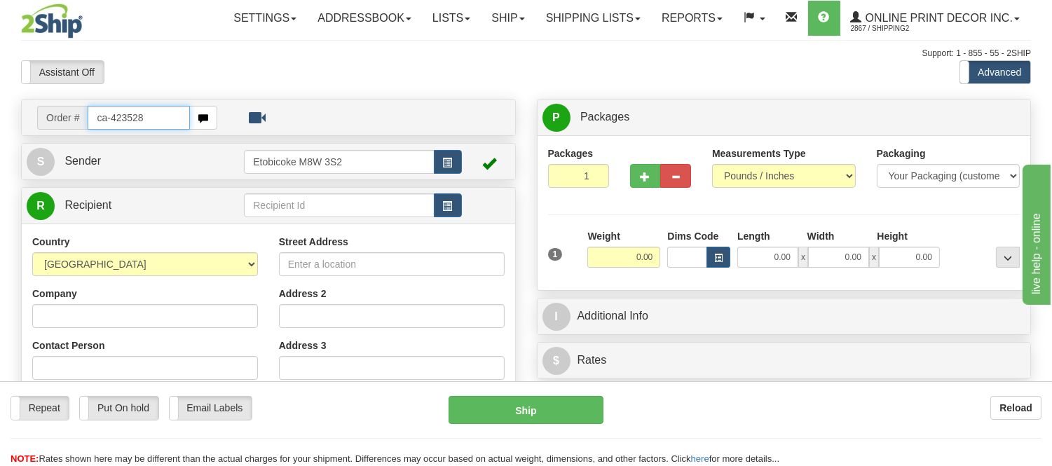
type input "ca-423528"
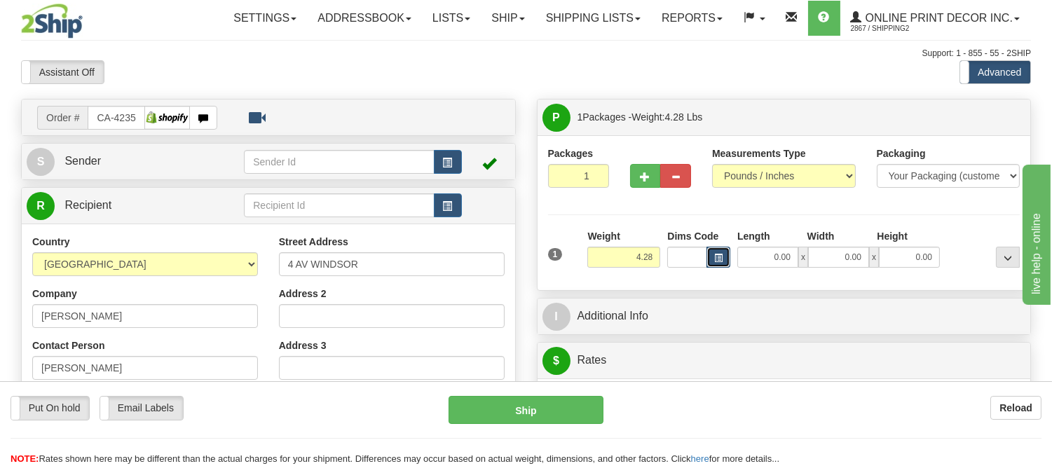
click at [720, 253] on button "button" at bounding box center [719, 257] width 24 height 21
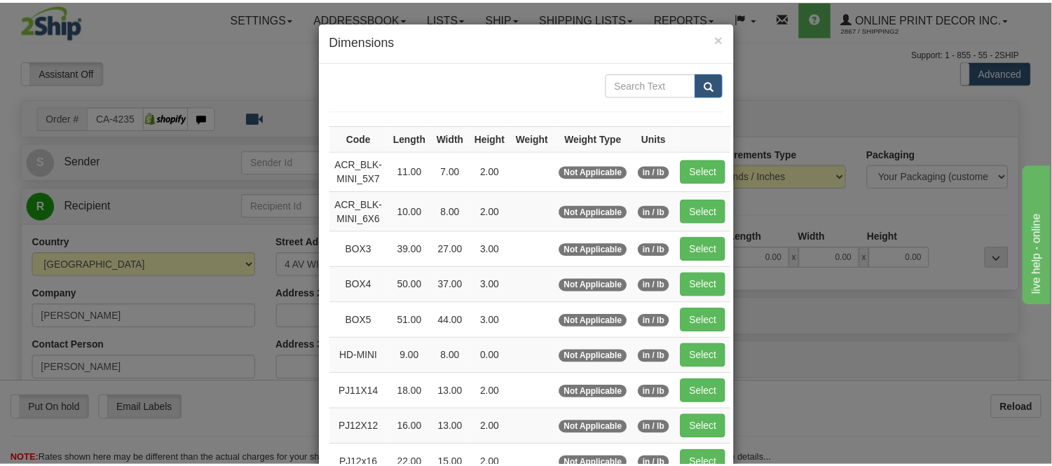
scroll to position [156, 0]
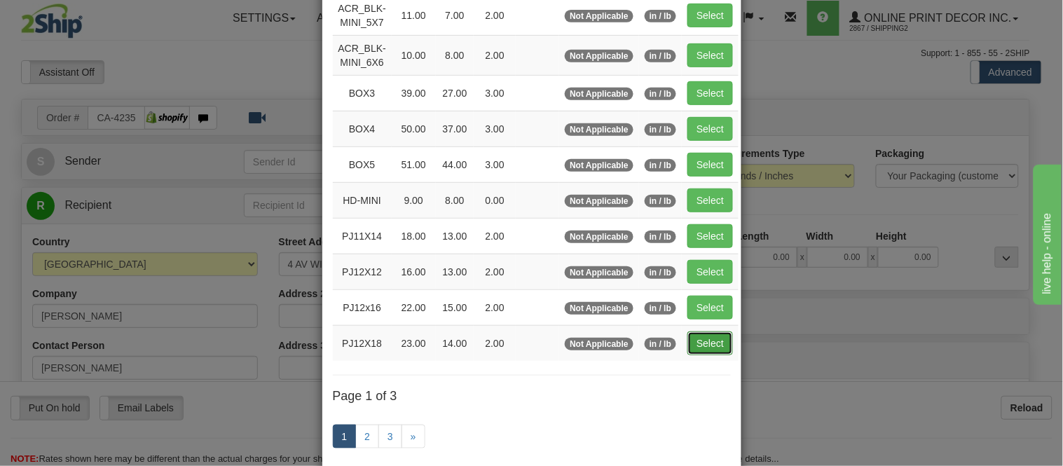
click at [695, 350] on button "Select" at bounding box center [711, 344] width 46 height 24
type input "PJ12X18"
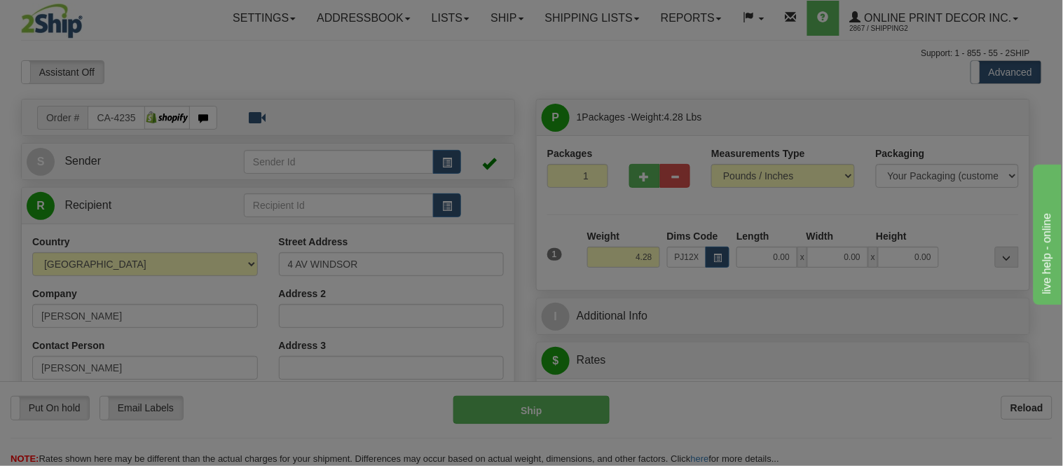
type input "23.00"
type input "14.00"
type input "2.00"
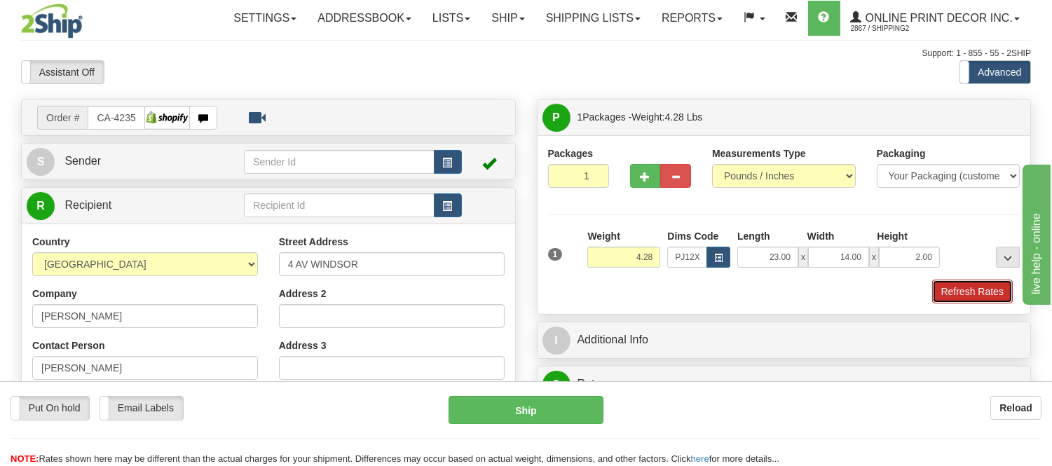
click at [958, 288] on button "Refresh Rates" at bounding box center [972, 292] width 81 height 24
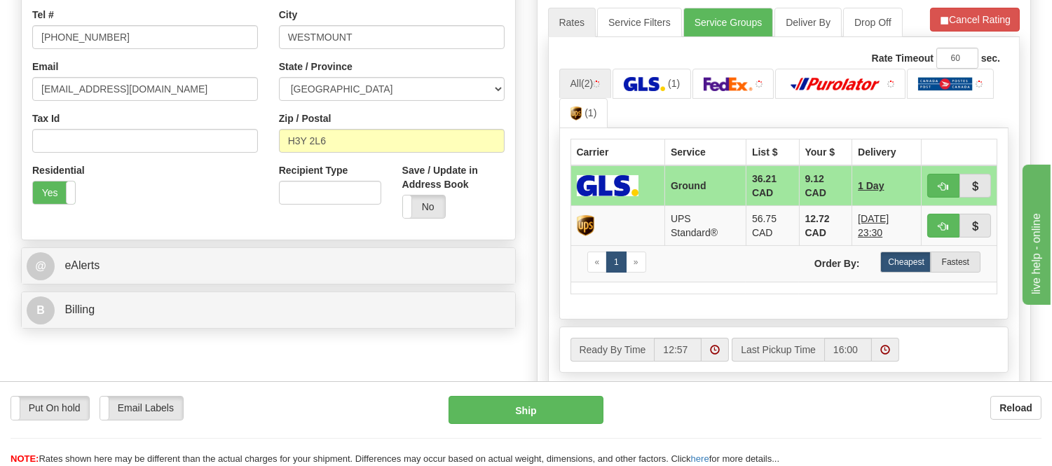
scroll to position [389, 0]
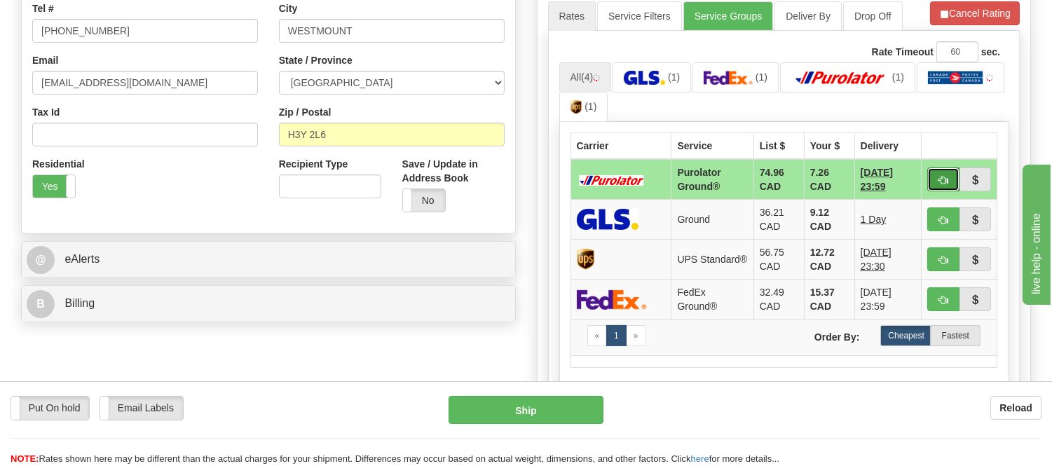
click at [941, 177] on span "button" at bounding box center [944, 180] width 10 height 9
click at [944, 102] on ul "All (4) (1) (1) (1) (1)" at bounding box center [784, 92] width 450 height 60
click at [944, 179] on span "button" at bounding box center [944, 180] width 10 height 9
click at [945, 116] on ul "All (4) (1) (1) (1) (1)" at bounding box center [784, 92] width 450 height 60
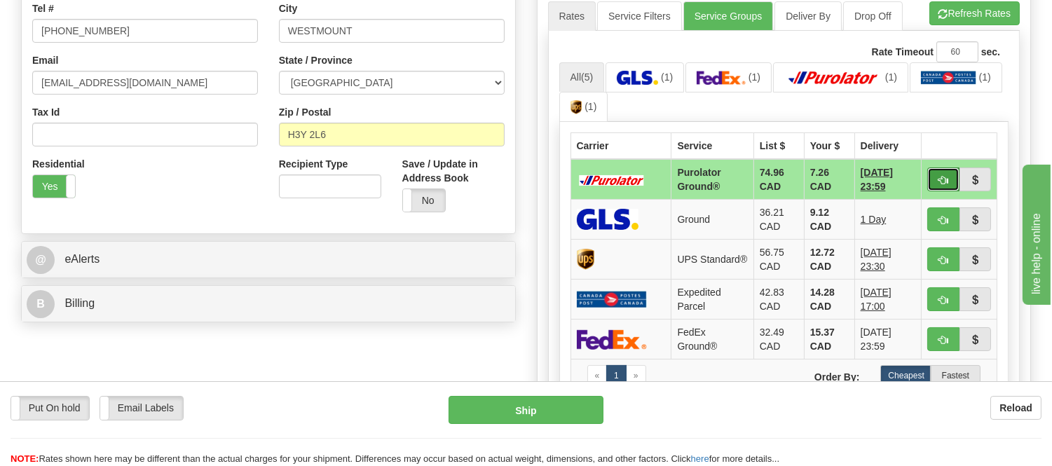
click at [939, 181] on span "button" at bounding box center [944, 180] width 10 height 9
type input "260"
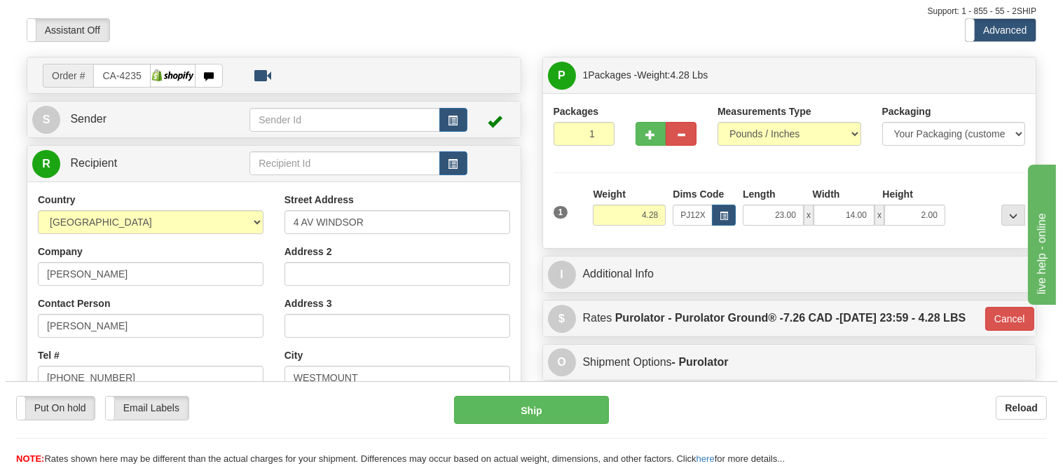
scroll to position [0, 0]
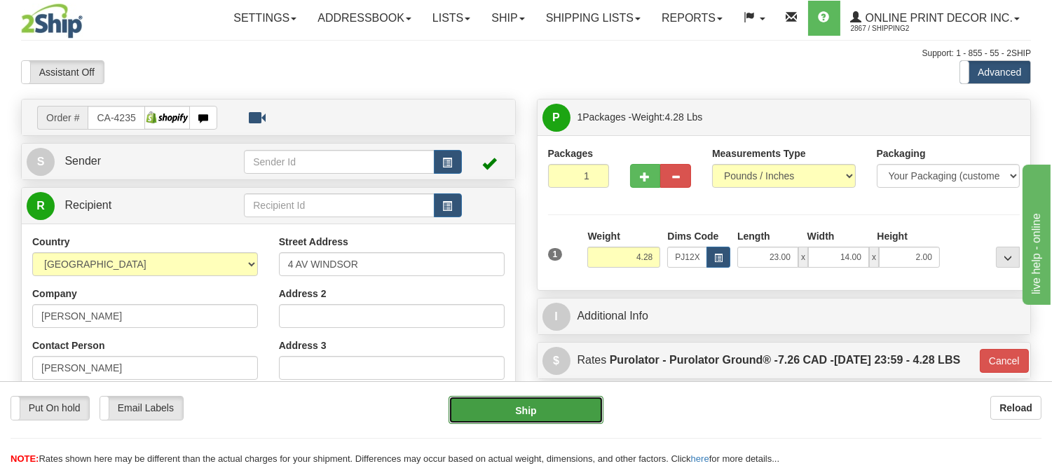
click at [578, 409] on button "Ship" at bounding box center [526, 410] width 154 height 28
